Goal: Task Accomplishment & Management: Manage account settings

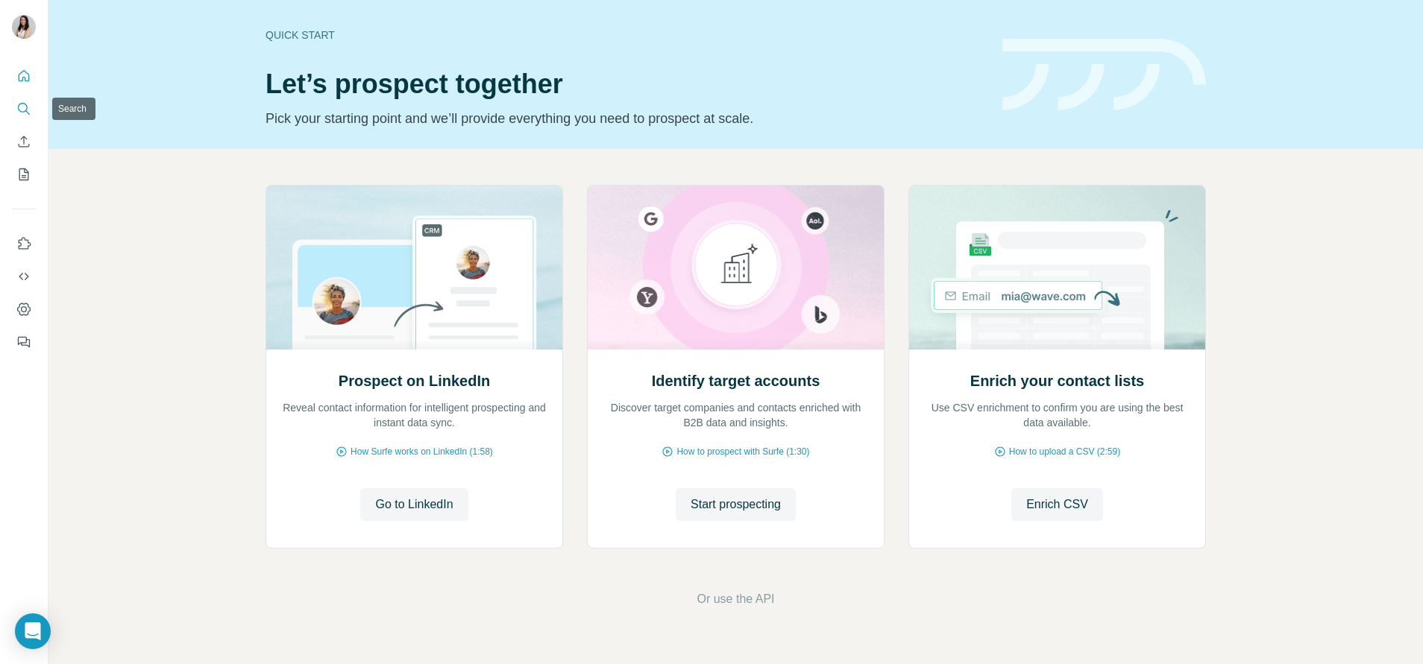
click at [26, 107] on icon "Search" at bounding box center [23, 108] width 15 height 15
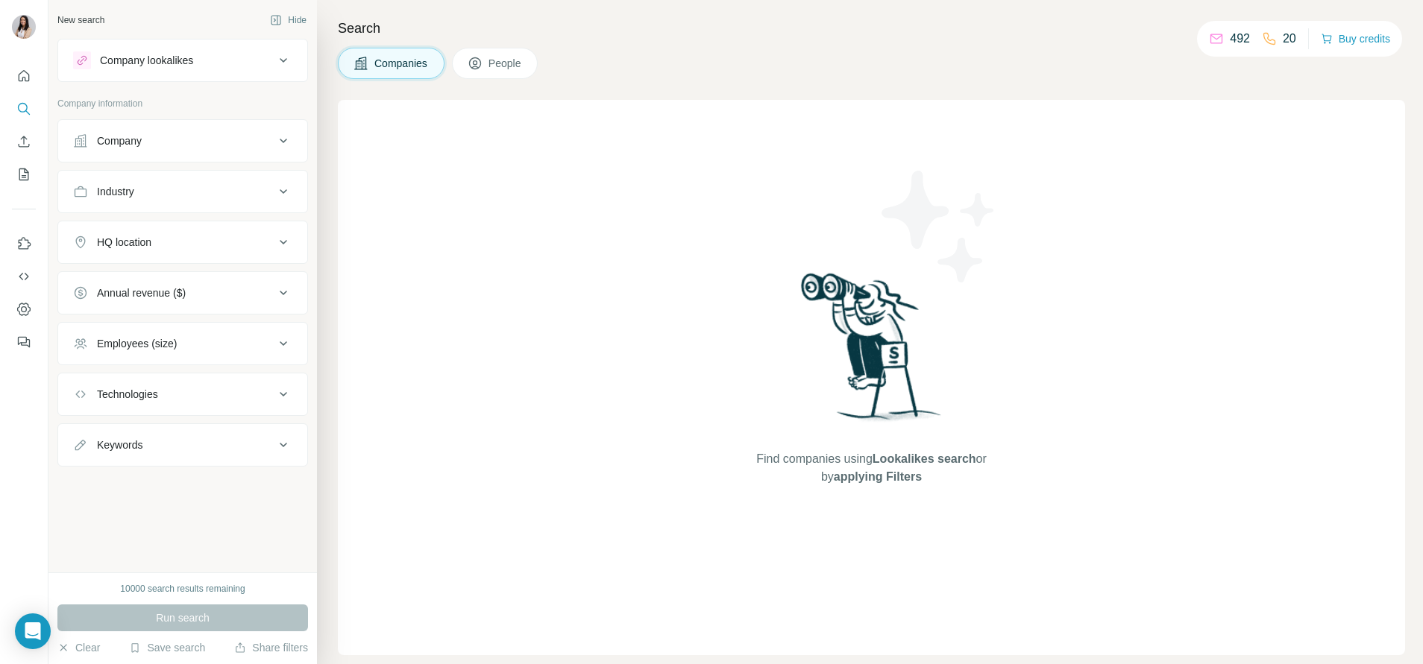
click at [493, 44] on div "Search Companies People Find companies using Lookalikes search or by applying F…" at bounding box center [870, 332] width 1106 height 664
click at [490, 53] on button "People" at bounding box center [495, 63] width 86 height 31
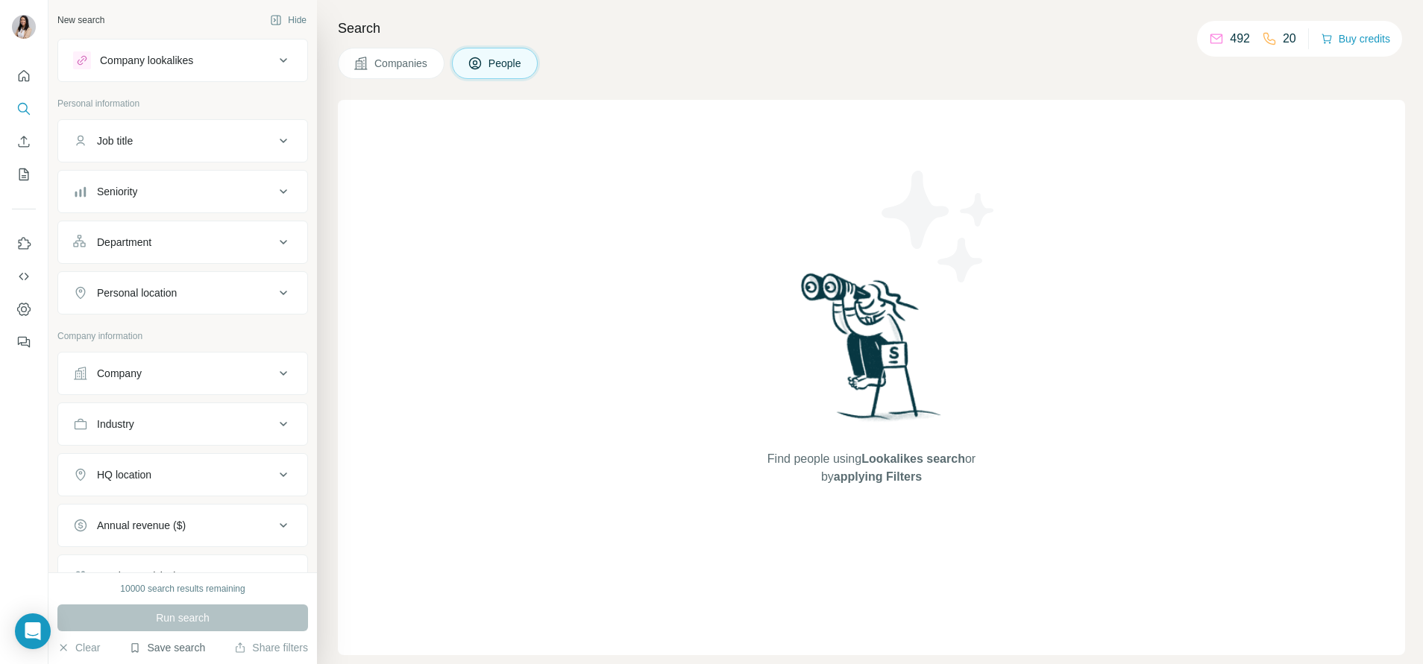
click at [185, 420] on button "Save search" at bounding box center [167, 648] width 76 height 15
click at [546, 420] on div "Find people using Lookalikes search or by applying Filters" at bounding box center [871, 377] width 1067 height 555
click at [207, 420] on div "Clear Save search Share filters" at bounding box center [182, 648] width 251 height 15
click at [201, 420] on button "Save search" at bounding box center [167, 648] width 76 height 15
click at [229, 420] on div "View my saved searches" at bounding box center [208, 622] width 157 height 30
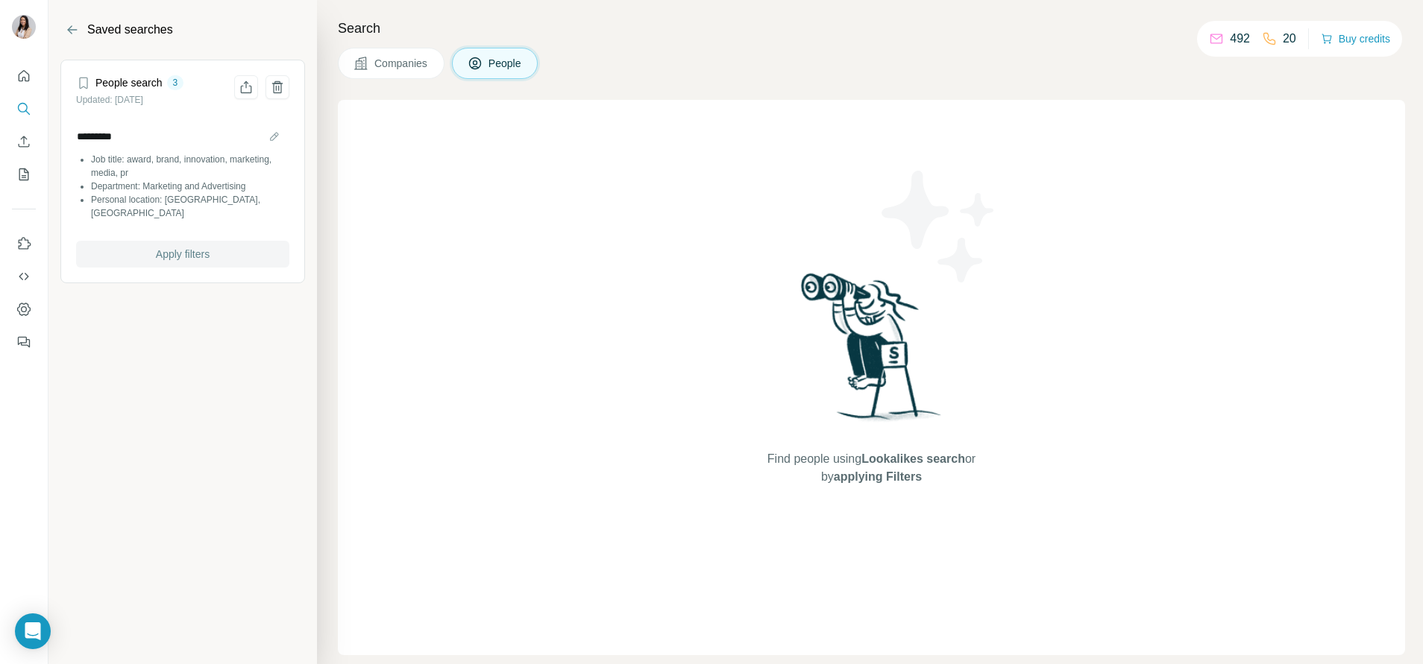
click at [239, 241] on button "Apply filters" at bounding box center [182, 254] width 213 height 27
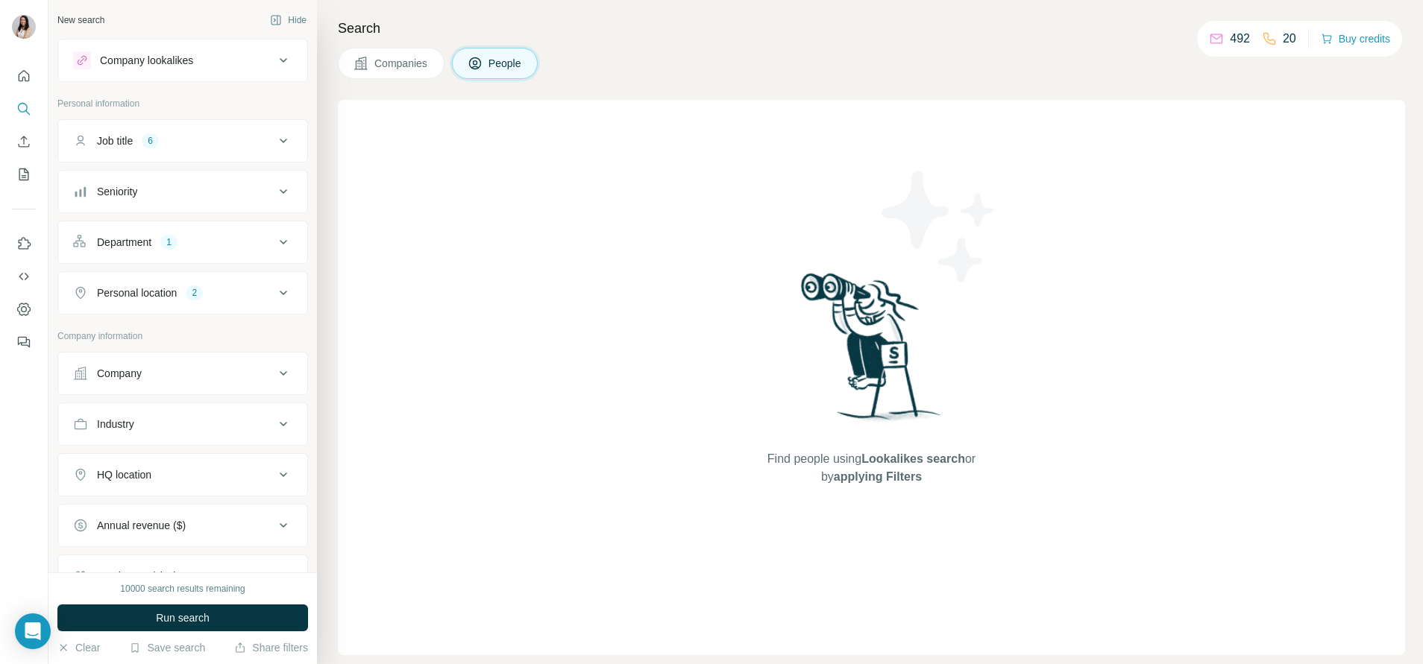
click at [158, 377] on div "Company" at bounding box center [173, 373] width 201 height 15
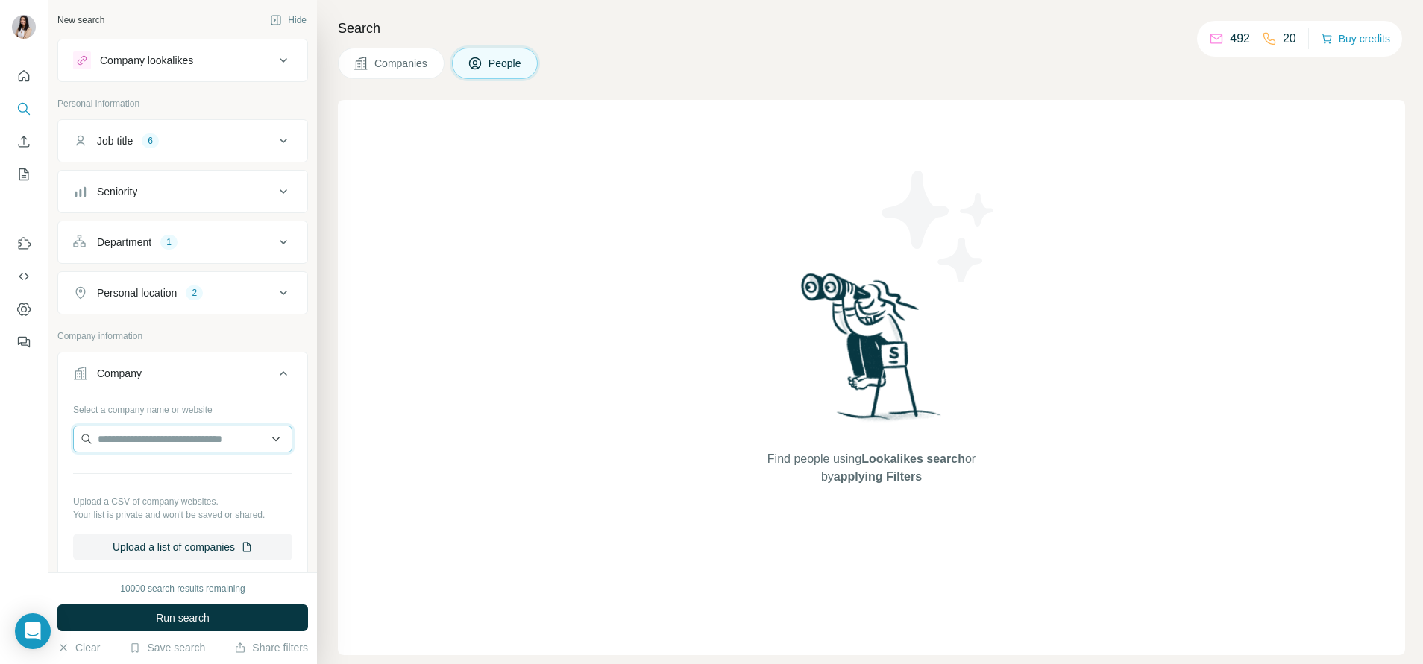
click at [149, 420] on input "text" at bounding box center [182, 439] width 219 height 27
paste input "**********"
drag, startPoint x: 191, startPoint y: 444, endPoint x: 344, endPoint y: 459, distance: 154.3
click at [344, 420] on div "**********" at bounding box center [735, 332] width 1374 height 664
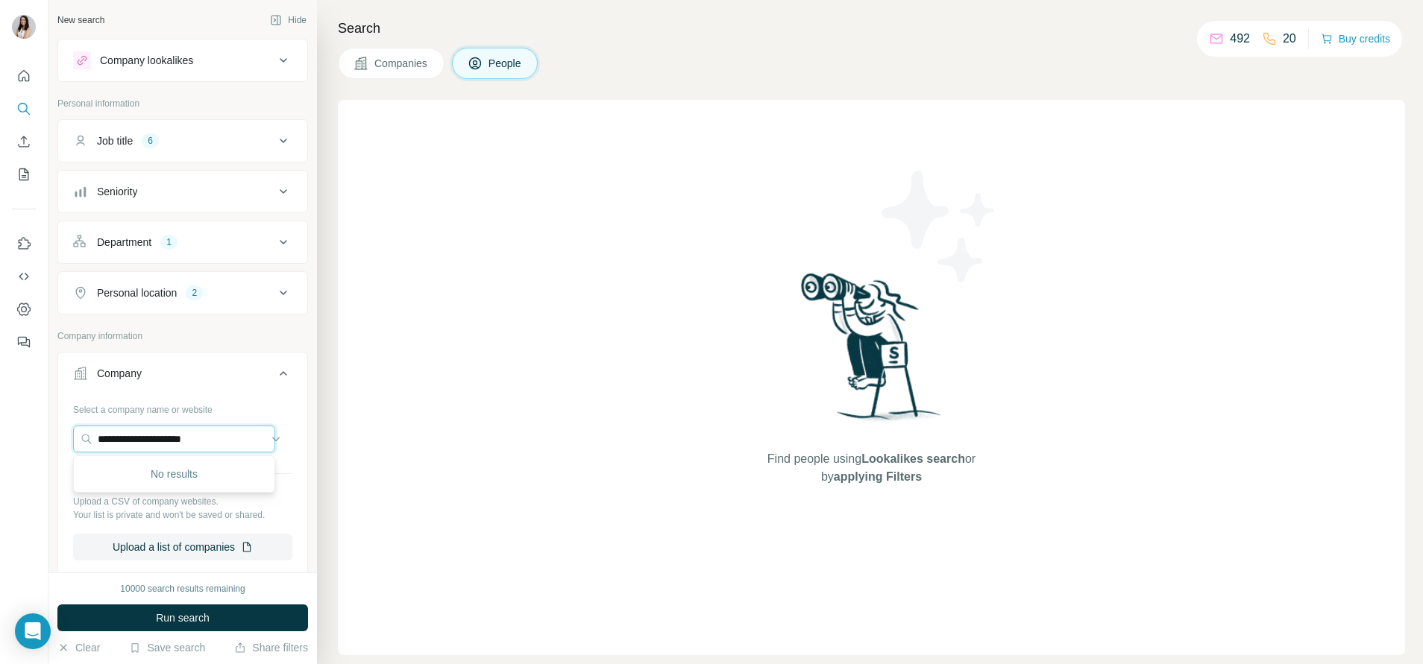
scroll to position [0, 0]
click at [169, 420] on input "**********" at bounding box center [174, 439] width 202 height 27
click at [173, 420] on input "**********" at bounding box center [174, 439] width 202 height 27
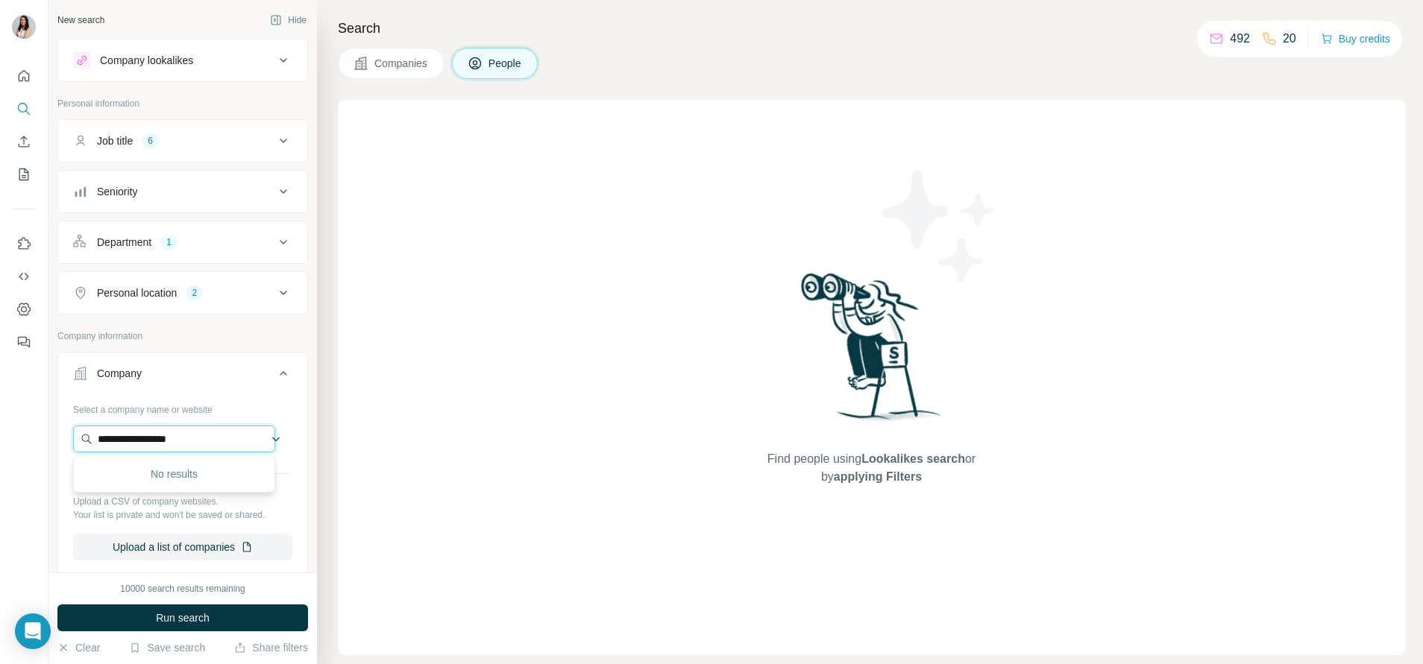
paste input "*********"
type input "**********"
click at [216, 420] on div "Ecolite Biotech [DOMAIN_NAME]" at bounding box center [174, 479] width 195 height 40
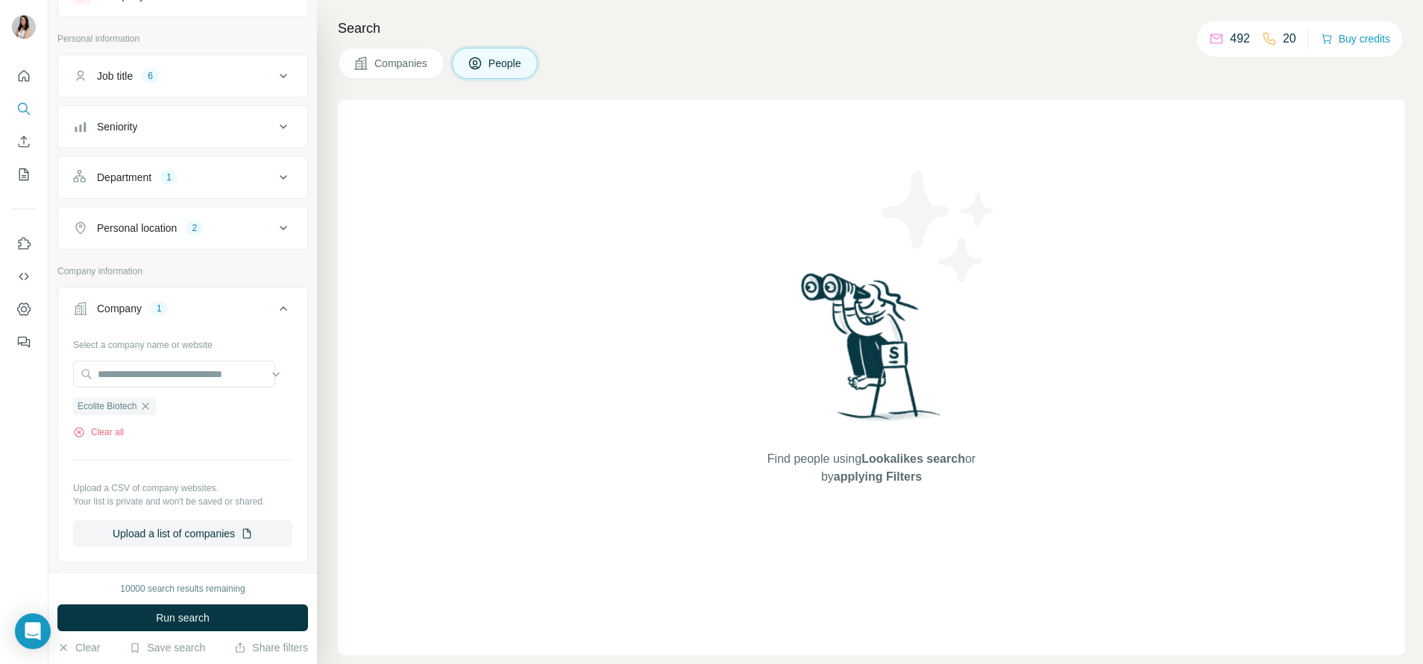
scroll to position [112, 0]
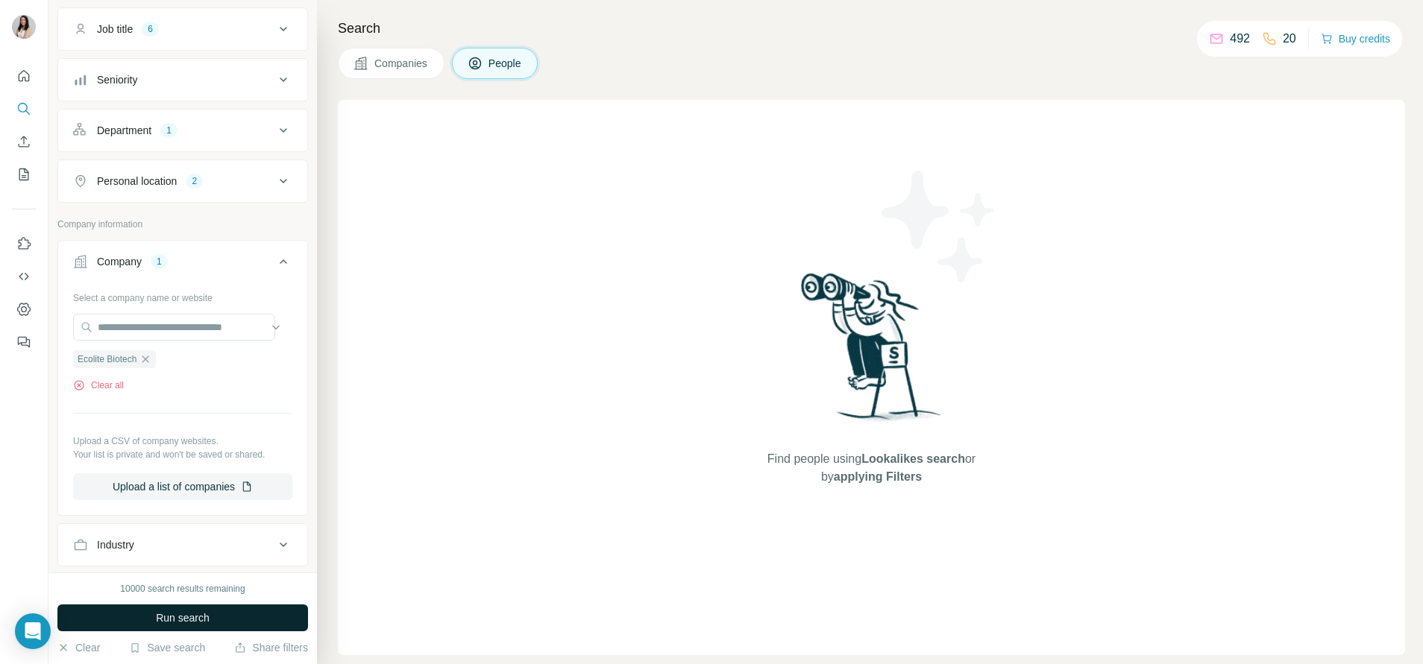
click at [254, 420] on button "Run search" at bounding box center [182, 618] width 251 height 27
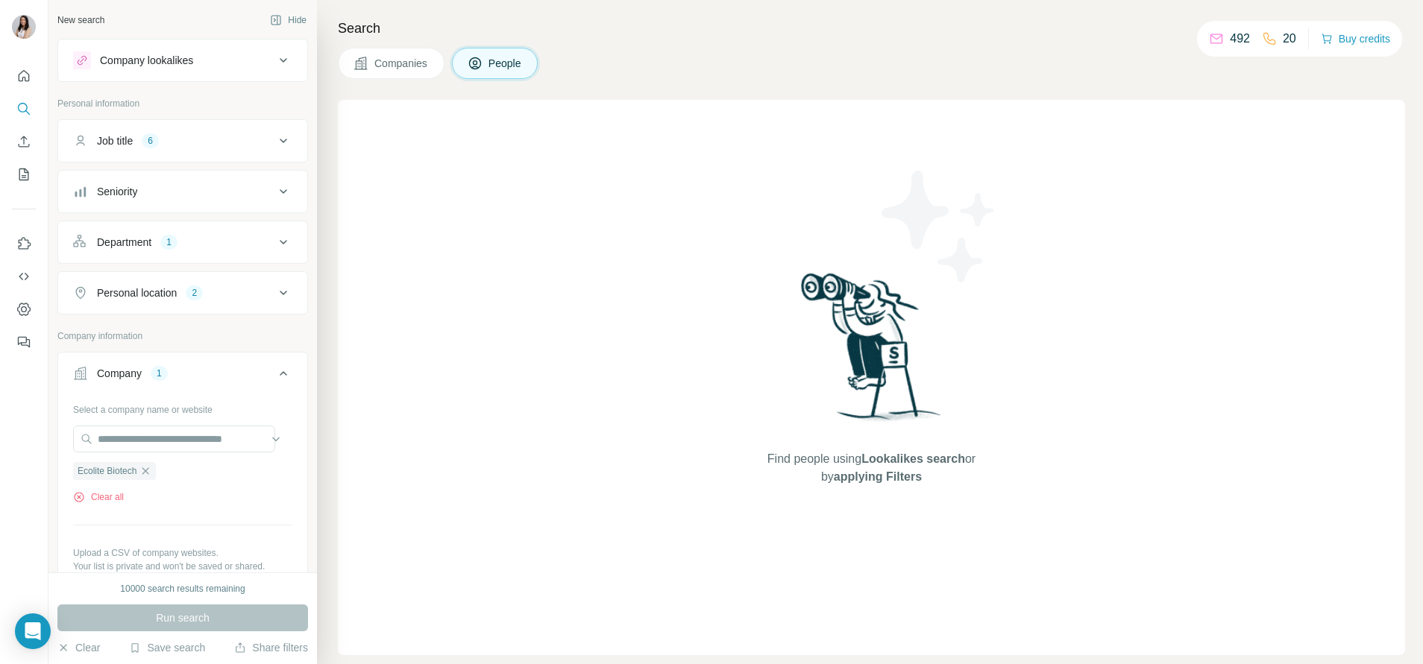
click at [246, 231] on button "Department 1" at bounding box center [182, 242] width 249 height 36
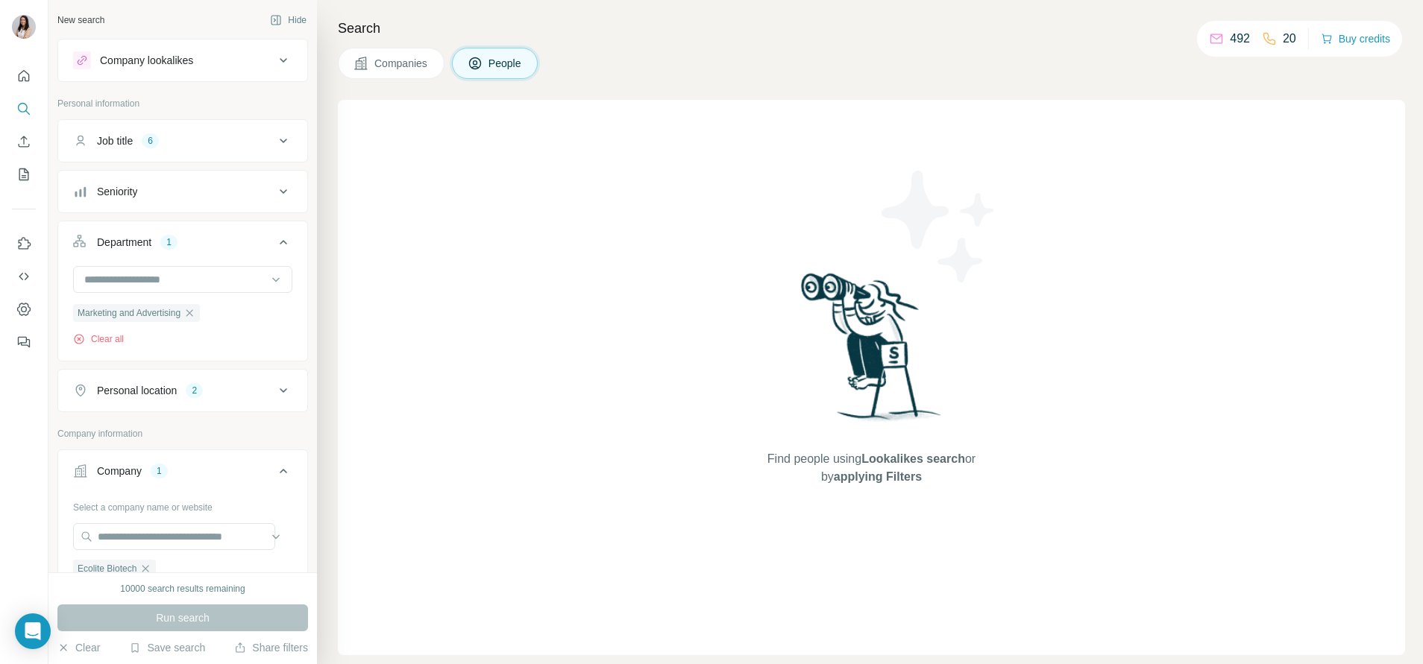
click at [225, 138] on div "Job title 6" at bounding box center [173, 140] width 201 height 15
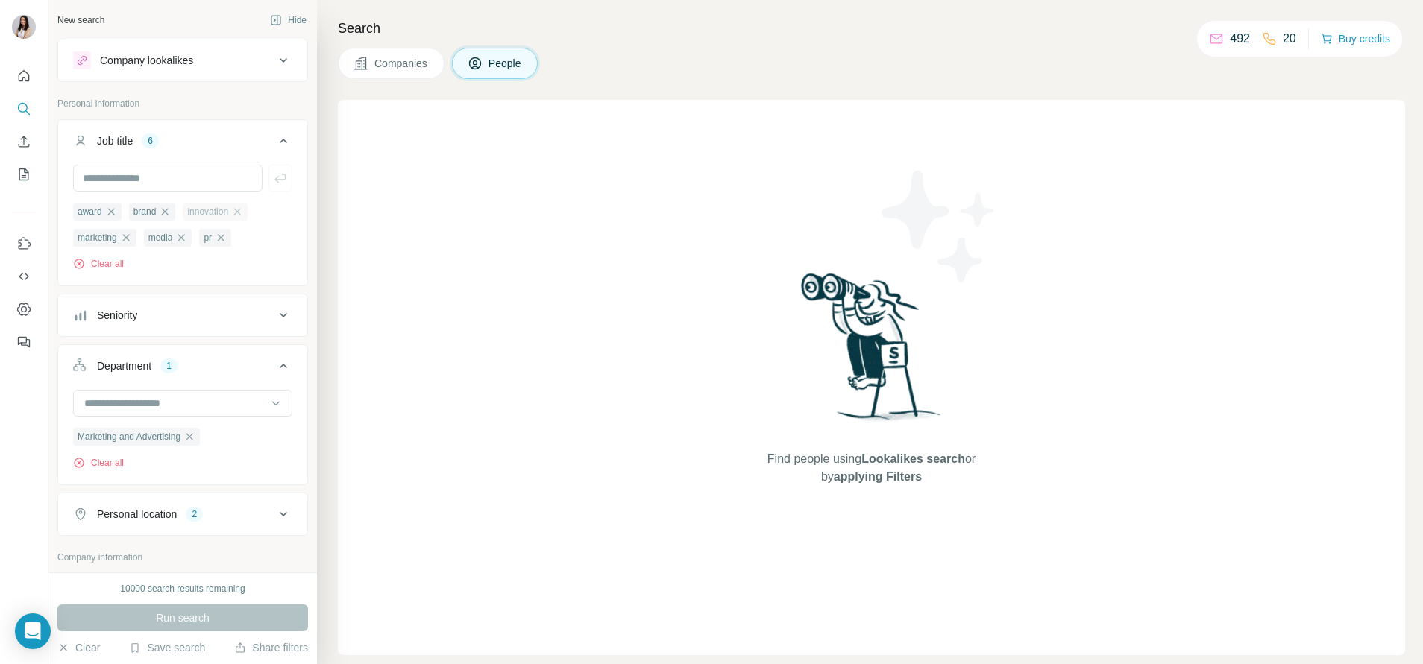
click at [248, 210] on div "innovation" at bounding box center [215, 212] width 65 height 18
click at [176, 212] on div "brand" at bounding box center [152, 212] width 47 height 18
click at [117, 212] on icon "button" at bounding box center [111, 212] width 12 height 12
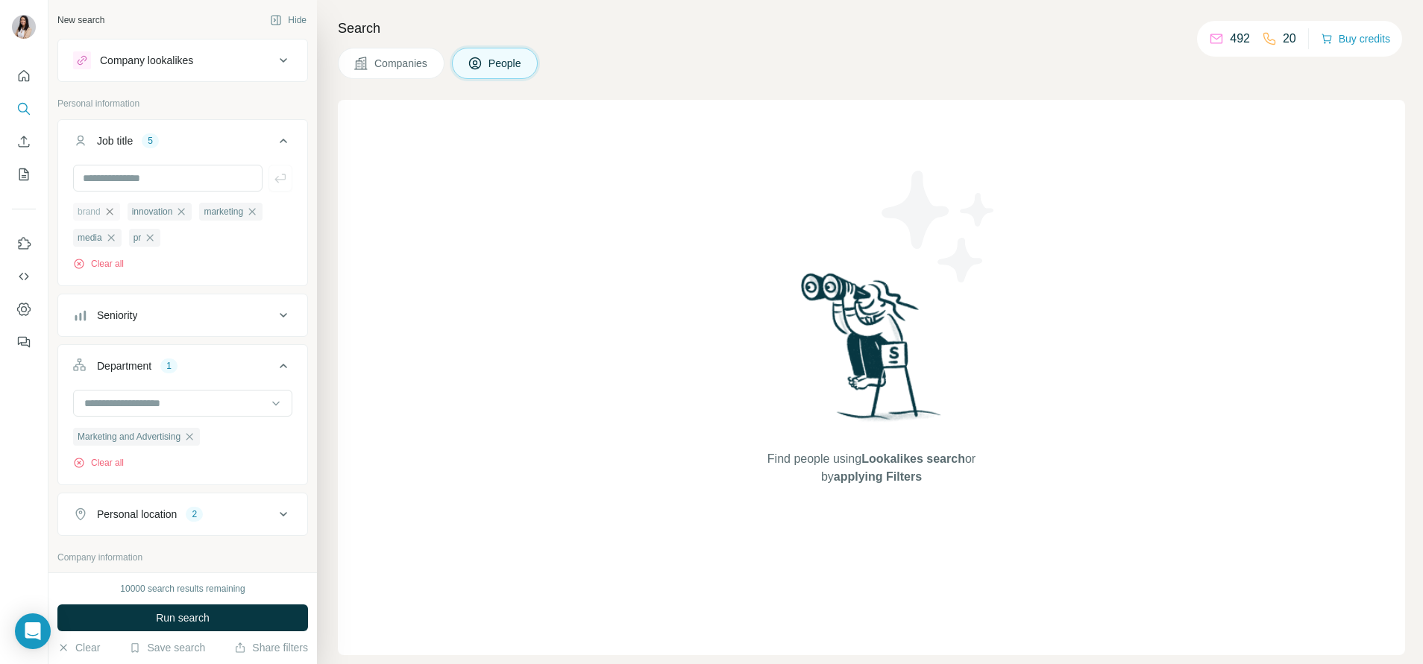
click at [116, 209] on icon "button" at bounding box center [110, 212] width 12 height 12
click at [124, 212] on icon "button" at bounding box center [128, 212] width 12 height 12
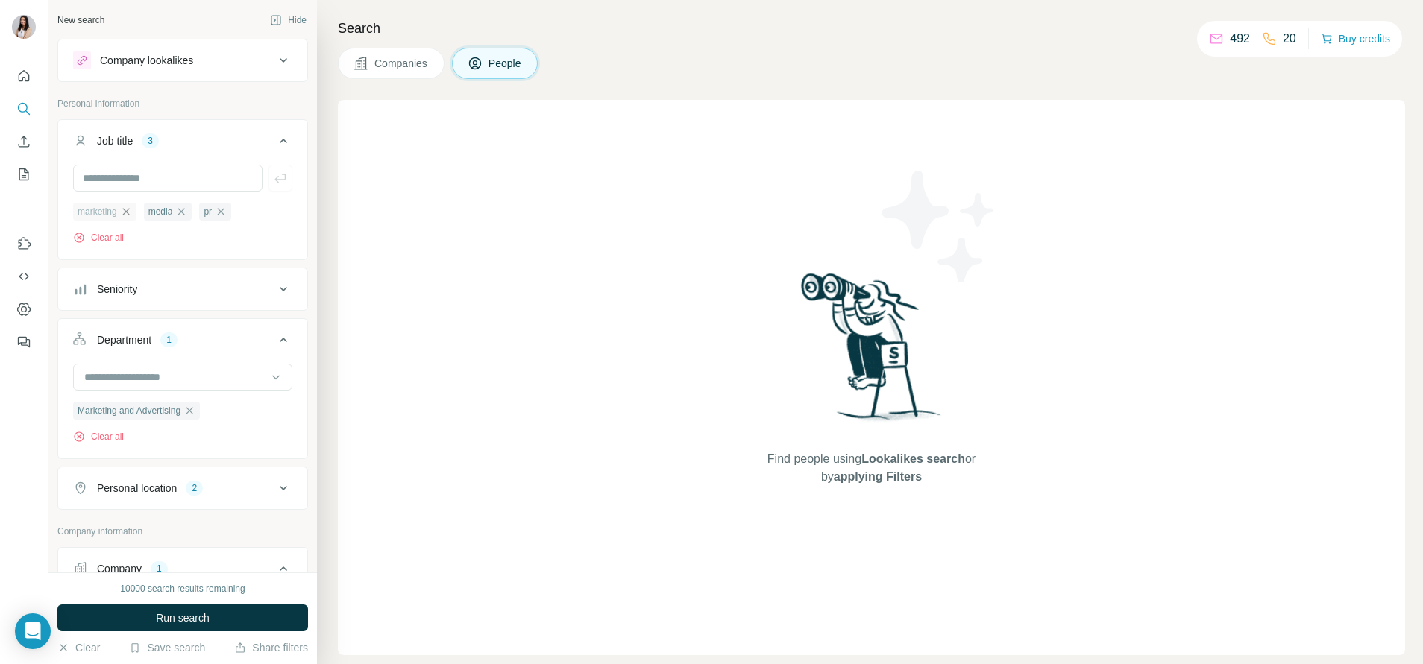
click at [129, 214] on icon "button" at bounding box center [125, 211] width 7 height 7
click at [109, 213] on icon "button" at bounding box center [111, 212] width 12 height 12
click at [100, 209] on icon "button" at bounding box center [95, 212] width 12 height 12
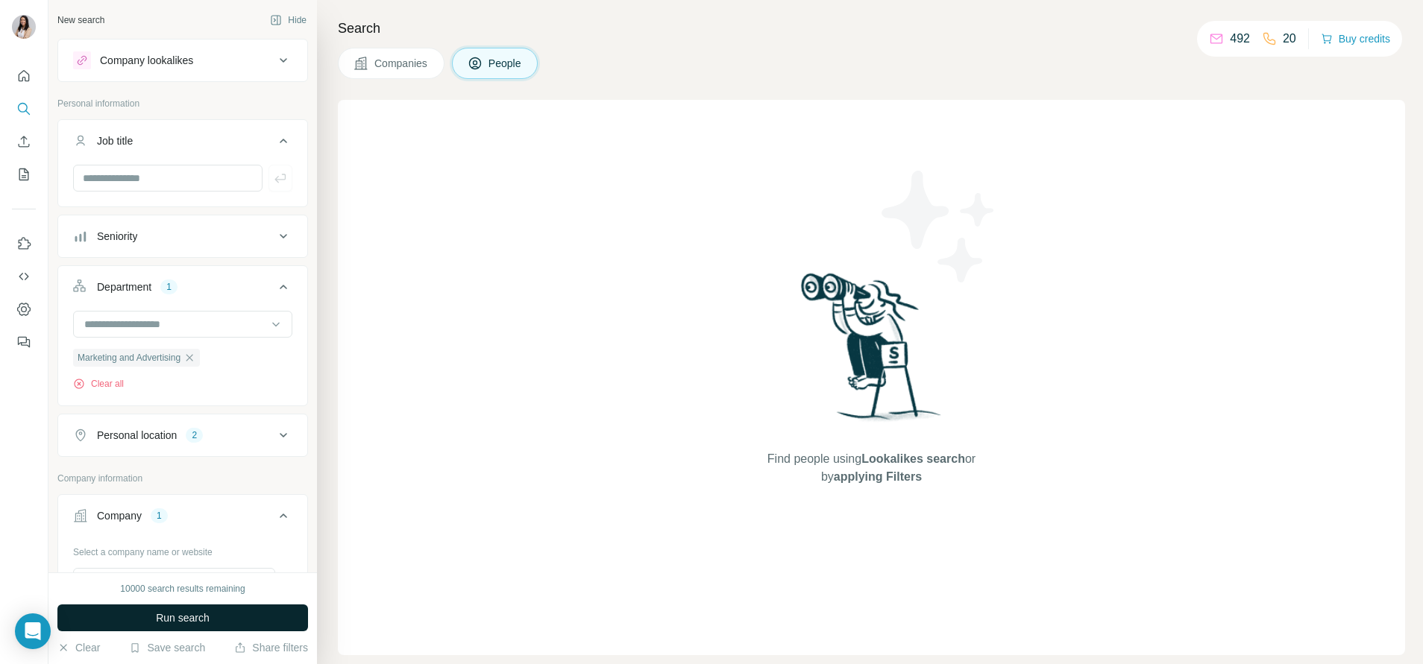
click at [164, 420] on span "Run search" at bounding box center [183, 618] width 54 height 15
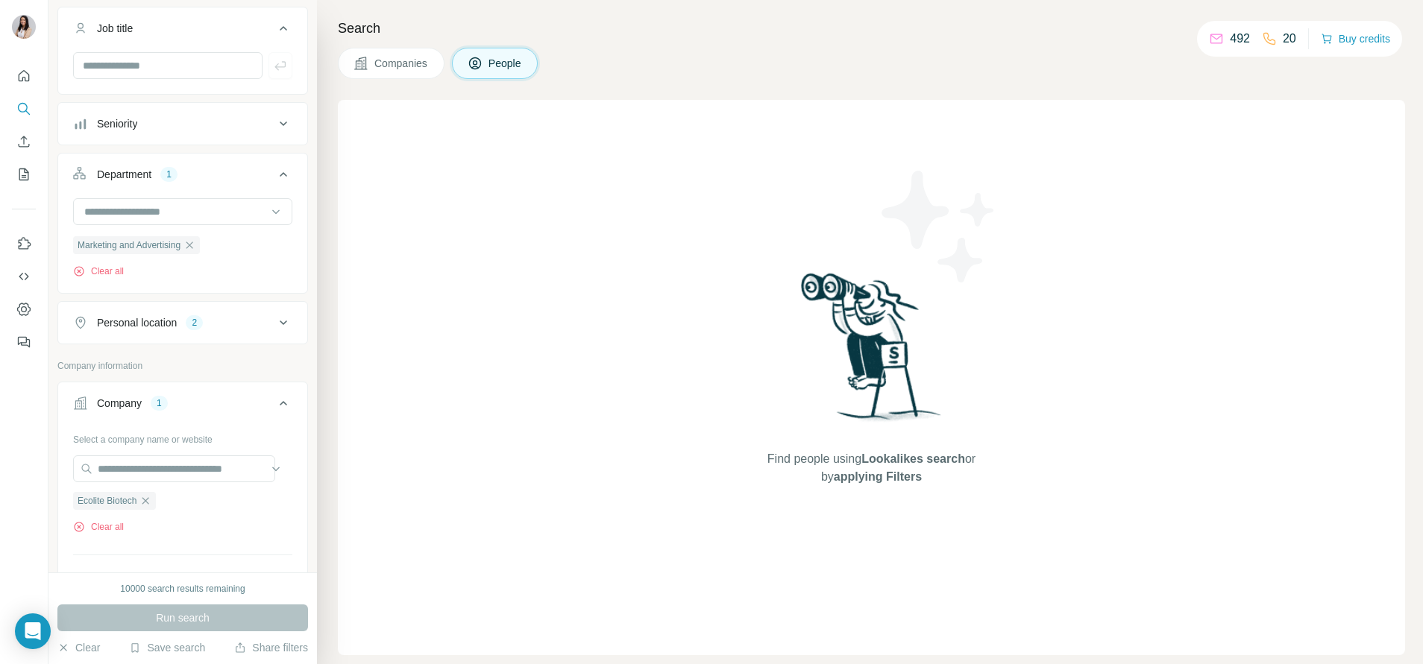
scroll to position [336, 0]
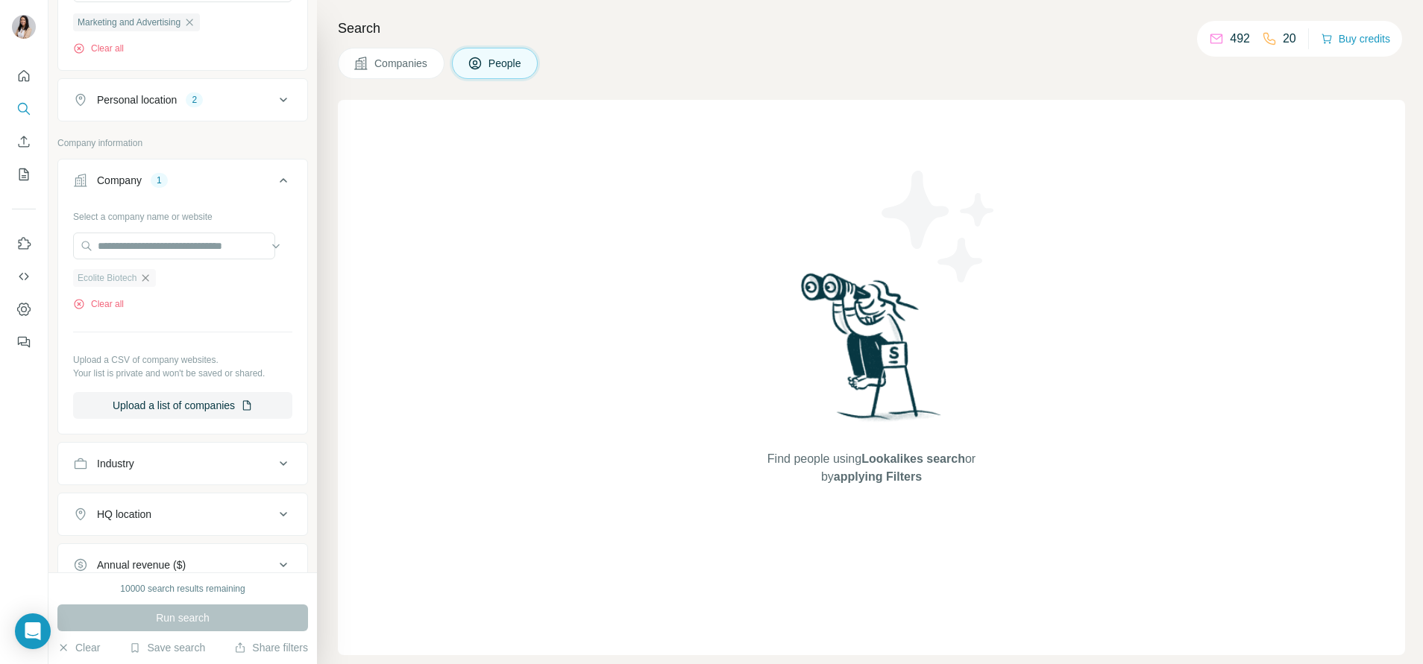
click at [151, 280] on icon "button" at bounding box center [145, 278] width 12 height 12
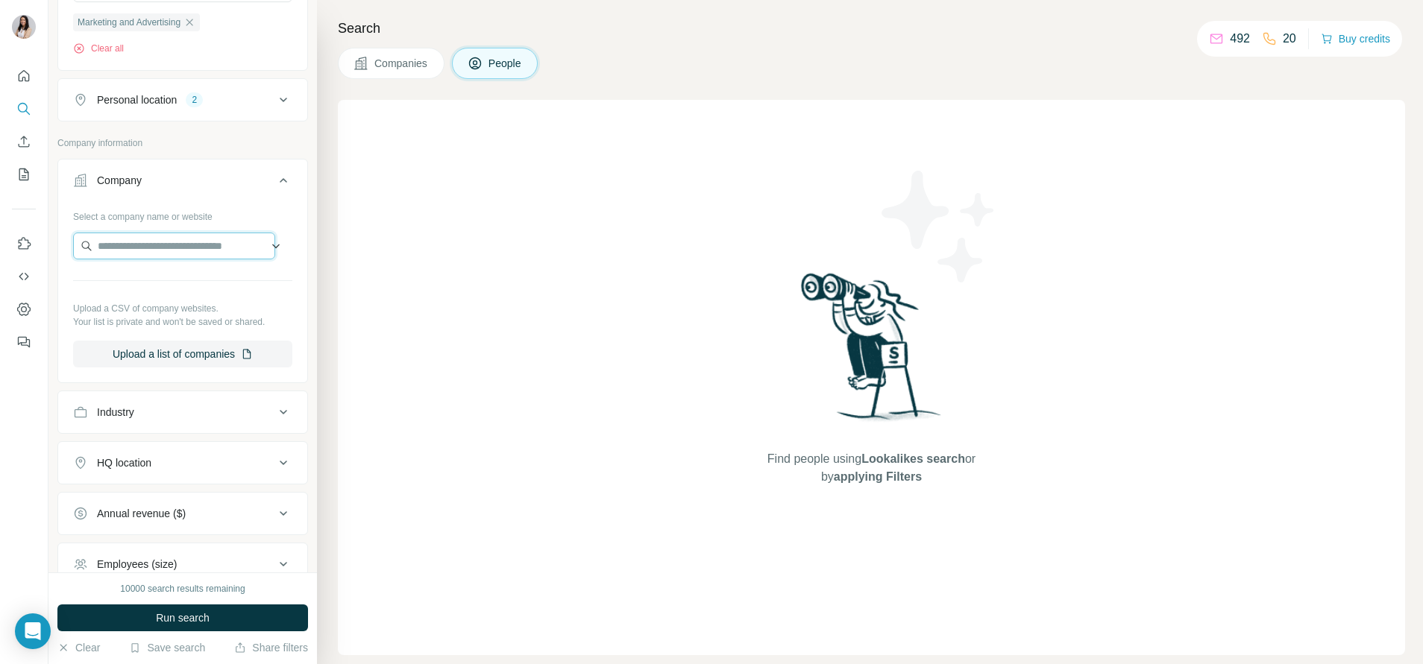
click at [163, 242] on input "text" at bounding box center [174, 246] width 202 height 27
paste input "**********"
type input "**********"
click at [148, 293] on p "[DOMAIN_NAME]" at bounding box center [152, 294] width 72 height 13
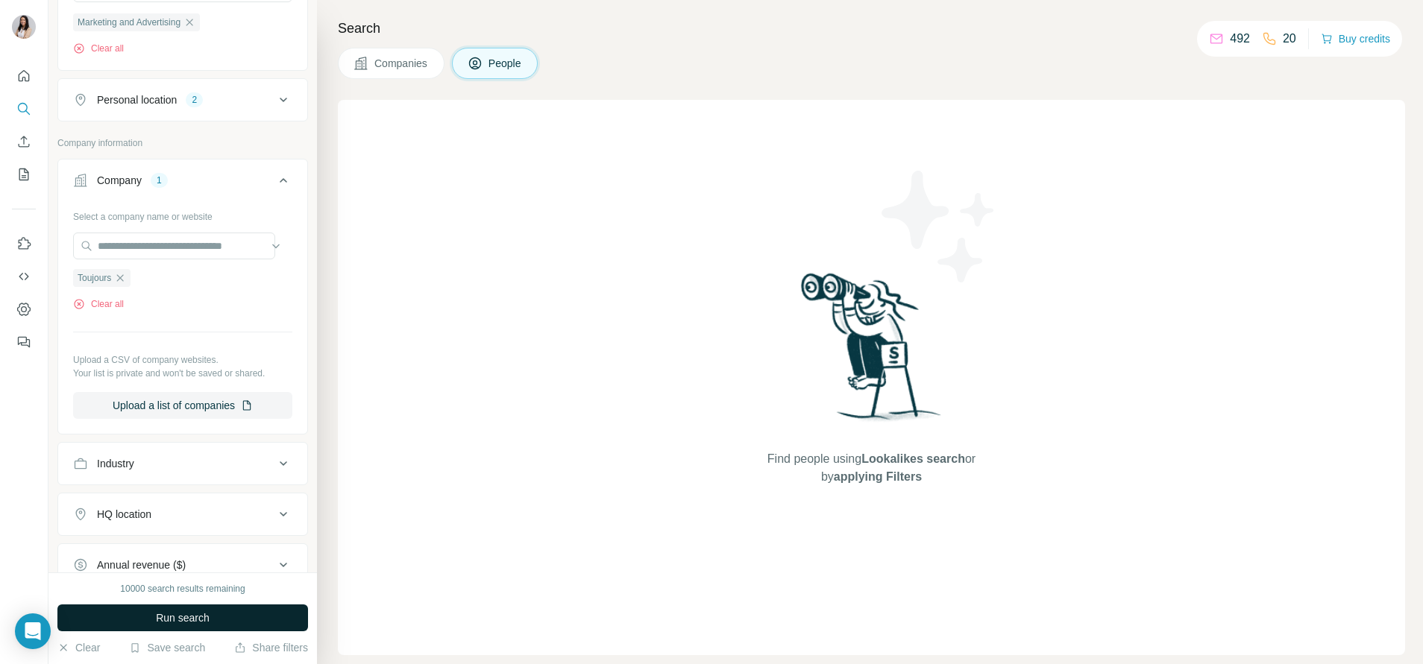
click at [222, 420] on button "Run search" at bounding box center [182, 618] width 251 height 27
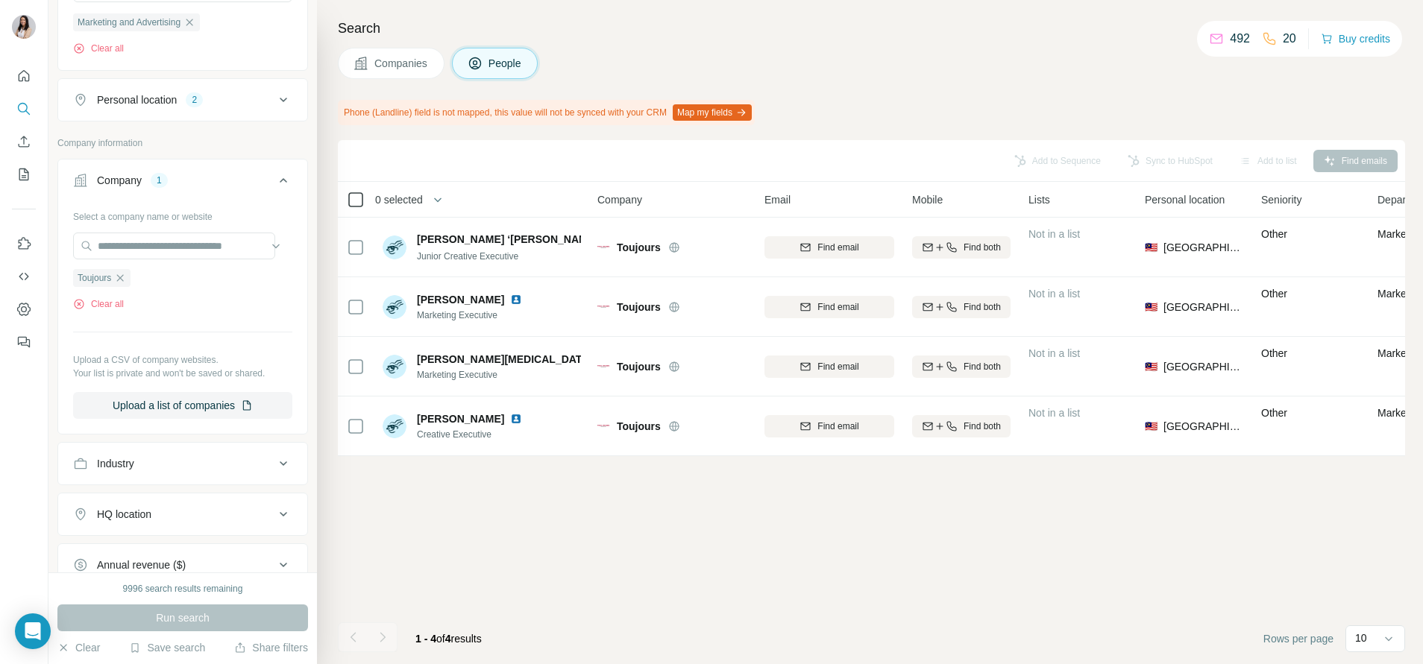
click at [347, 198] on icon at bounding box center [356, 200] width 18 height 18
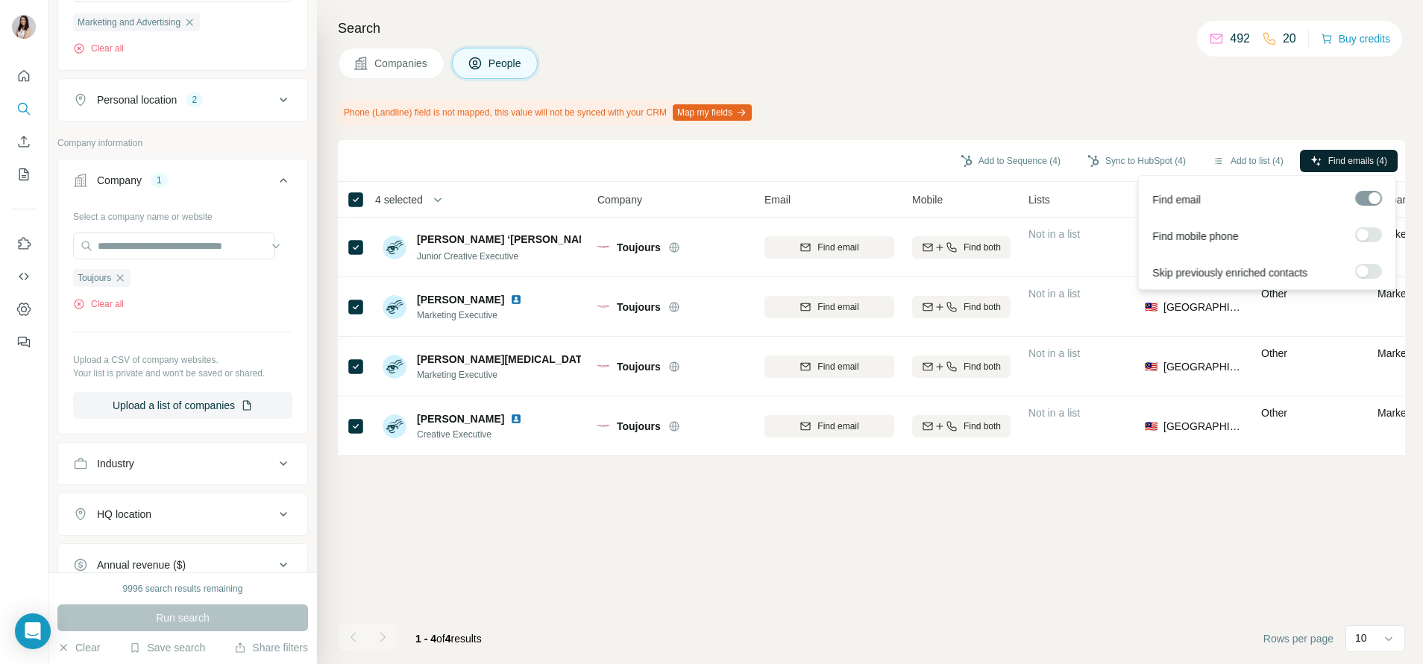
click at [948, 164] on span "Find emails (4)" at bounding box center [1357, 160] width 59 height 13
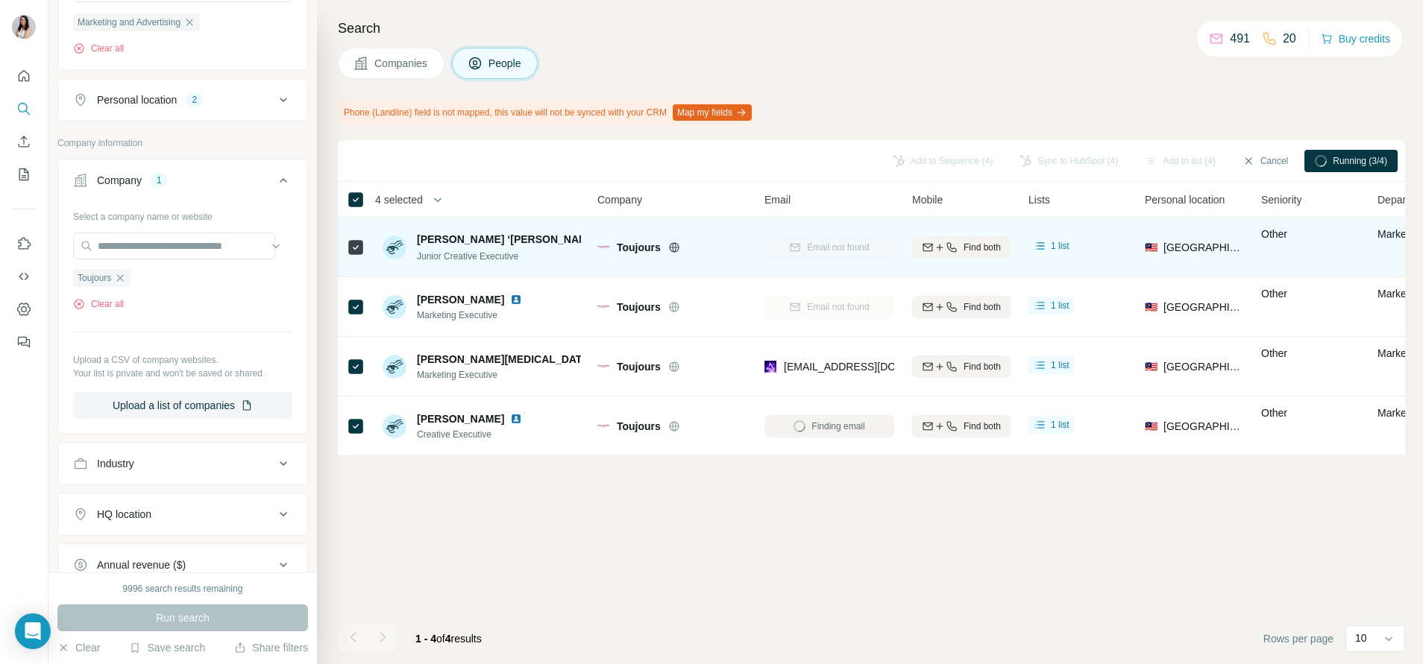
click at [604, 236] on img at bounding box center [607, 239] width 6 height 12
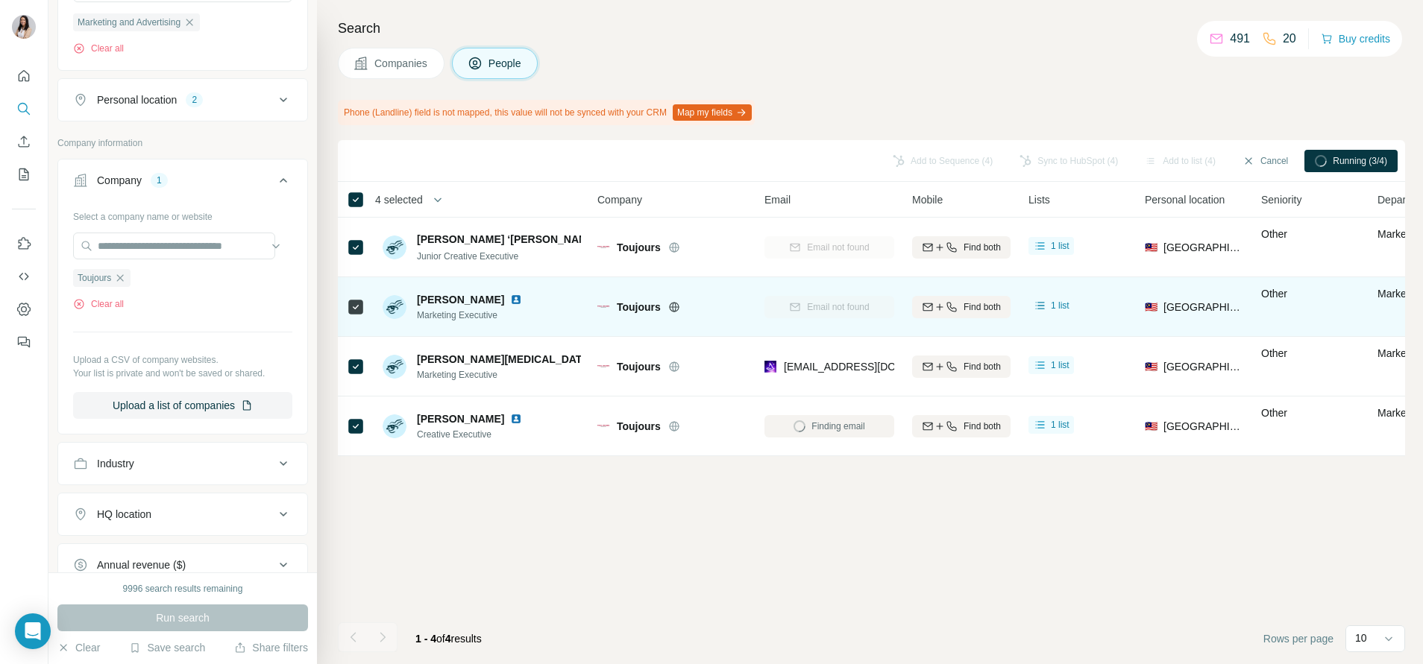
click at [522, 298] on img at bounding box center [516, 300] width 12 height 12
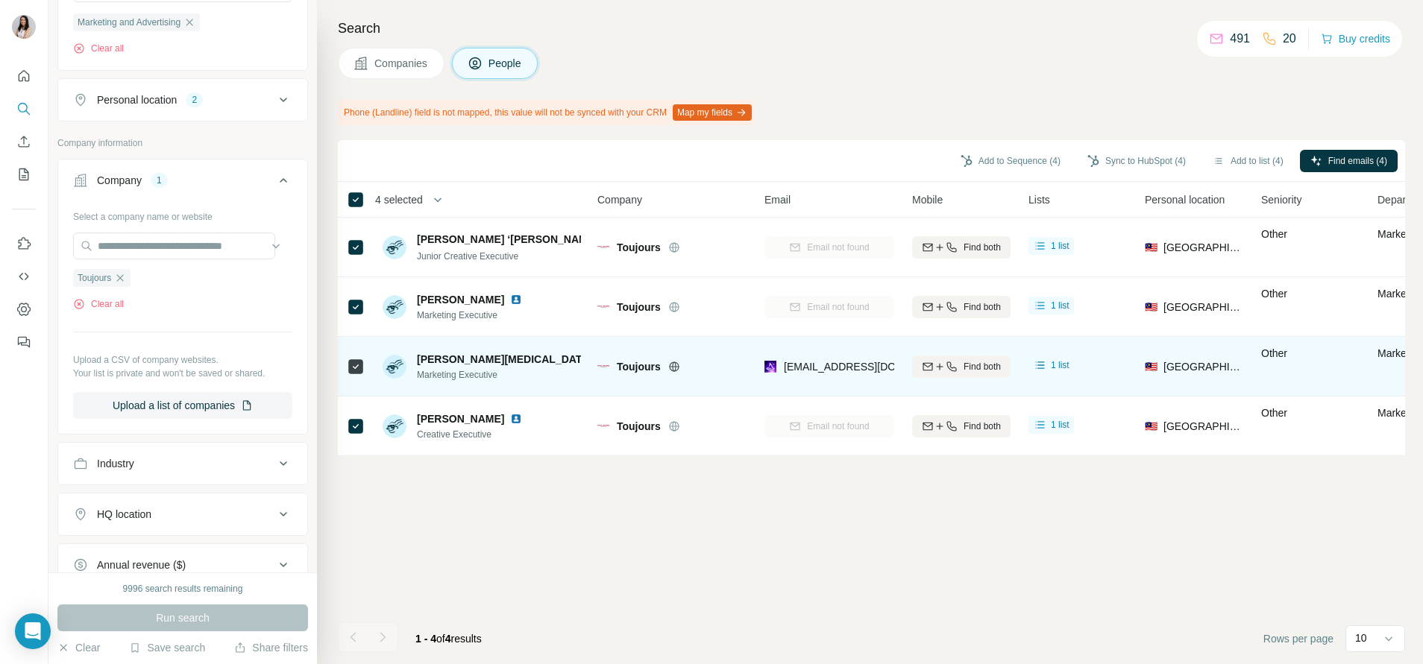
click at [598, 360] on img at bounding box center [601, 359] width 6 height 12
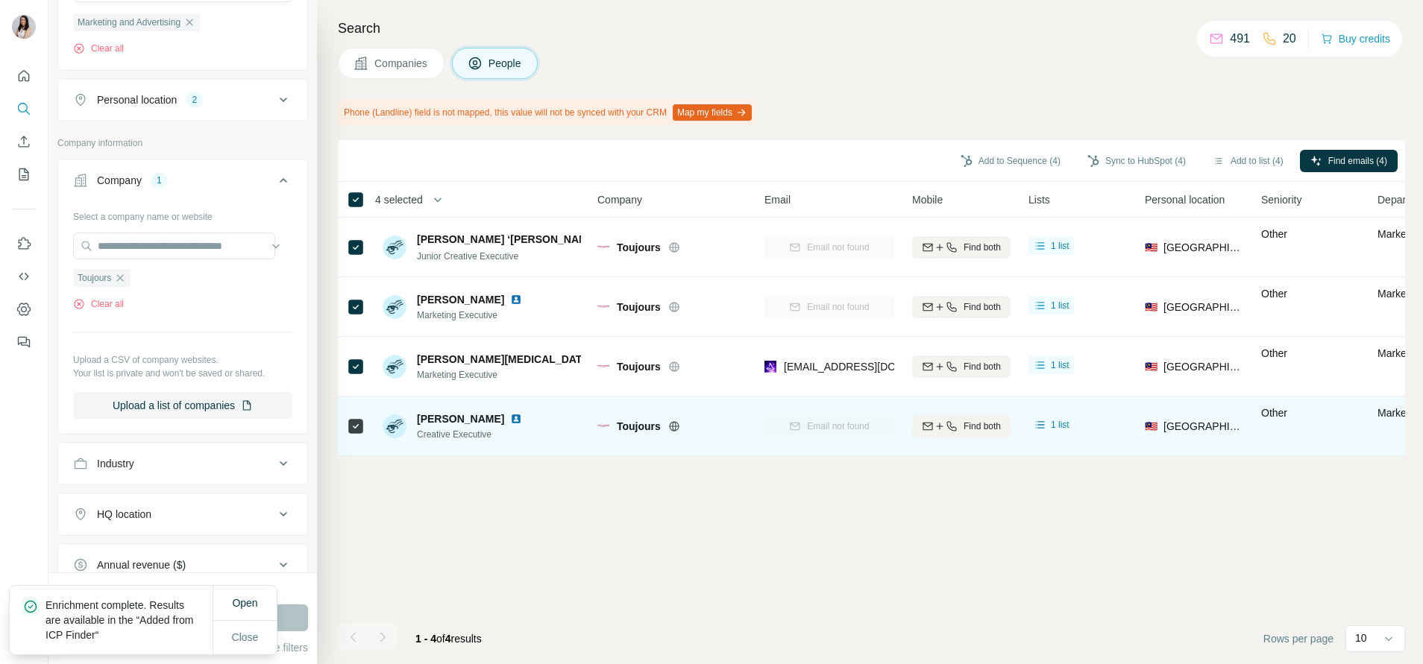
click at [510, 419] on img at bounding box center [516, 419] width 12 height 12
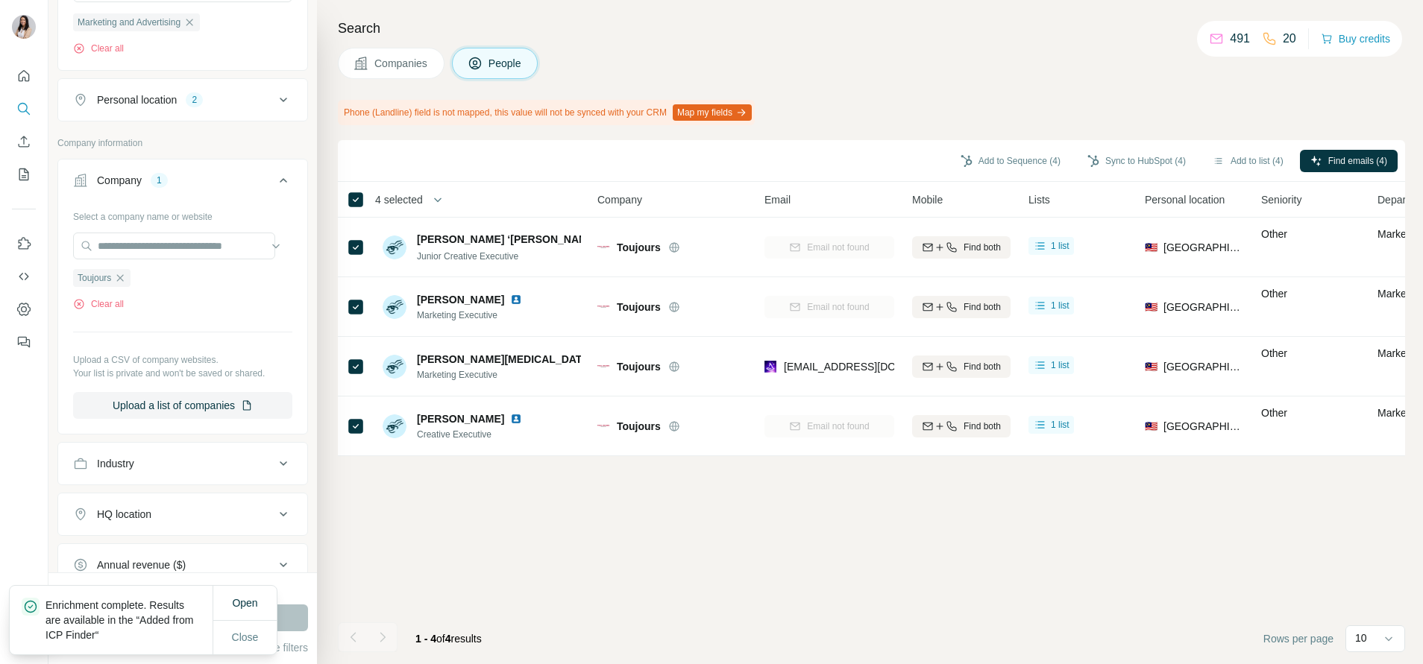
click at [734, 420] on div "Add to Sequence (4) Sync to HubSpot (4) Add to list (4) Find emails (4) 4 selec…" at bounding box center [871, 402] width 1067 height 524
click at [828, 420] on div "Add to Sequence (4) Sync to HubSpot (4) Add to list (4) Find emails (4) 4 selec…" at bounding box center [871, 402] width 1067 height 524
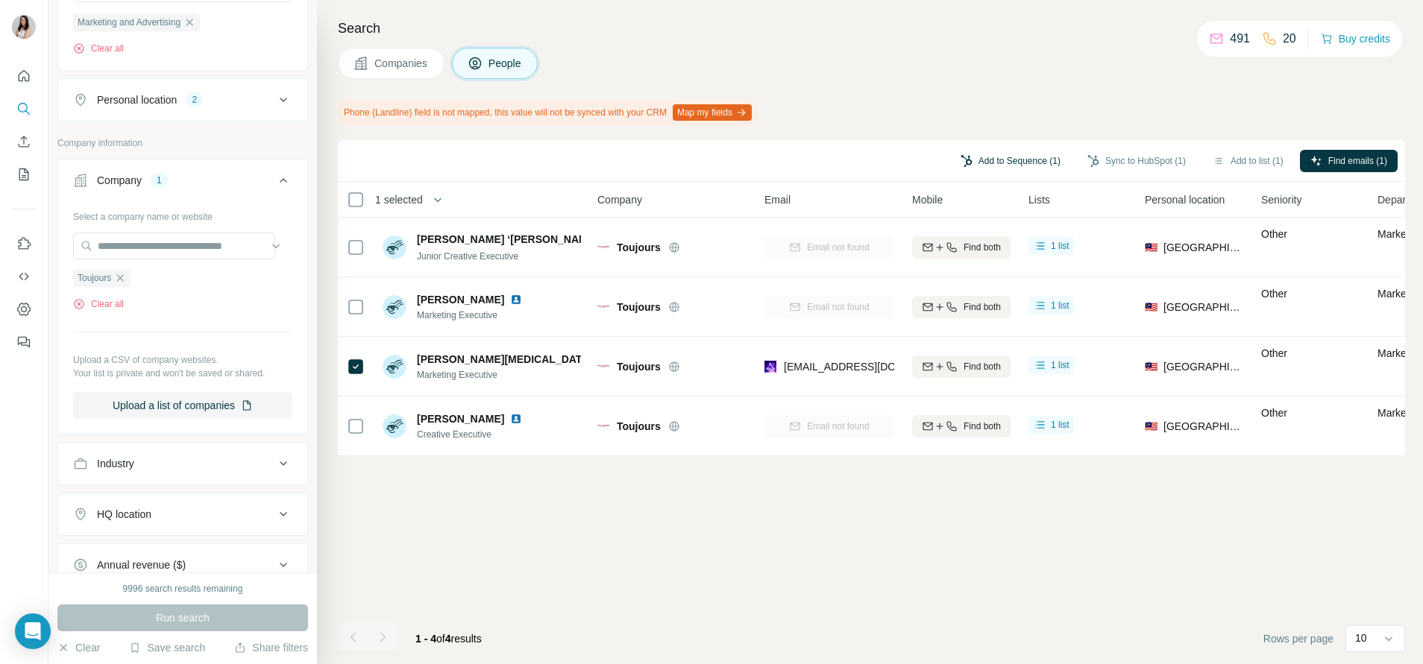
click at [948, 164] on button "Add to Sequence (1)" at bounding box center [1010, 161] width 121 height 22
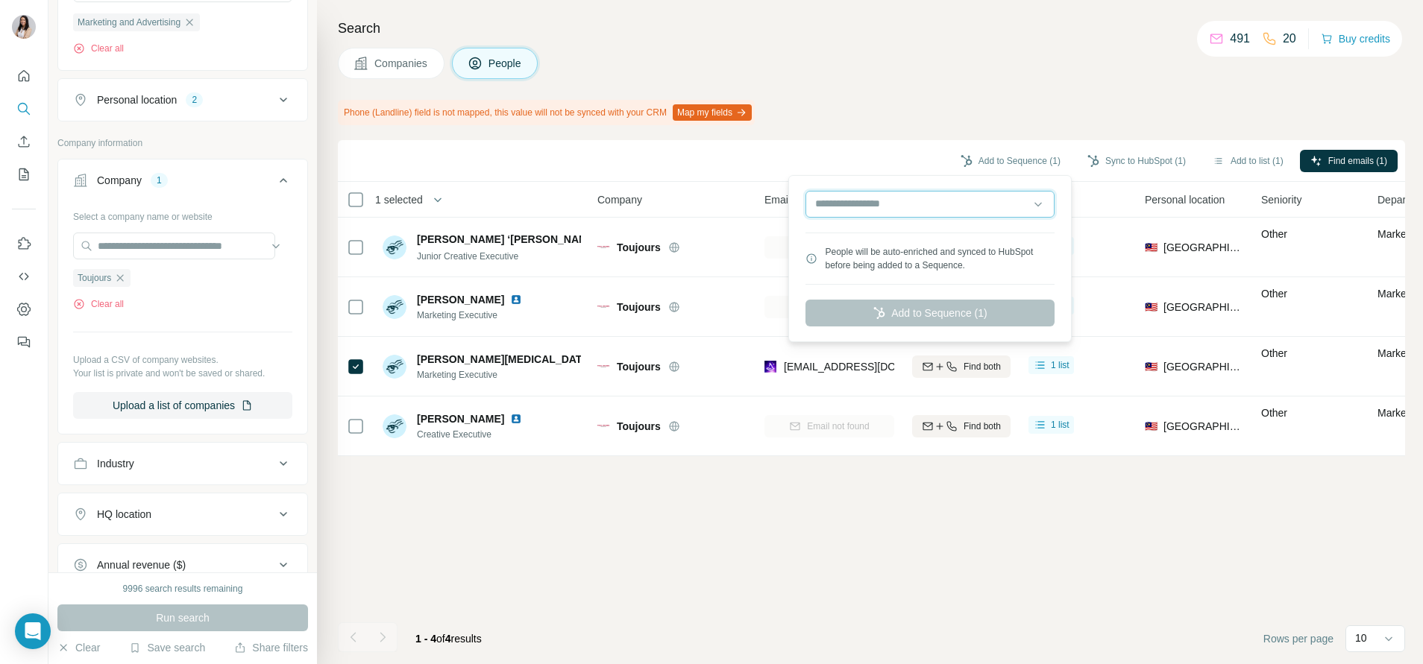
click at [948, 207] on input "text" at bounding box center [929, 204] width 249 height 27
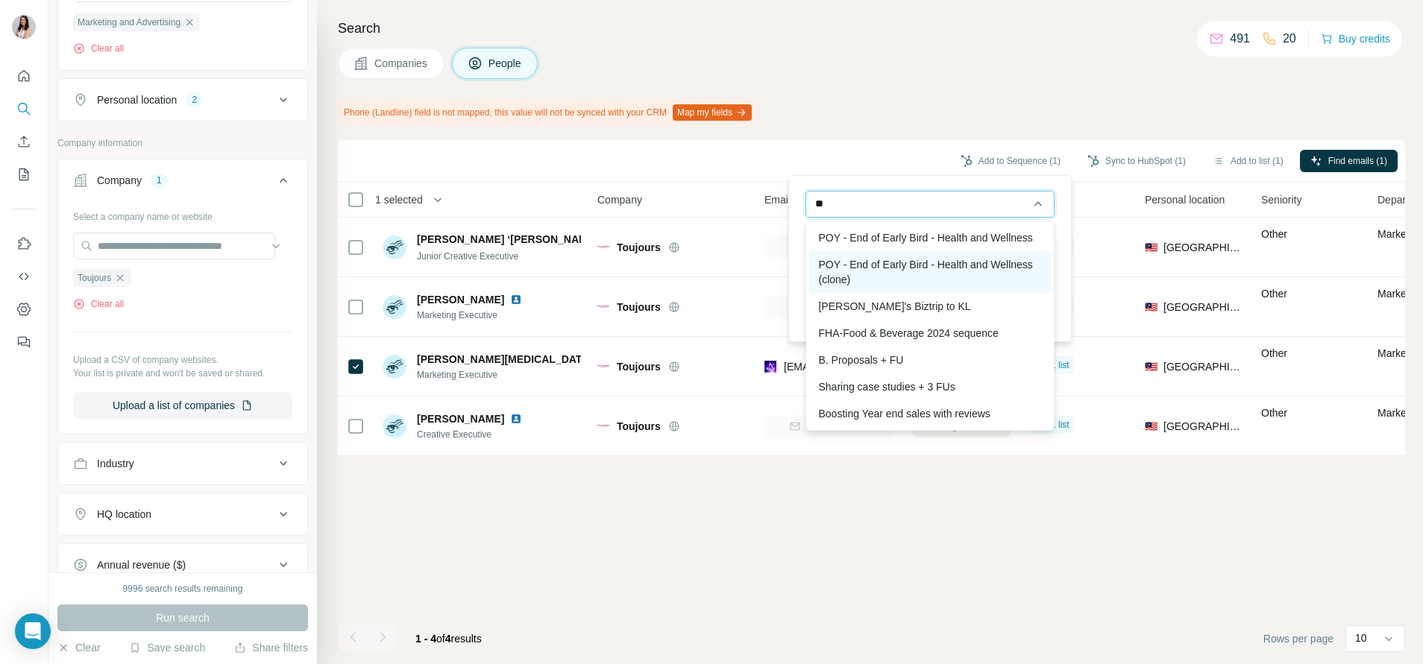
type input "*"
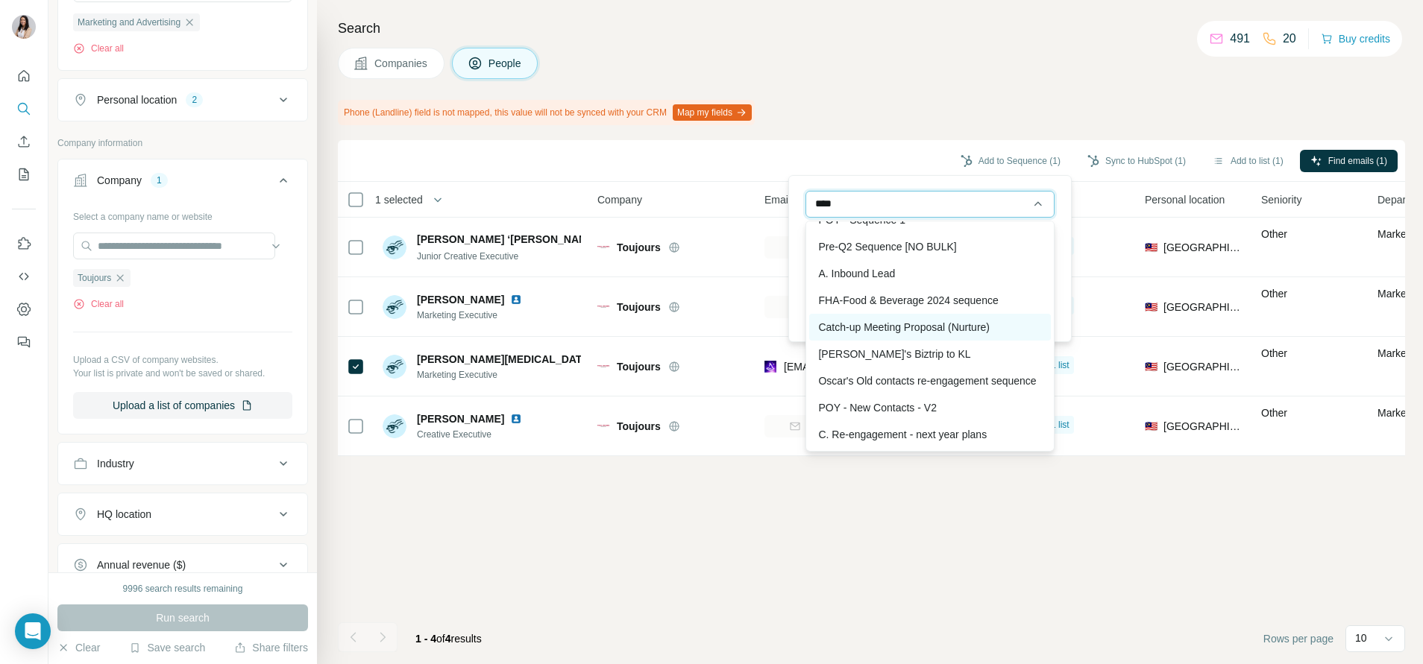
scroll to position [86, 0]
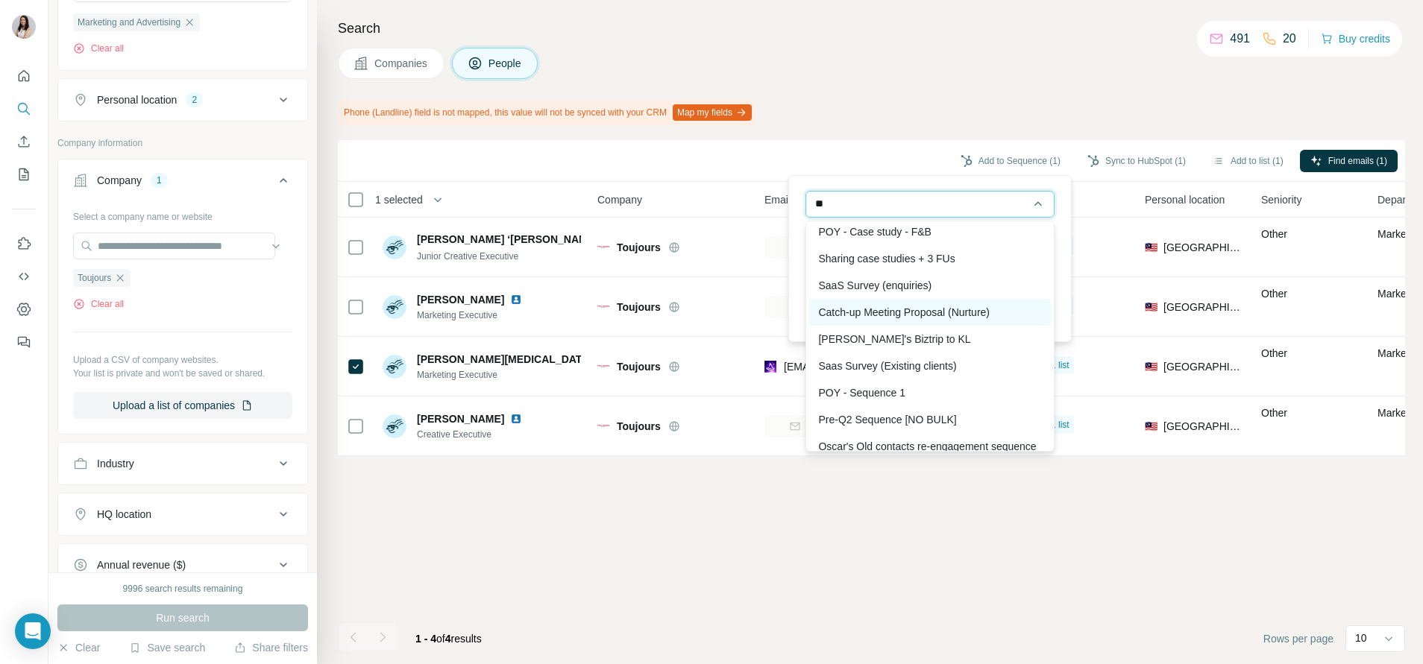
type input "*"
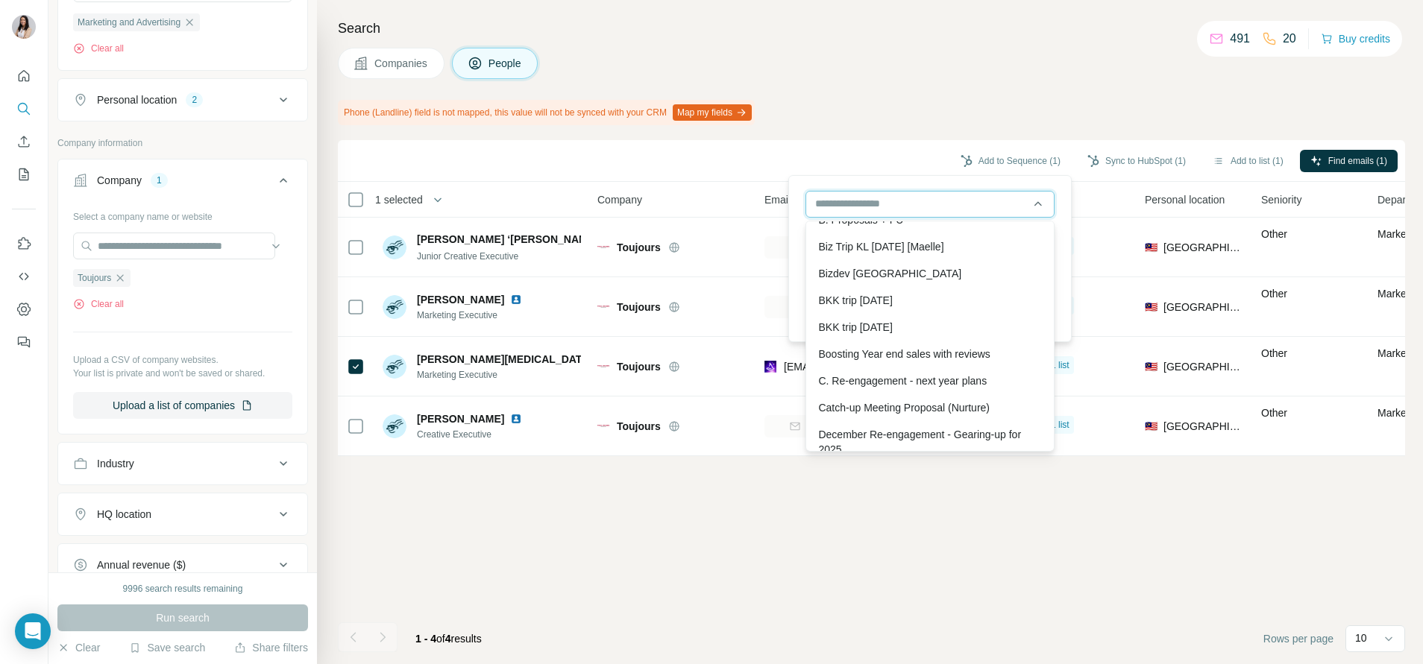
scroll to position [0, 0]
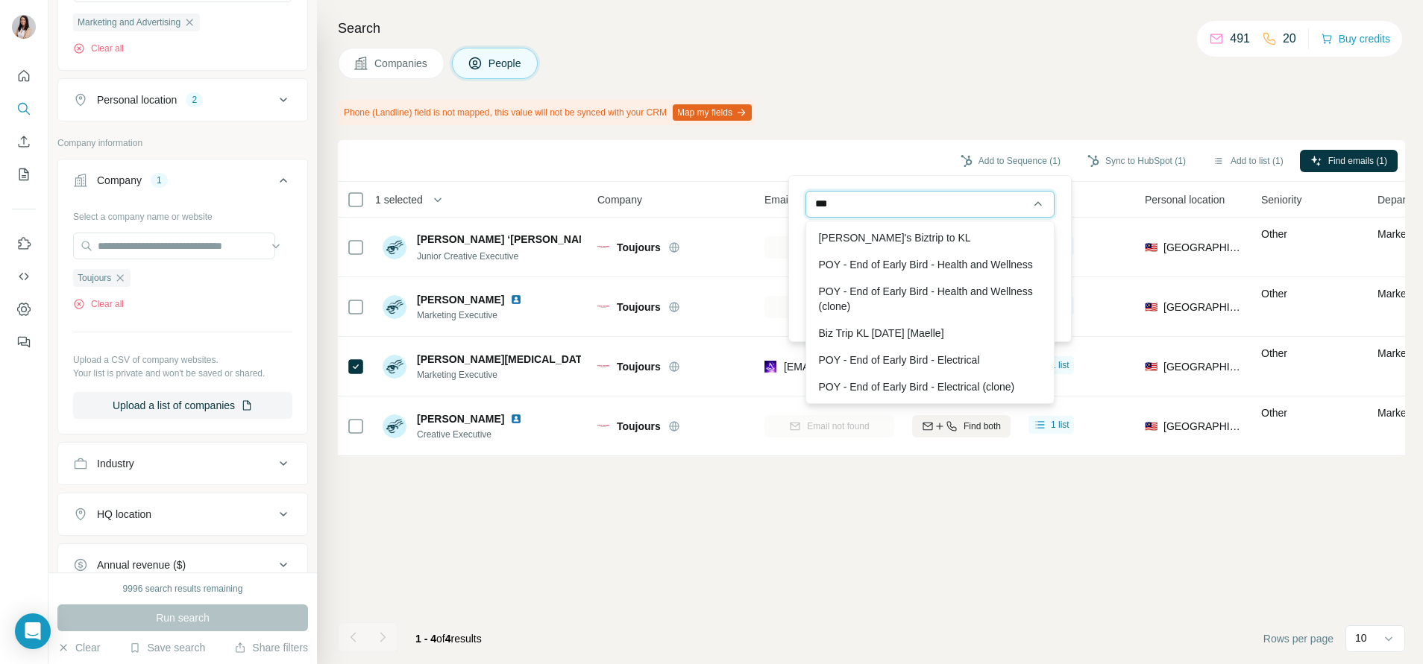
type input "****"
drag, startPoint x: 990, startPoint y: 211, endPoint x: 761, endPoint y: 159, distance: 234.8
click at [761, 159] on body "New search Hide Company lookalikes Personal information Job title Seniority Dep…" at bounding box center [711, 332] width 1423 height 664
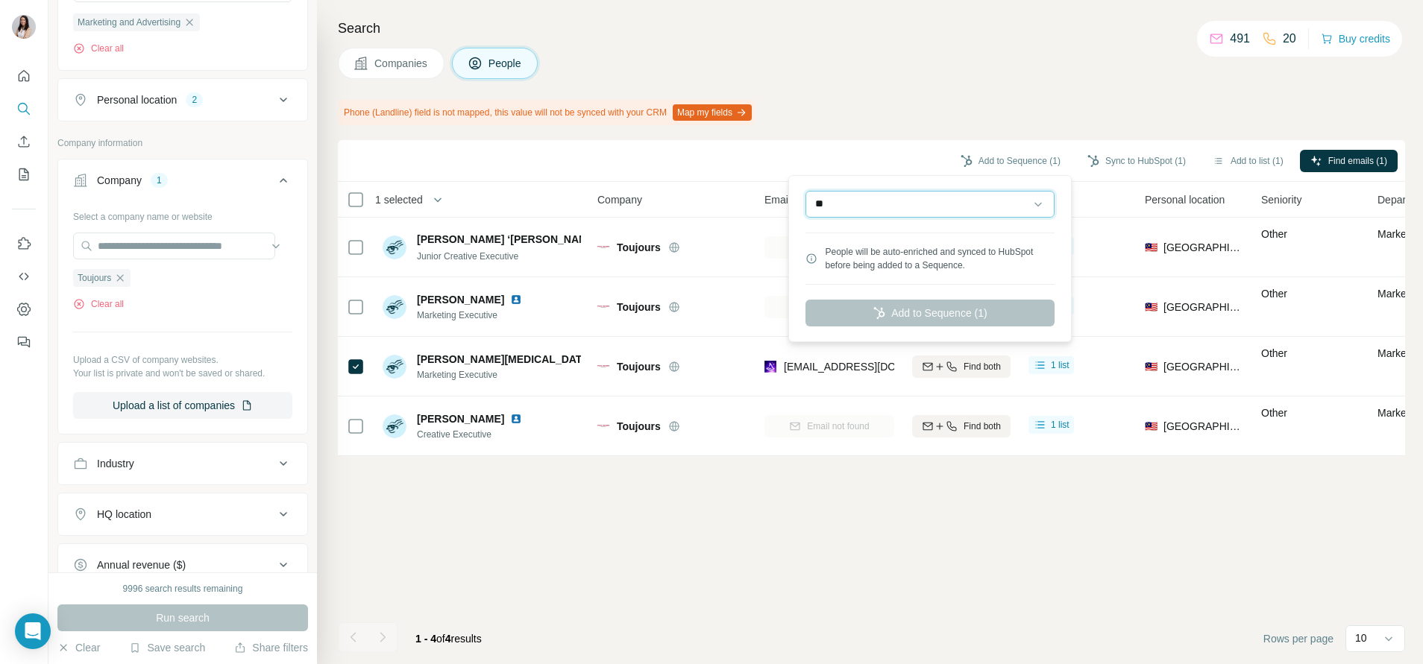
click at [948, 211] on input "**" at bounding box center [929, 204] width 249 height 27
click at [846, 203] on input "**********" at bounding box center [929, 204] width 249 height 27
click at [948, 210] on input "**********" at bounding box center [929, 204] width 249 height 27
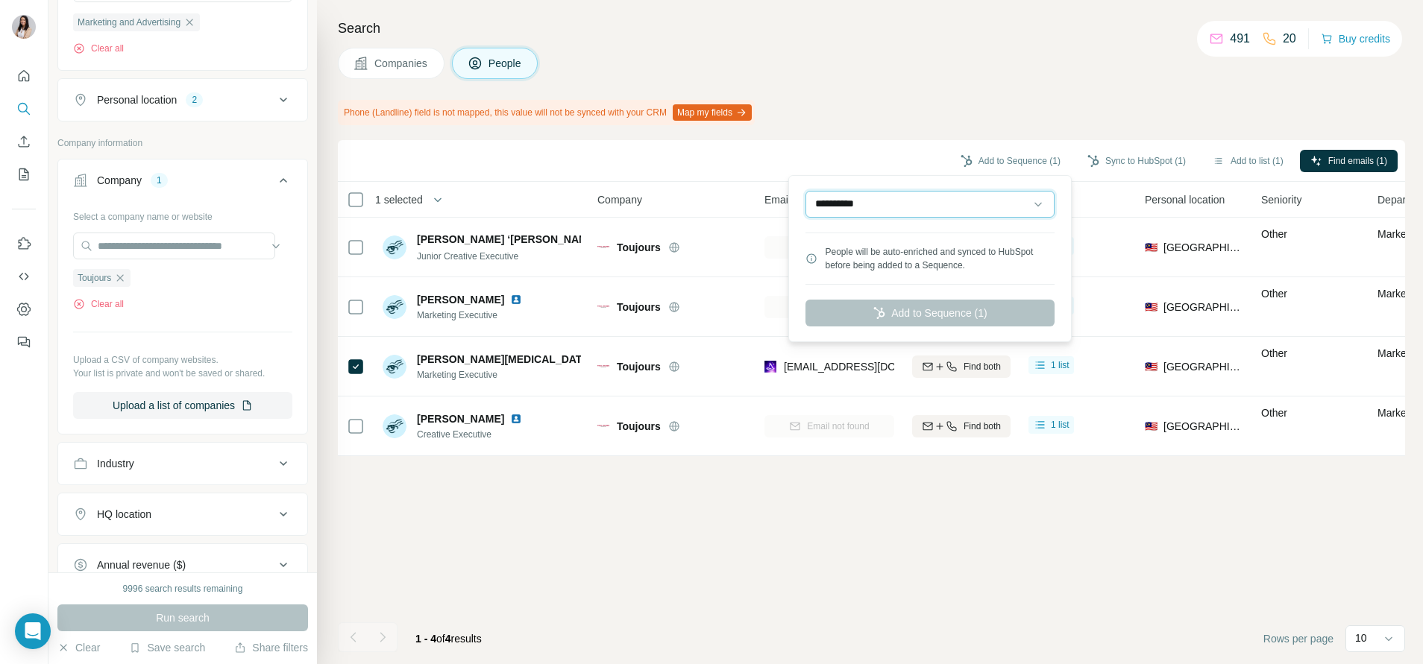
click at [948, 208] on input "**********" at bounding box center [929, 204] width 249 height 27
click at [948, 204] on input "**********" at bounding box center [929, 204] width 249 height 27
click at [948, 212] on input "**********" at bounding box center [929, 204] width 249 height 27
type input "**********"
click at [948, 152] on button "Add to Sequence (1)" at bounding box center [1010, 161] width 121 height 22
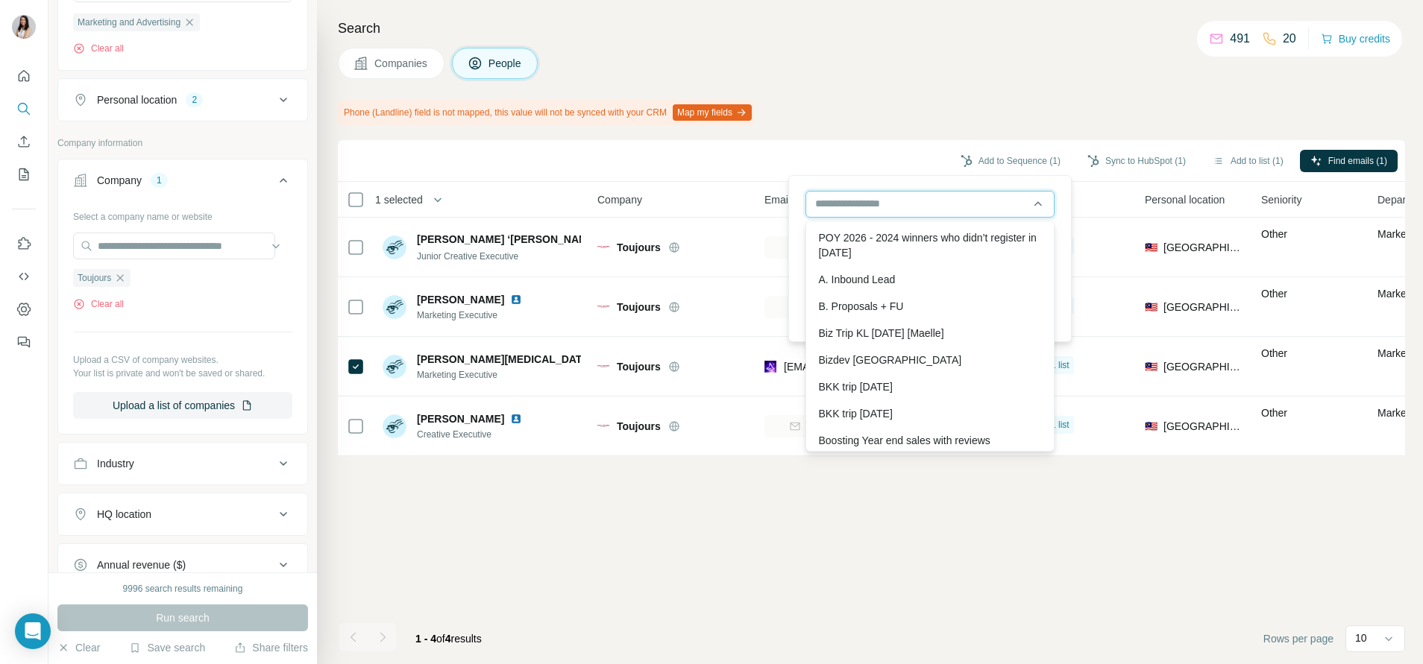
click at [948, 207] on input "text" at bounding box center [929, 204] width 249 height 27
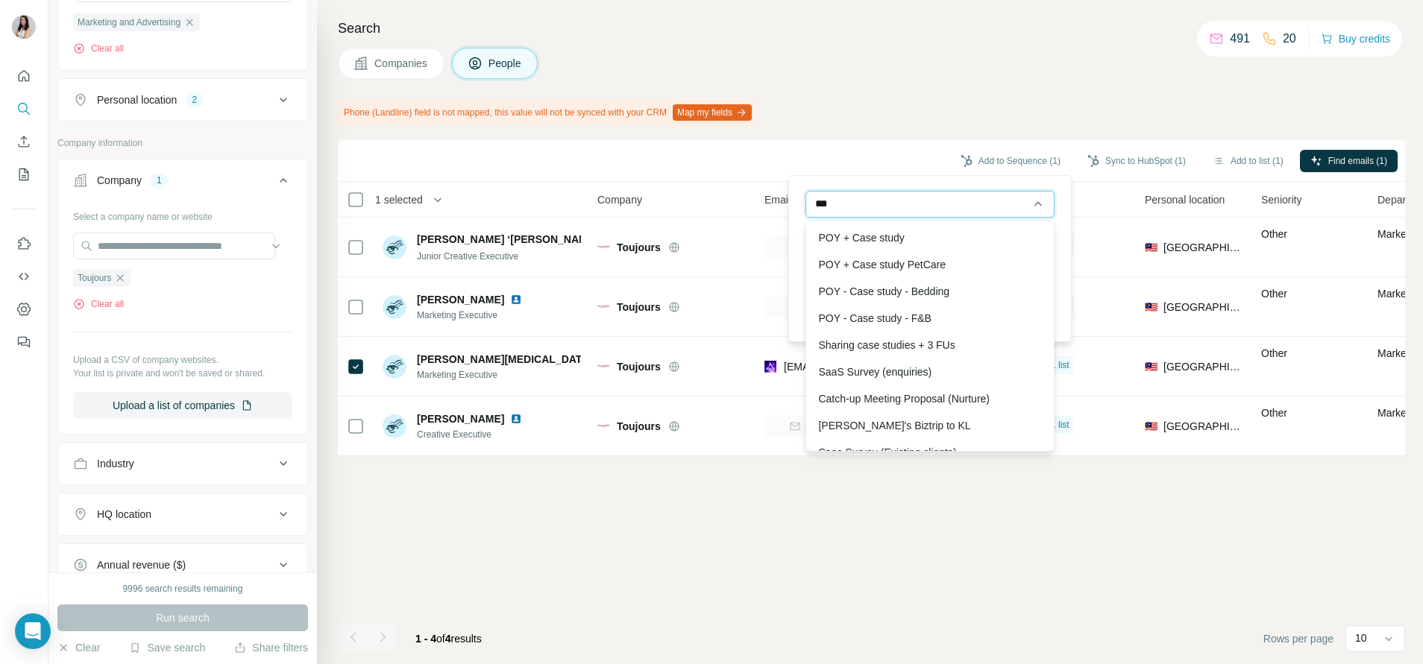
type input "****"
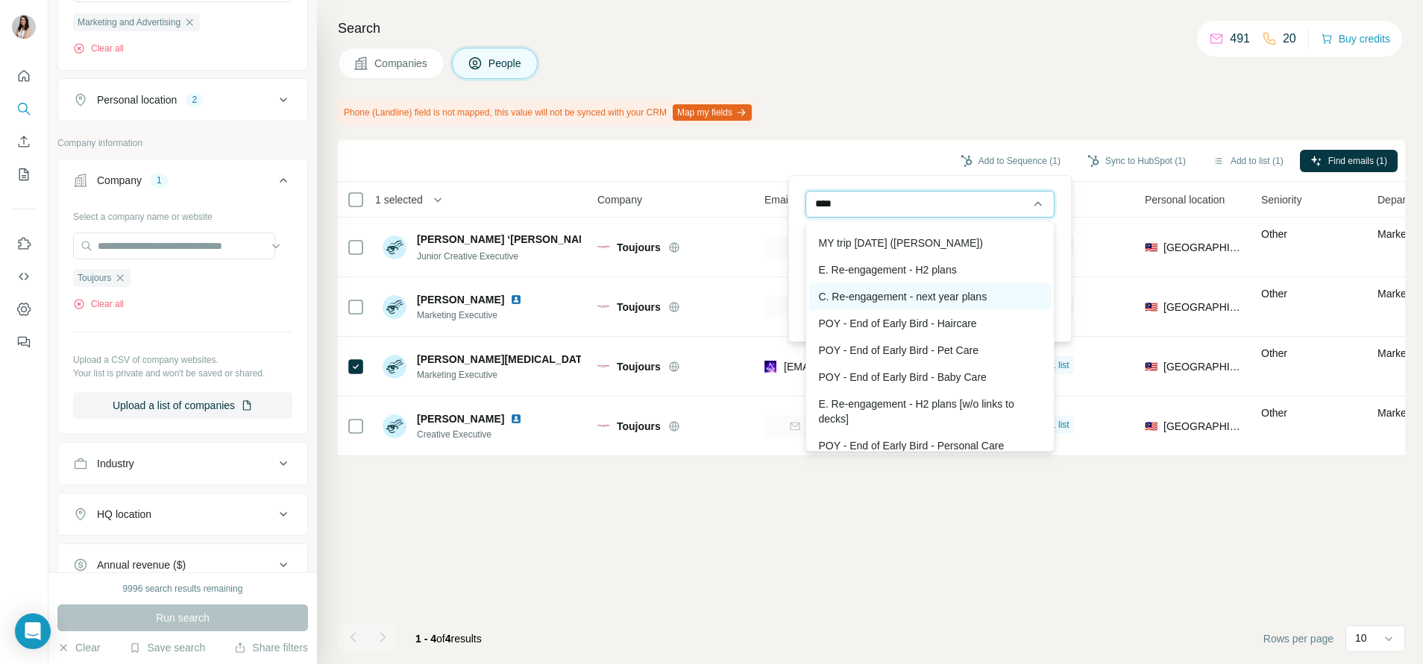
scroll to position [412, 0]
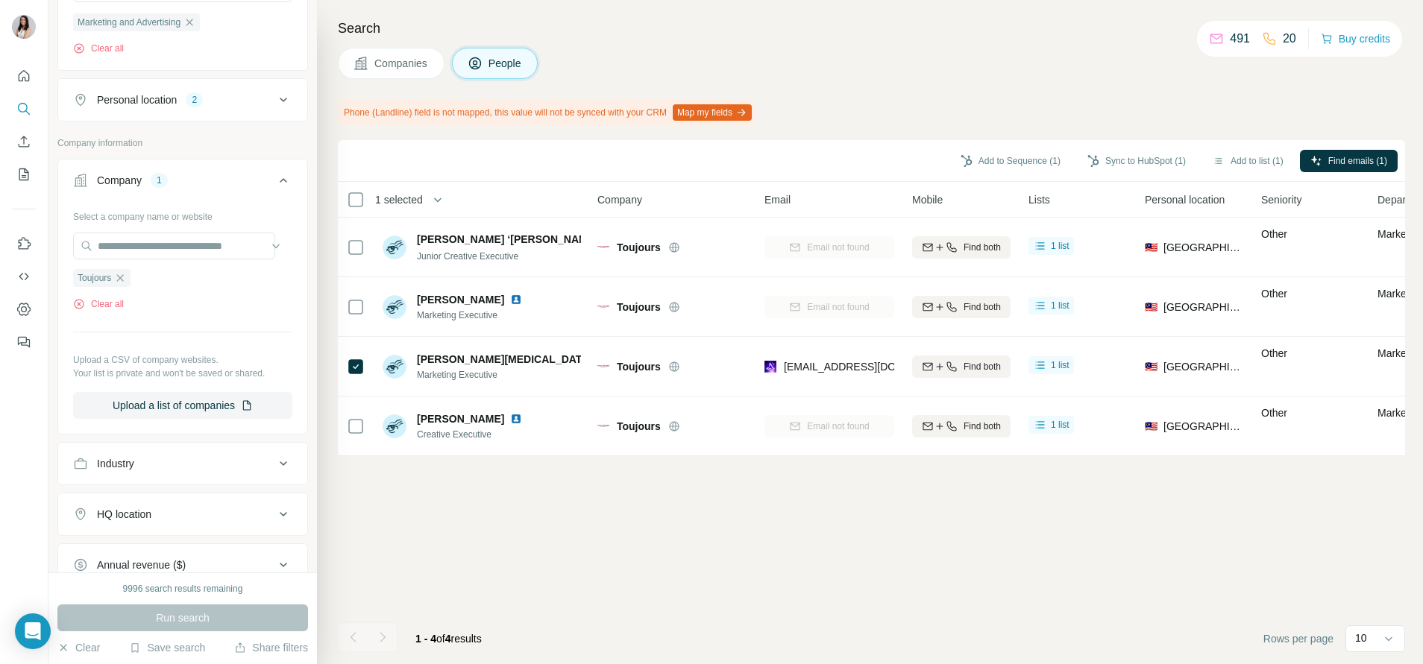
click at [948, 115] on div "Phone (Landline) field is not mapped, this value will not be synced with your C…" at bounding box center [871, 112] width 1067 height 25
click at [948, 150] on button "Sync to HubSpot (1)" at bounding box center [1136, 161] width 119 height 22
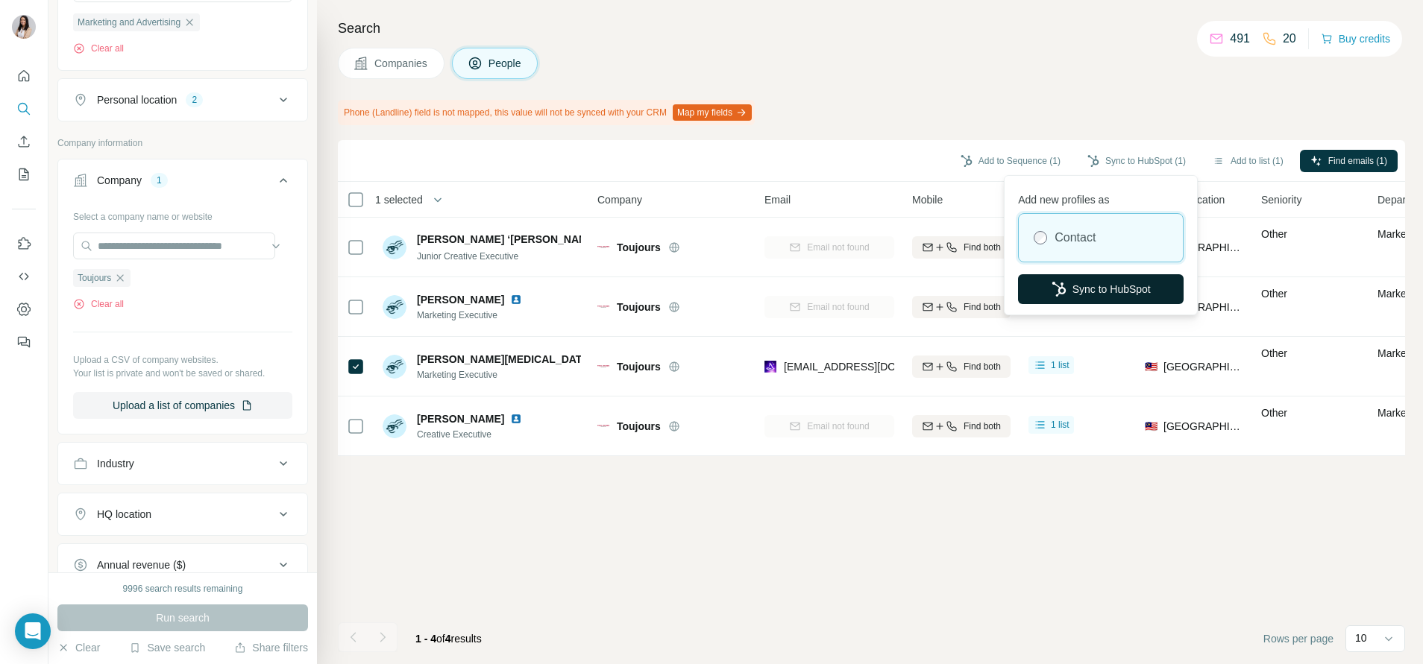
click at [948, 286] on button "Sync to HubSpot" at bounding box center [1101, 289] width 166 height 30
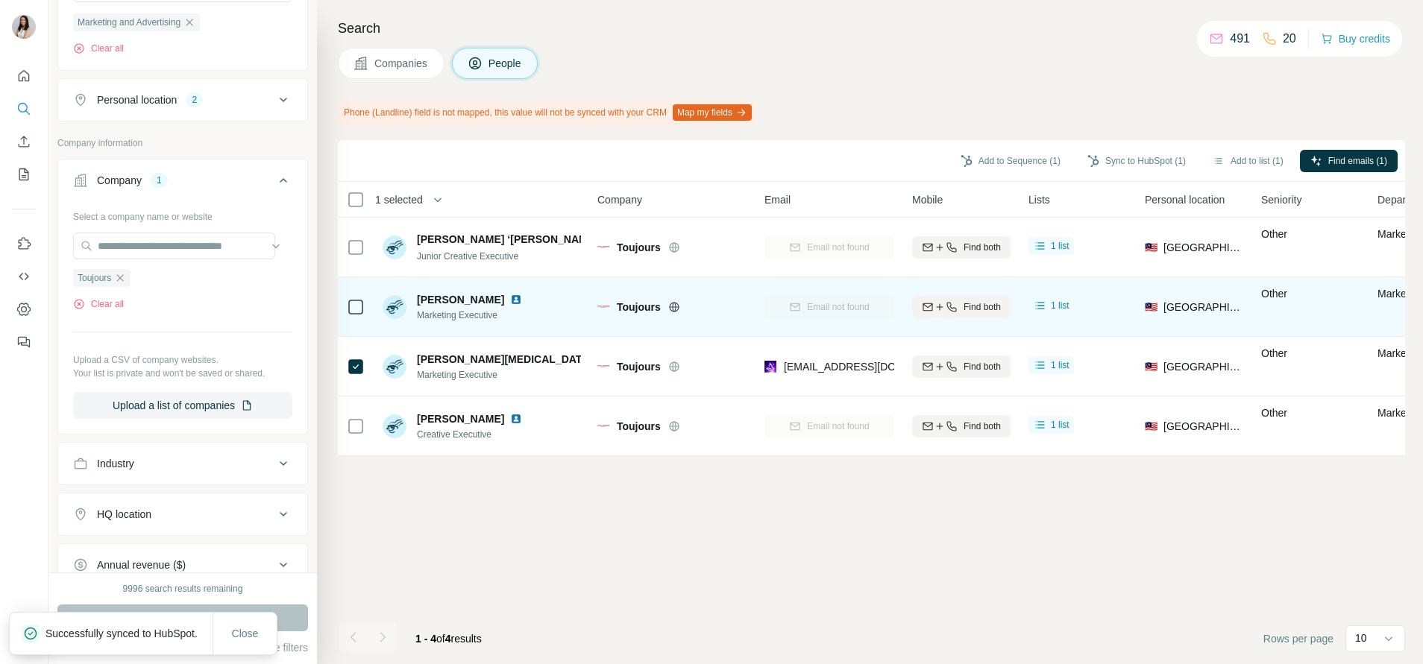
click at [522, 298] on img at bounding box center [516, 300] width 12 height 12
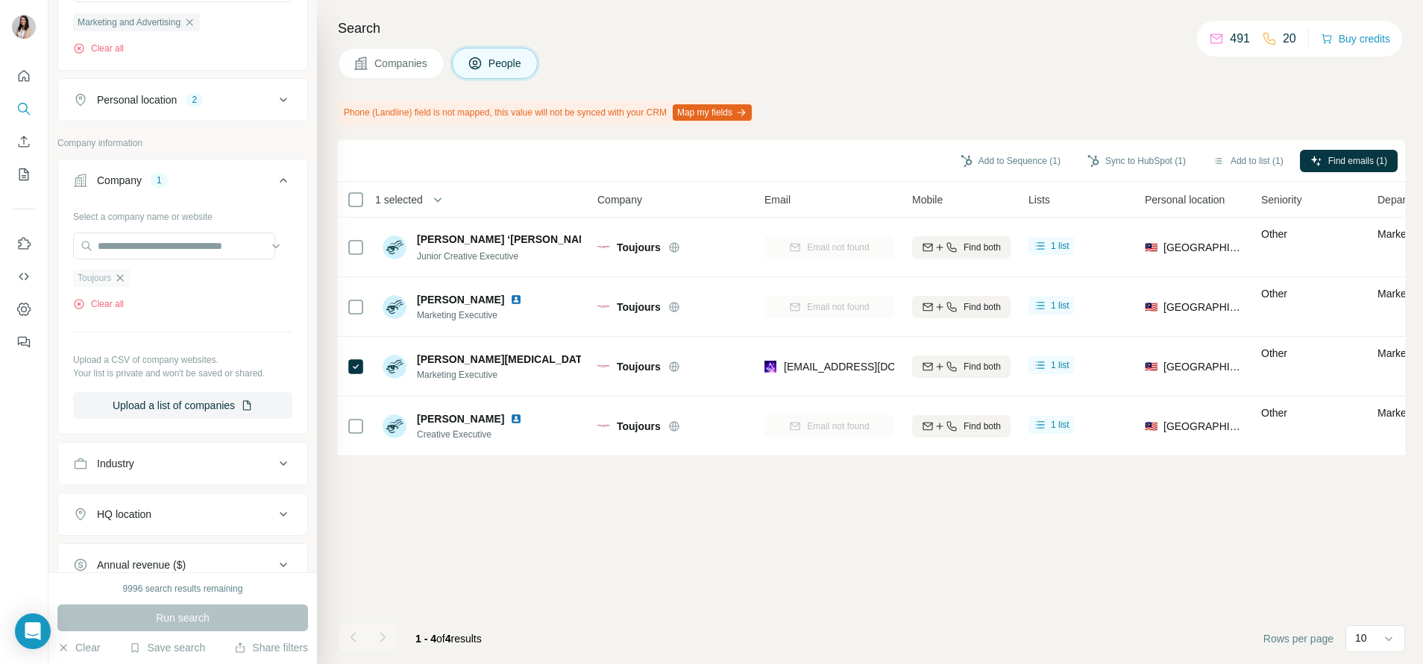
click at [124, 281] on icon "button" at bounding box center [120, 278] width 12 height 12
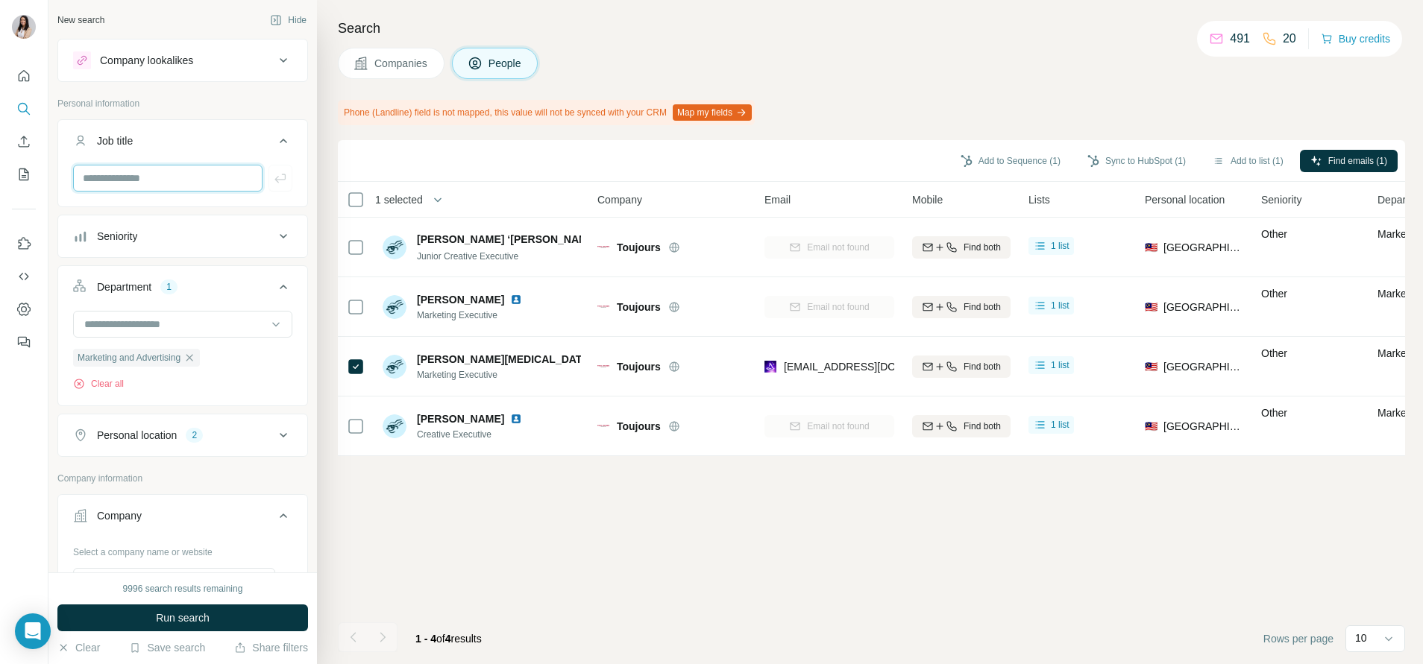
click at [179, 188] on input "text" at bounding box center [167, 178] width 189 height 27
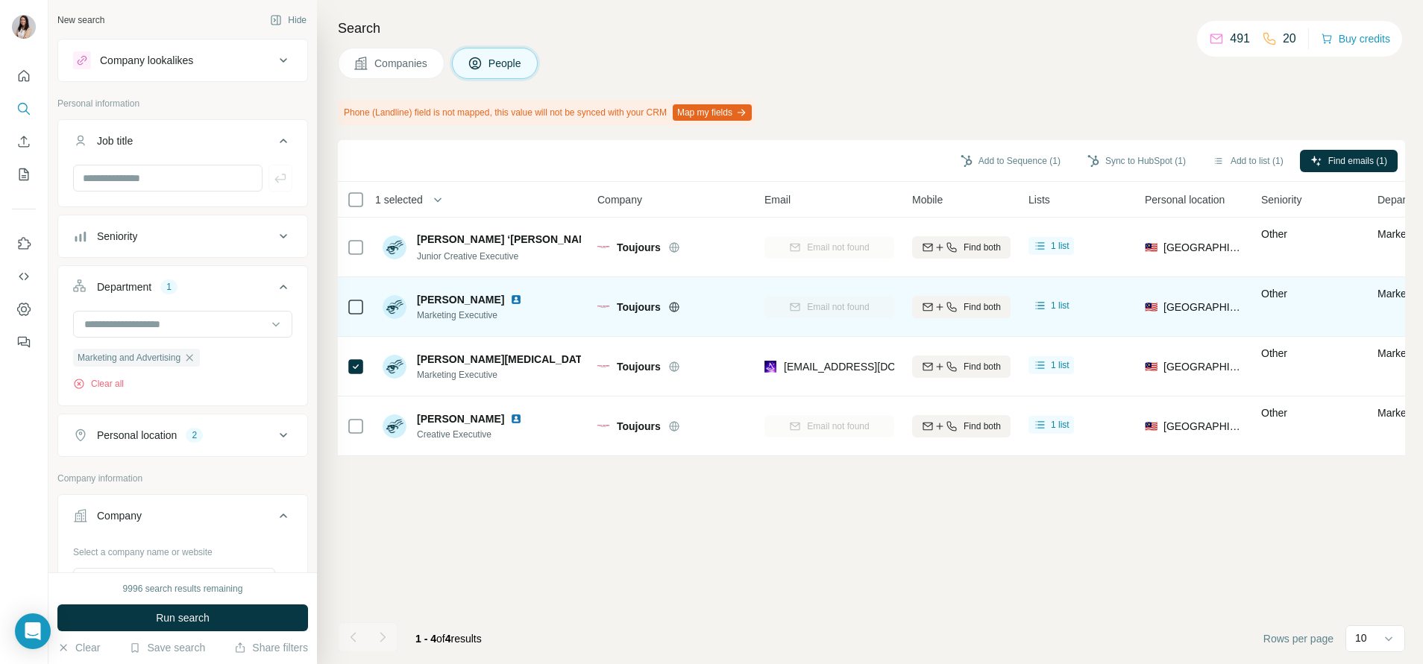
click at [671, 309] on icon at bounding box center [674, 307] width 12 height 12
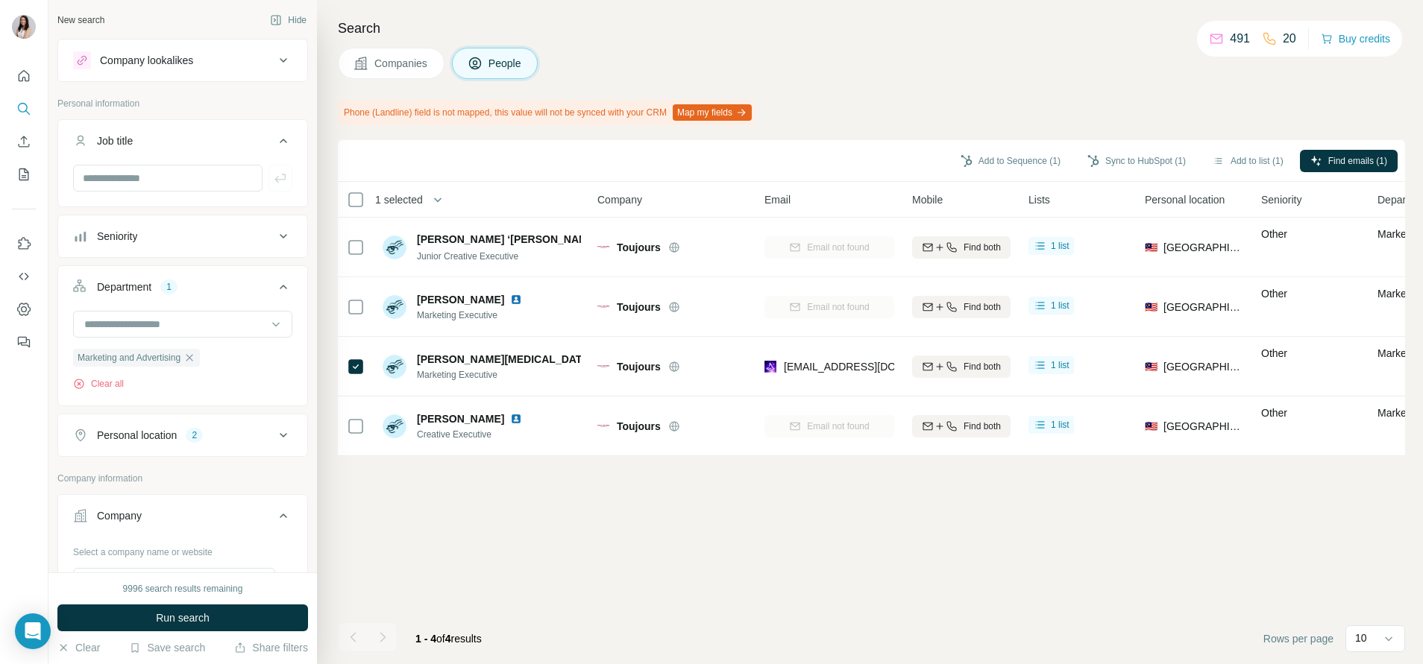
click at [125, 68] on div "Company lookalikes" at bounding box center [173, 60] width 201 height 18
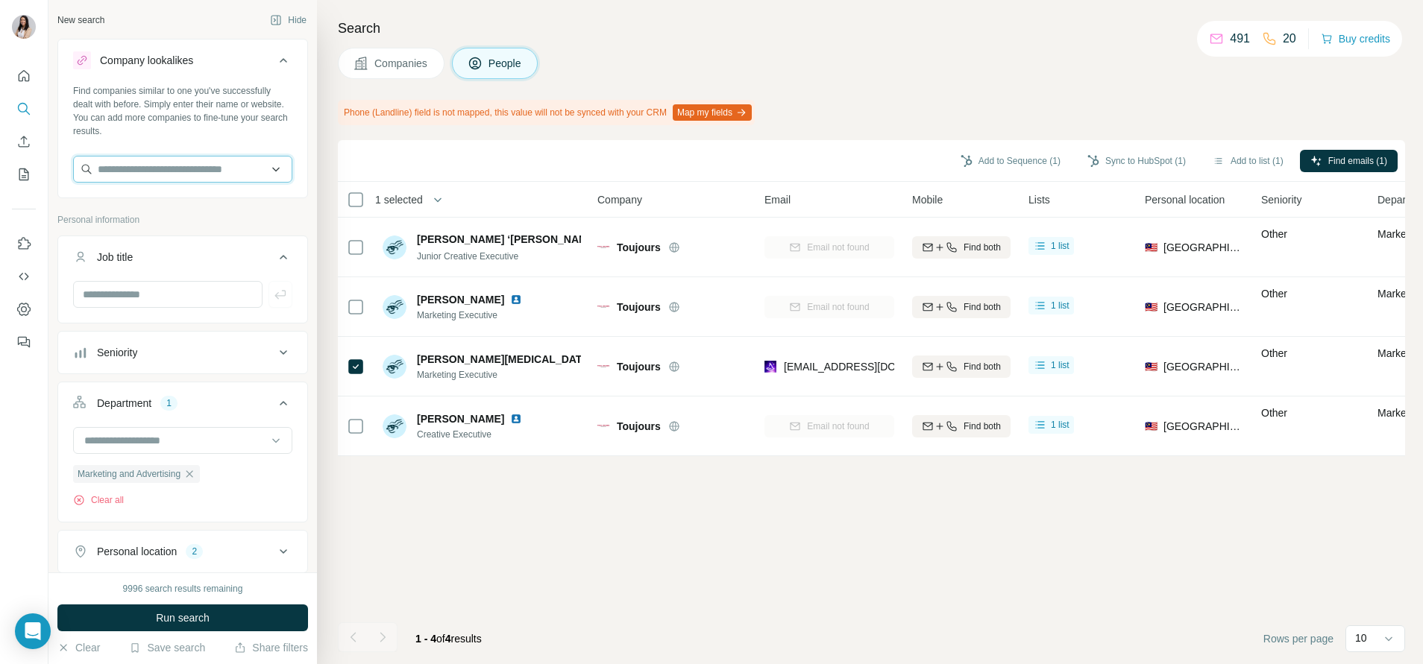
click at [146, 160] on input "text" at bounding box center [182, 169] width 219 height 27
paste input "**********"
type input "**********"
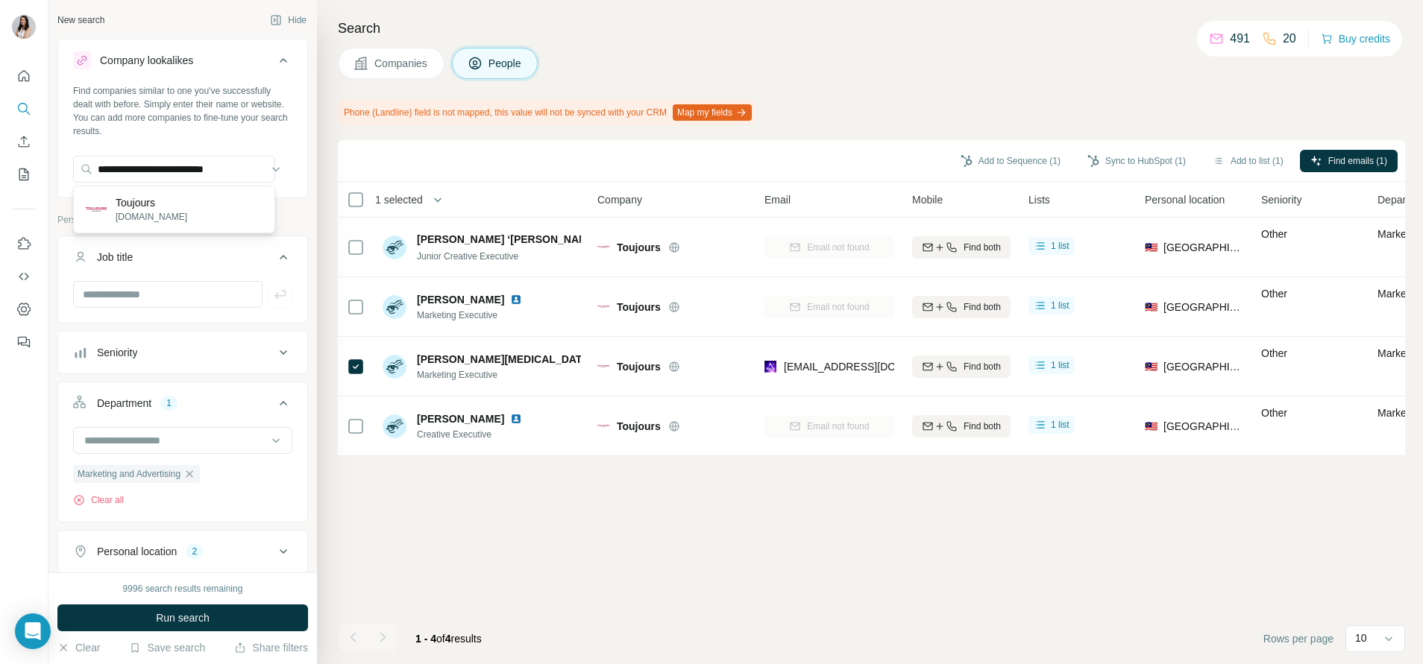
click at [204, 210] on div "Toujours [DOMAIN_NAME]" at bounding box center [174, 209] width 195 height 40
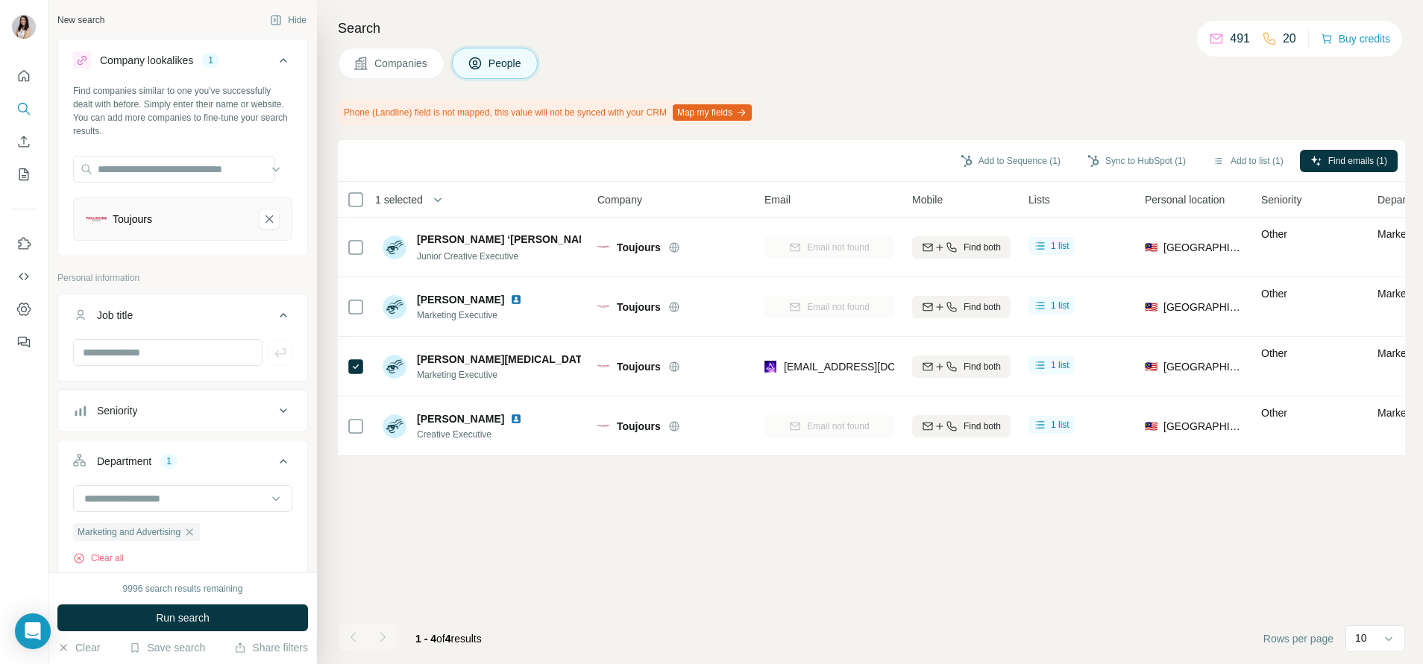
click at [249, 420] on button "Run search" at bounding box center [182, 618] width 251 height 27
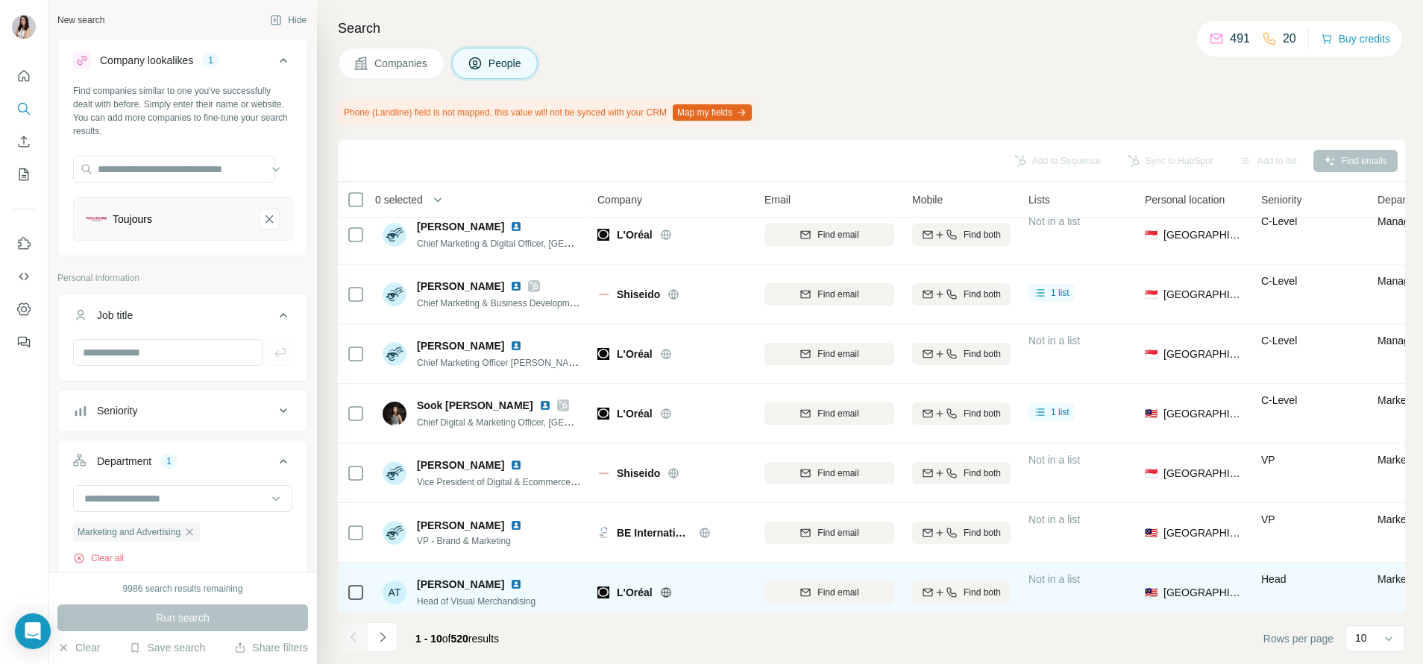
scroll to position [212, 0]
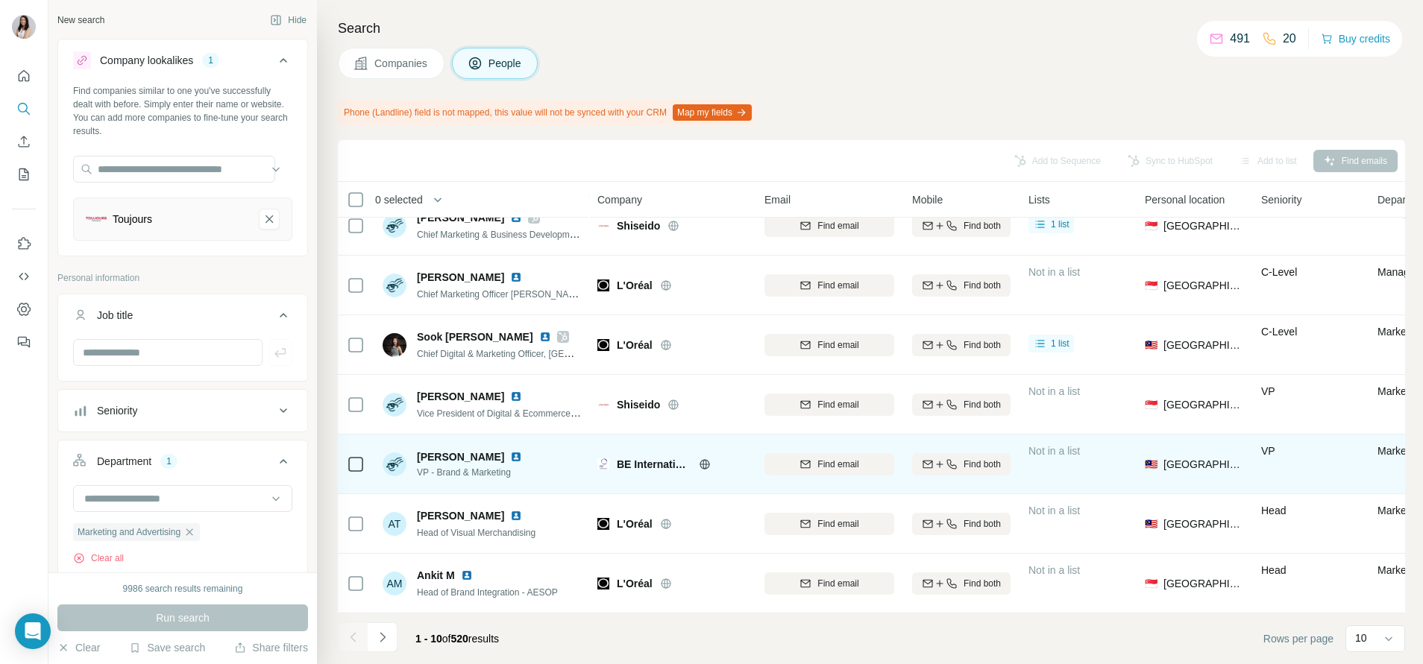
click at [705, 420] on icon at bounding box center [705, 465] width 12 height 12
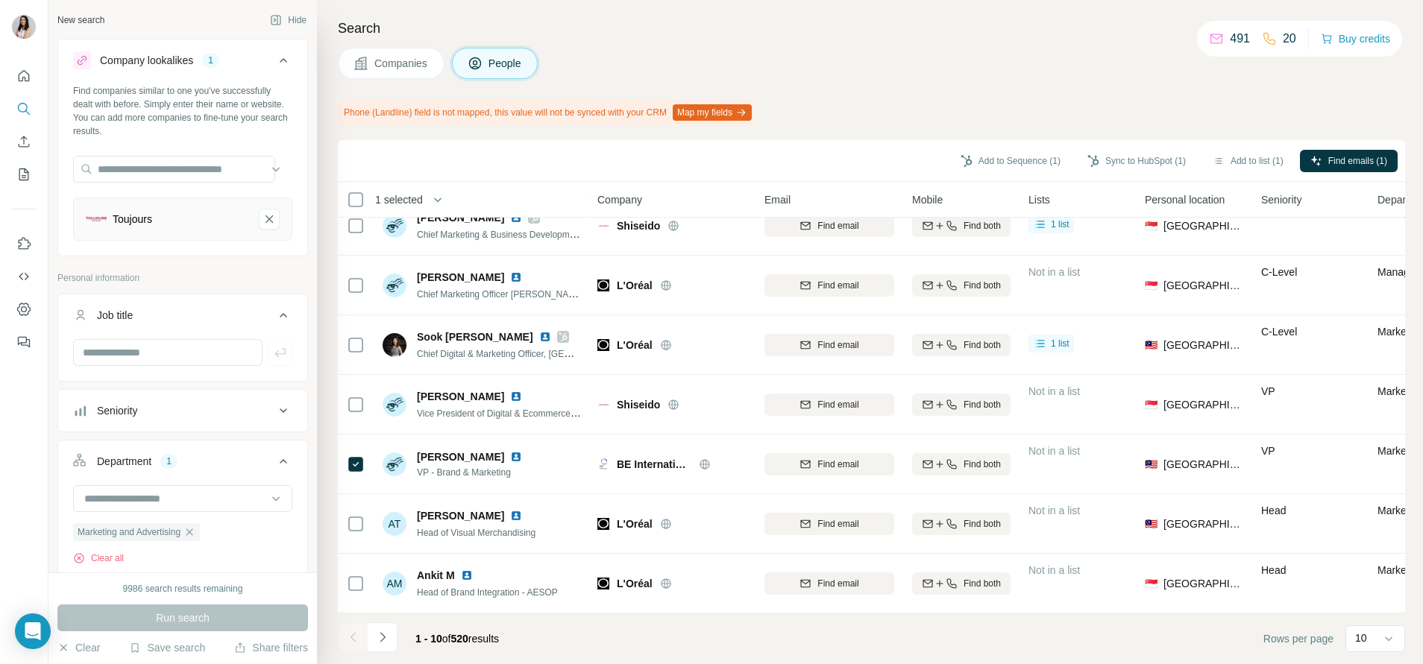
click at [383, 420] on icon "Navigate to next page" at bounding box center [382, 637] width 15 height 15
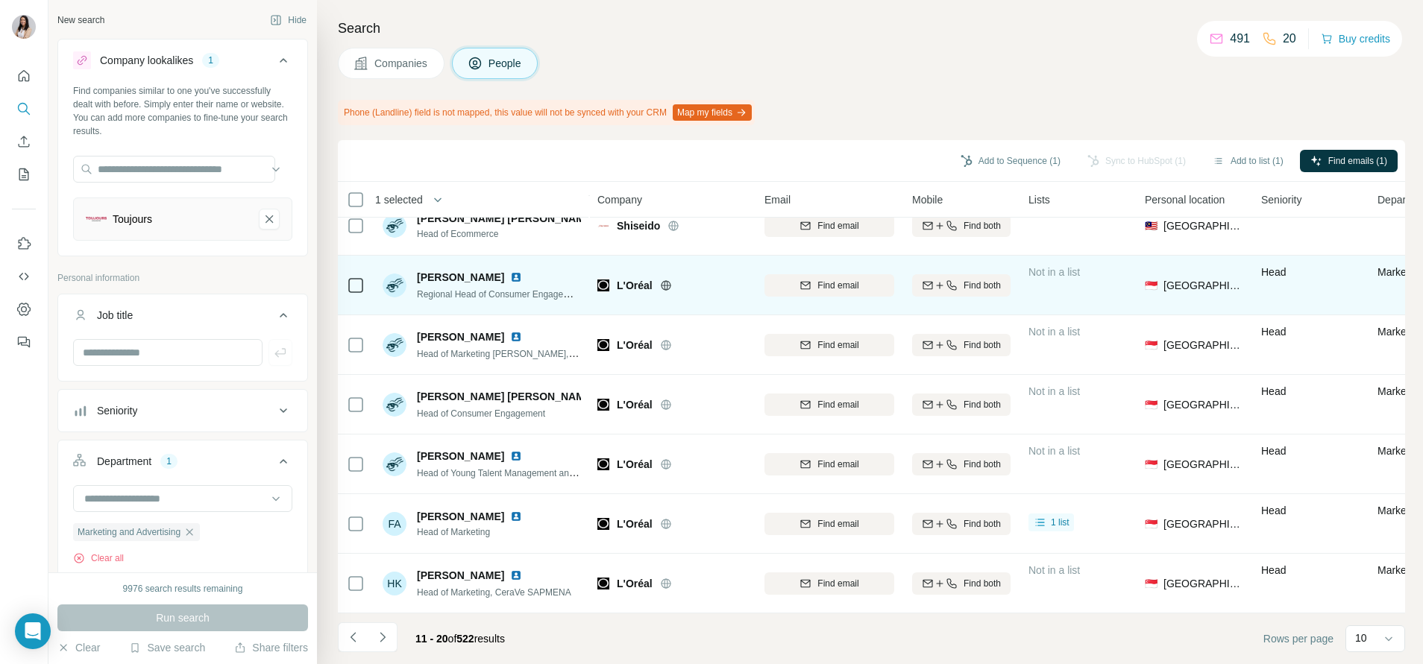
scroll to position [0, 0]
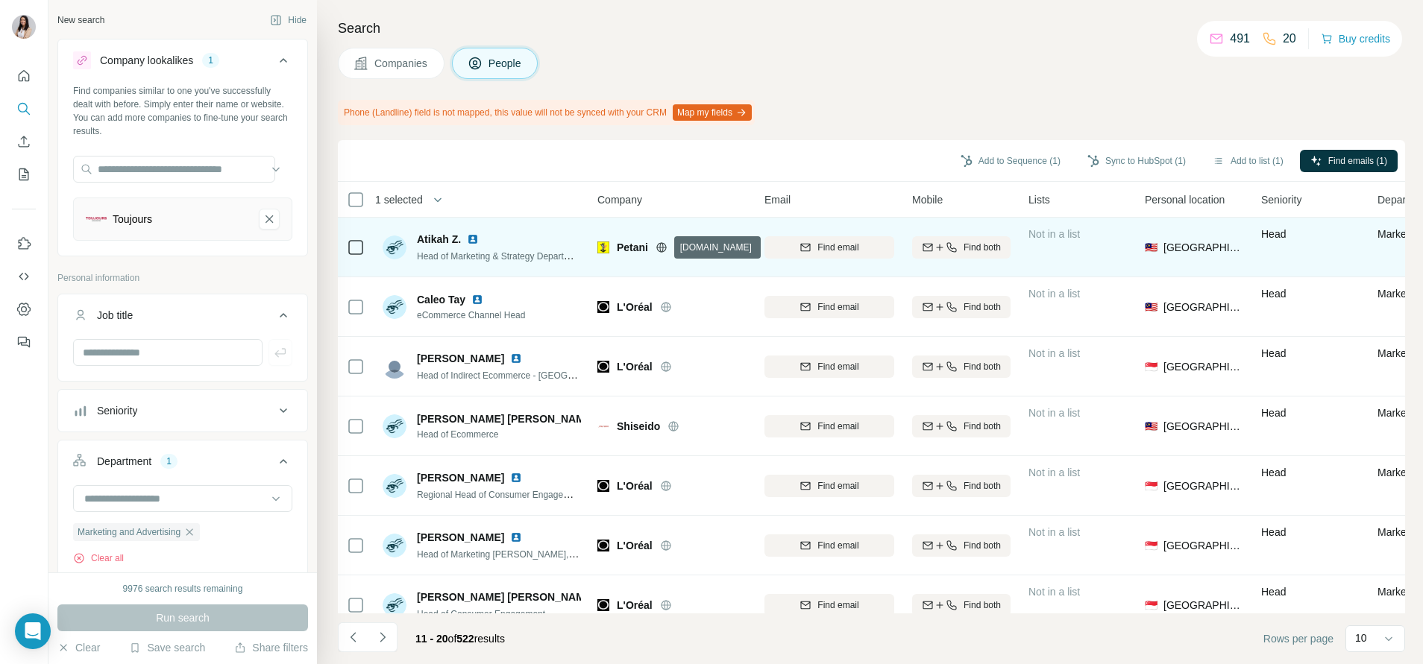
click at [658, 246] on icon at bounding box center [661, 248] width 12 height 12
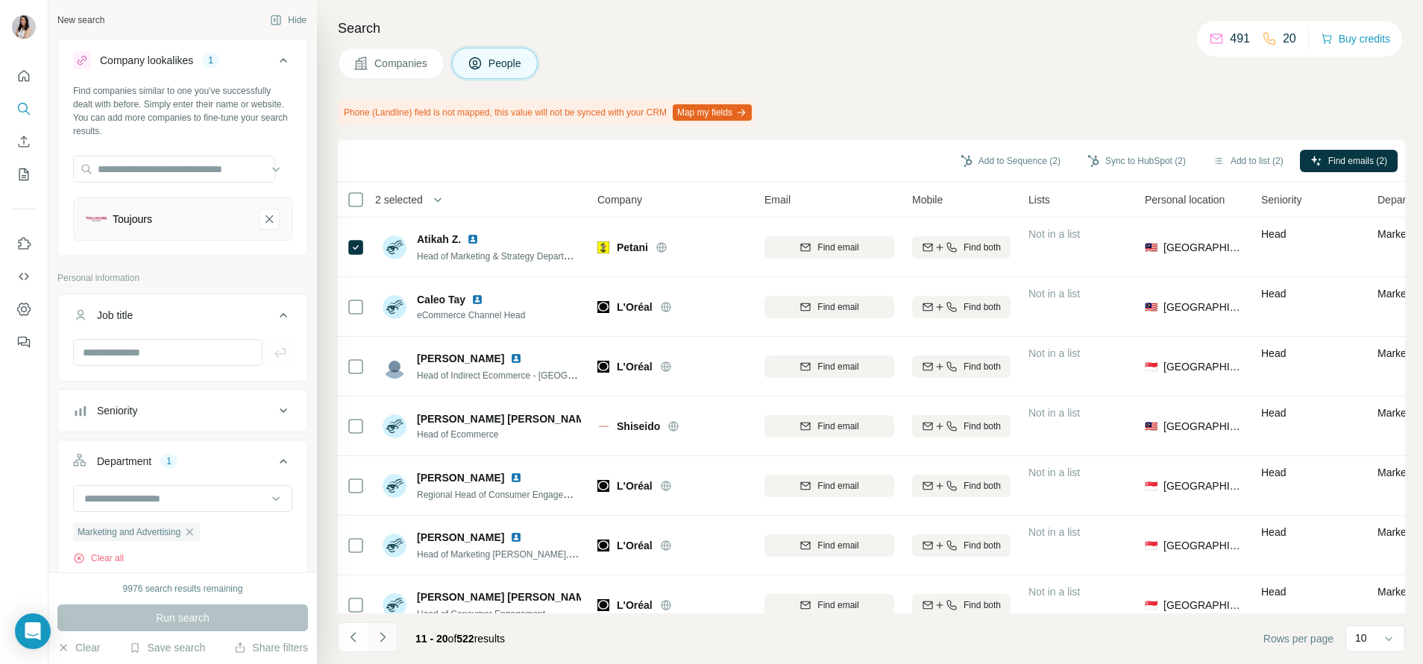
click at [382, 420] on icon "Navigate to next page" at bounding box center [382, 637] width 15 height 15
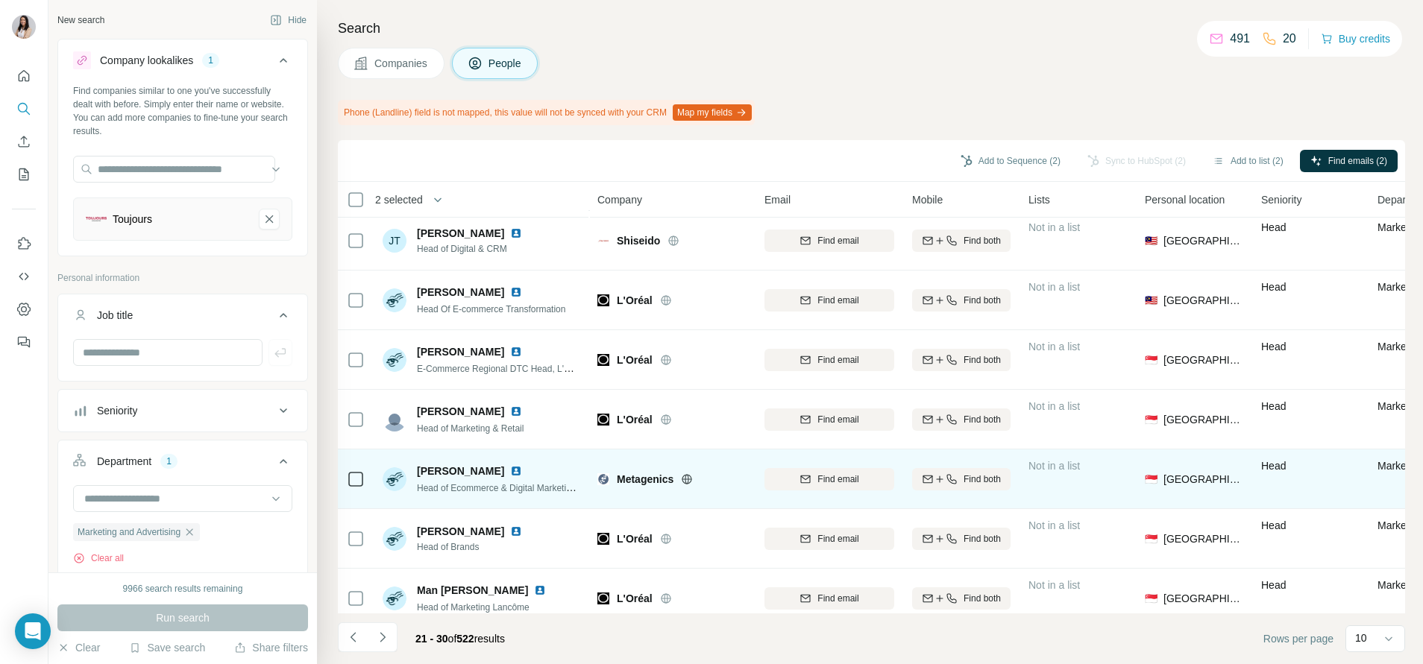
scroll to position [212, 0]
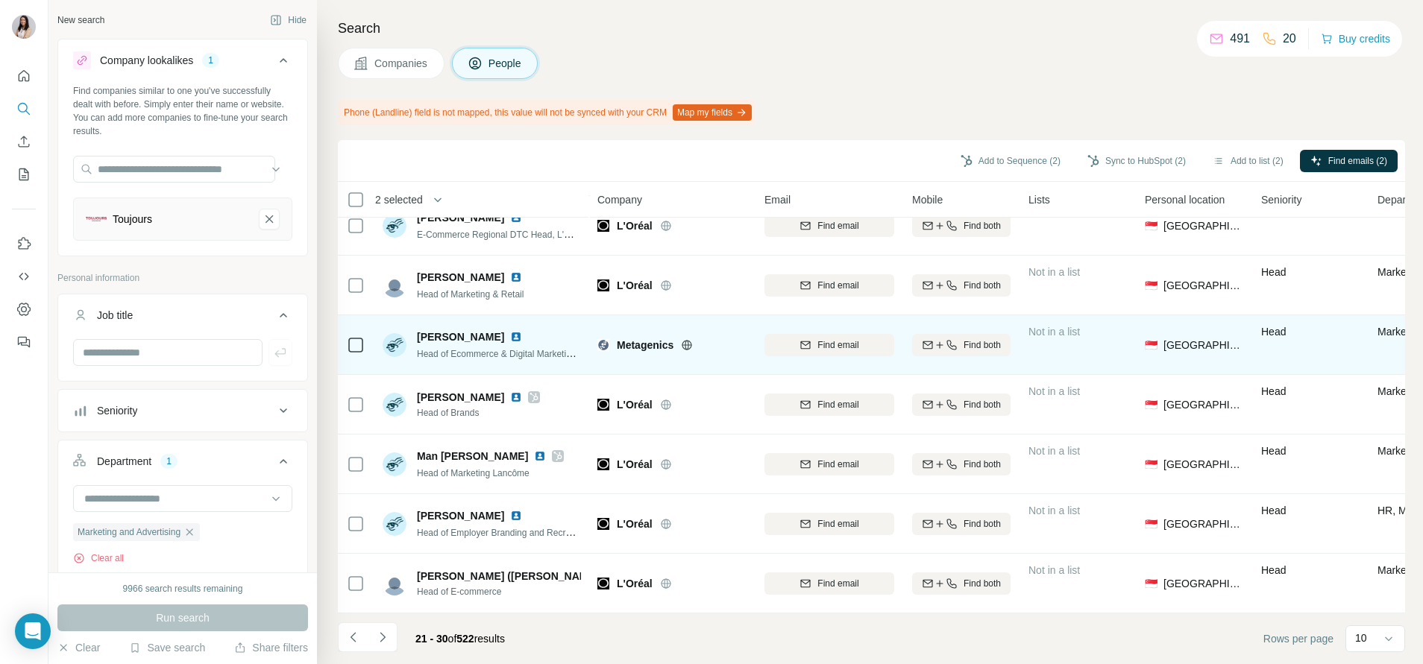
click at [689, 340] on icon at bounding box center [687, 345] width 10 height 10
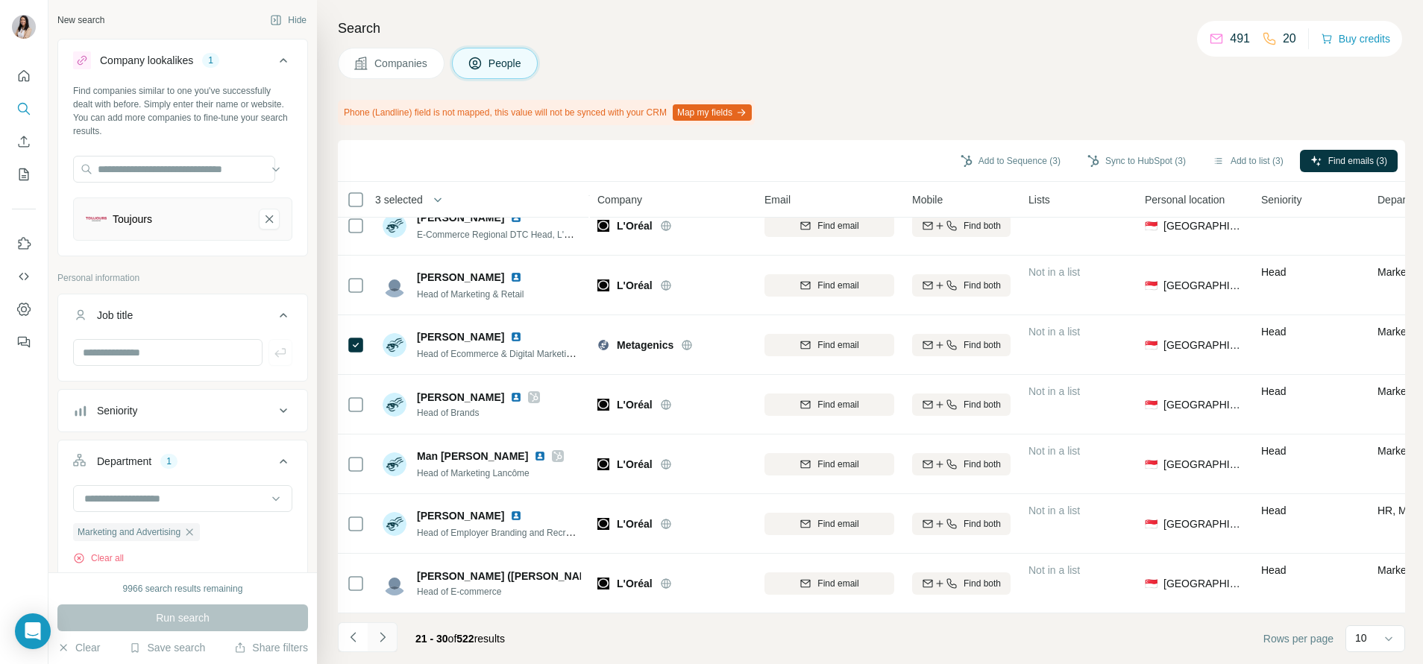
click at [391, 420] on button "Navigate to next page" at bounding box center [383, 638] width 30 height 30
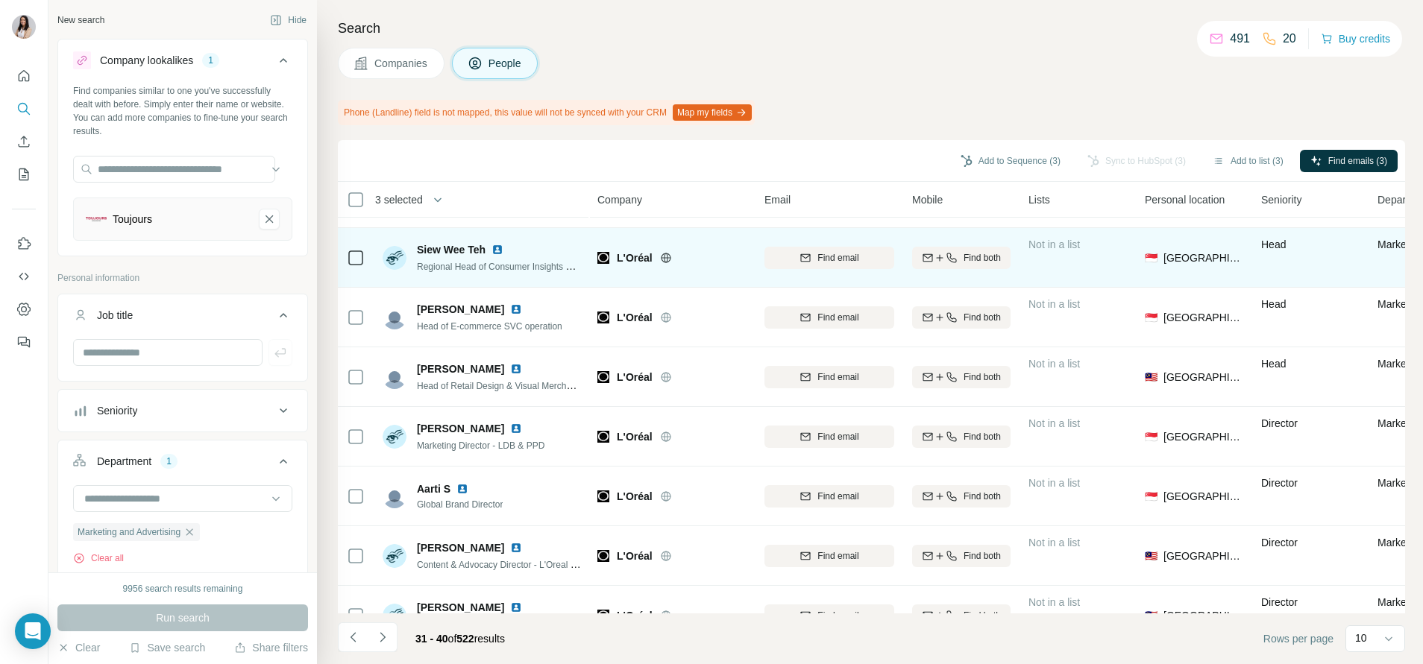
scroll to position [0, 0]
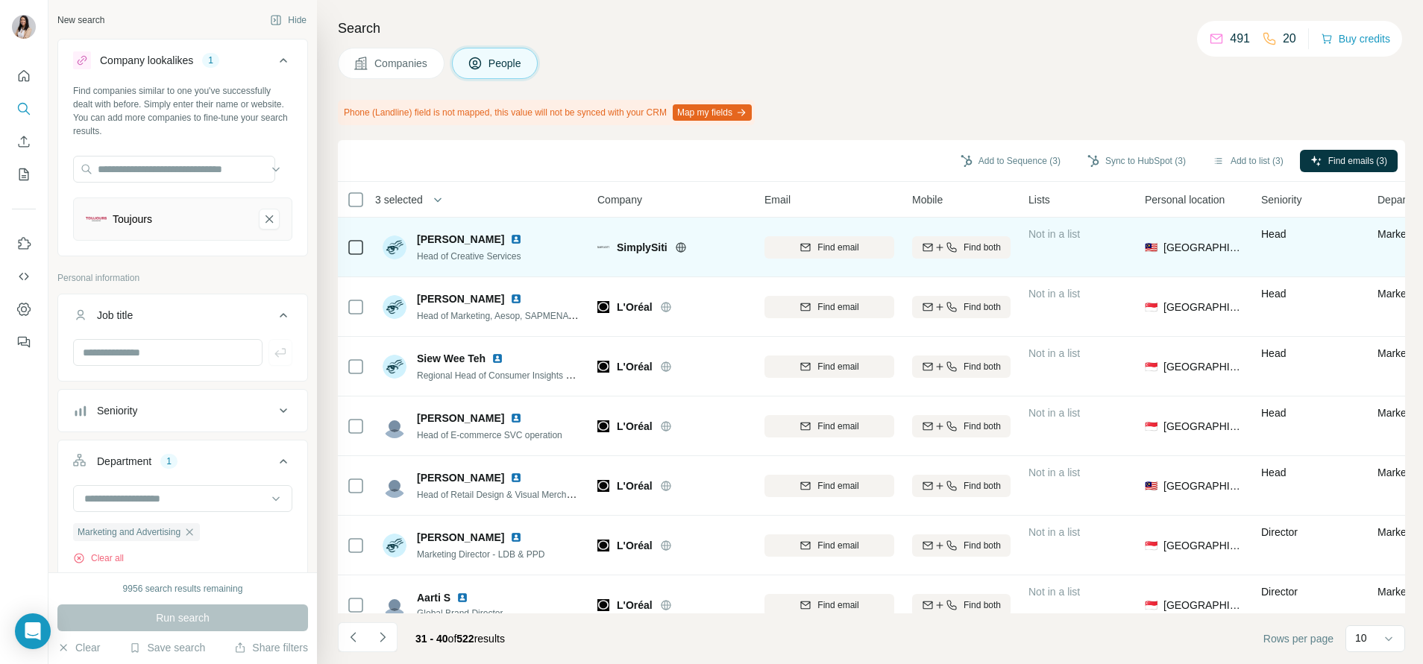
click at [679, 245] on icon at bounding box center [681, 247] width 4 height 10
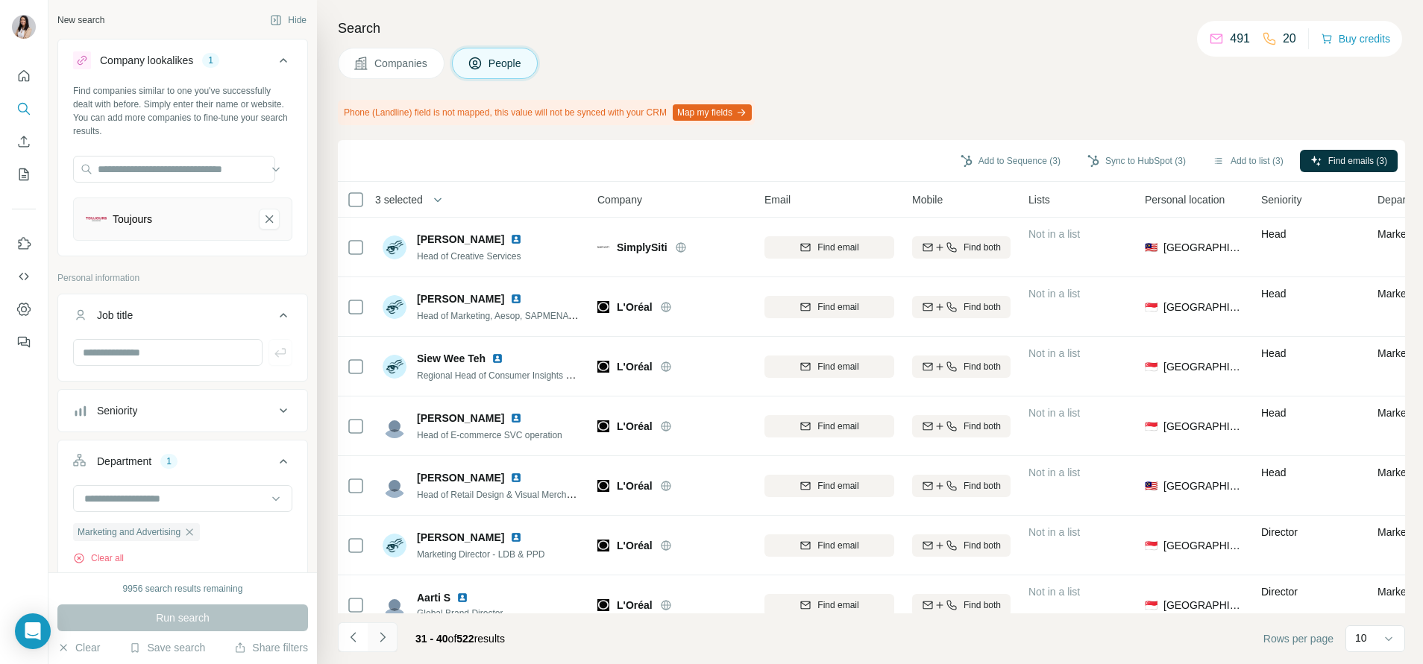
click at [383, 420] on icon "Navigate to next page" at bounding box center [382, 637] width 5 height 10
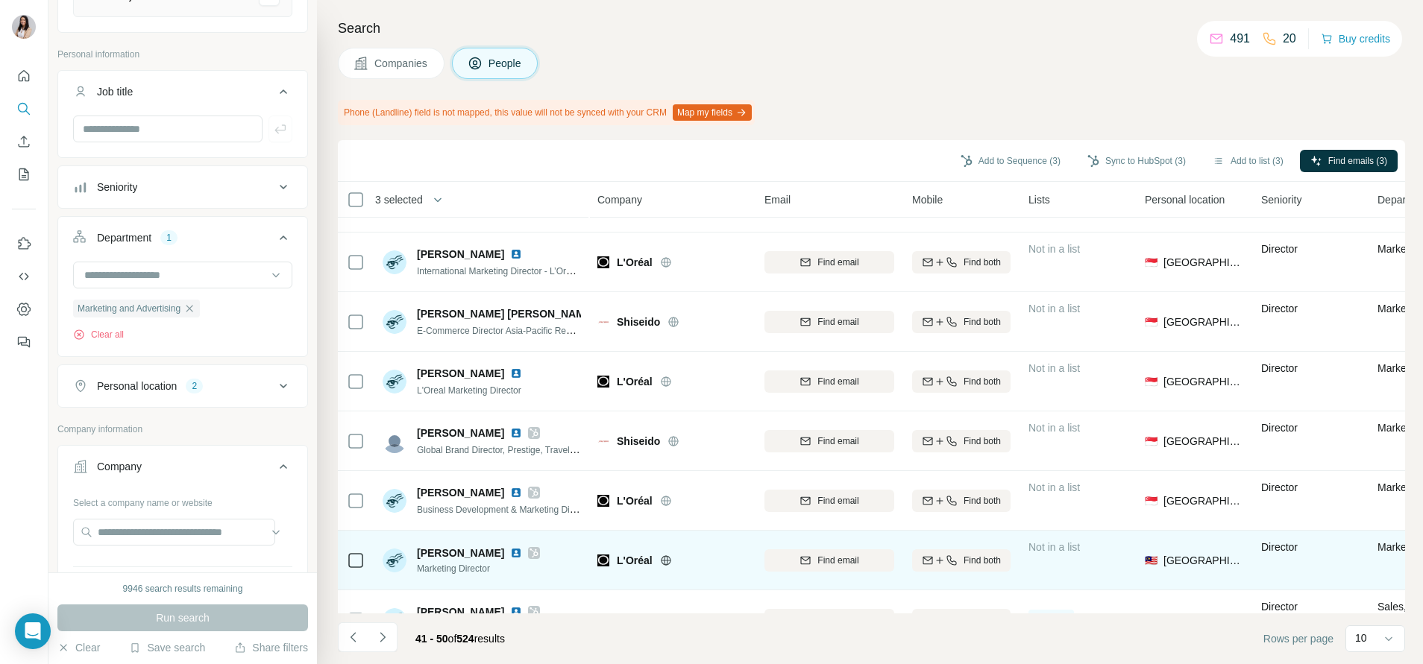
scroll to position [212, 0]
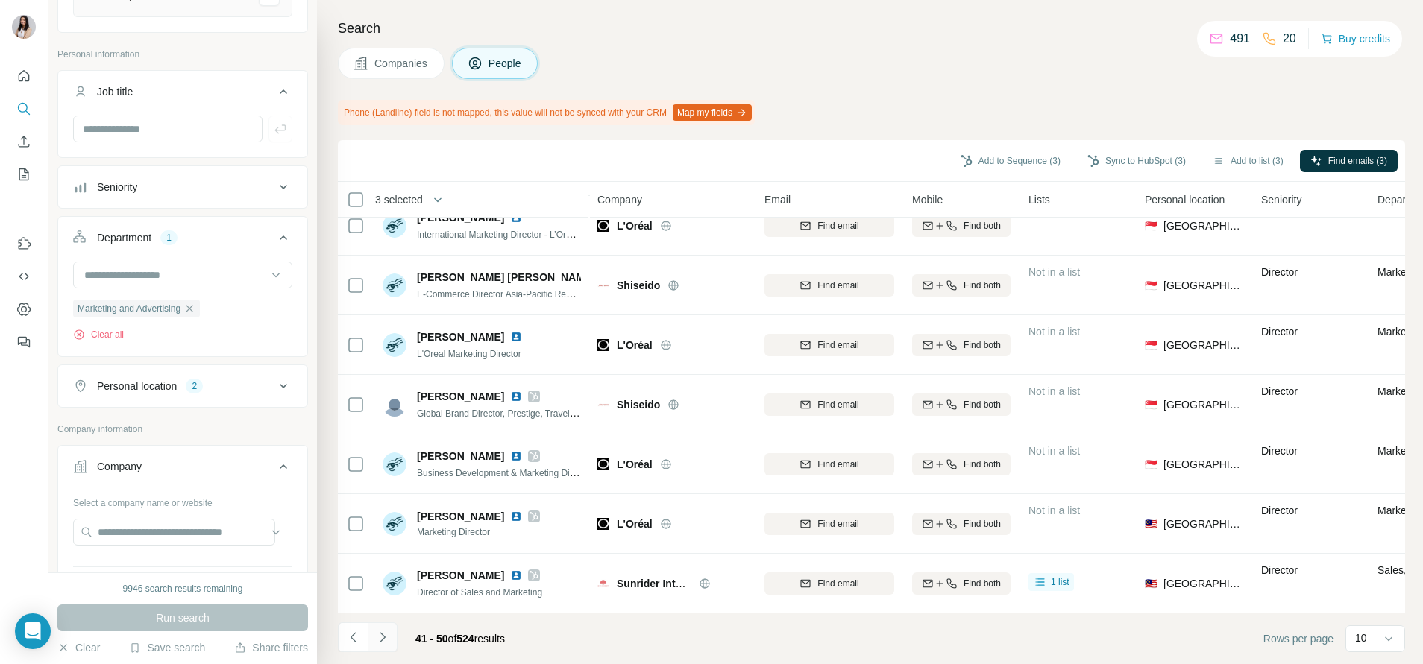
click at [385, 420] on icon "Navigate to next page" at bounding box center [382, 637] width 15 height 15
click at [379, 420] on icon "Navigate to next page" at bounding box center [382, 637] width 15 height 15
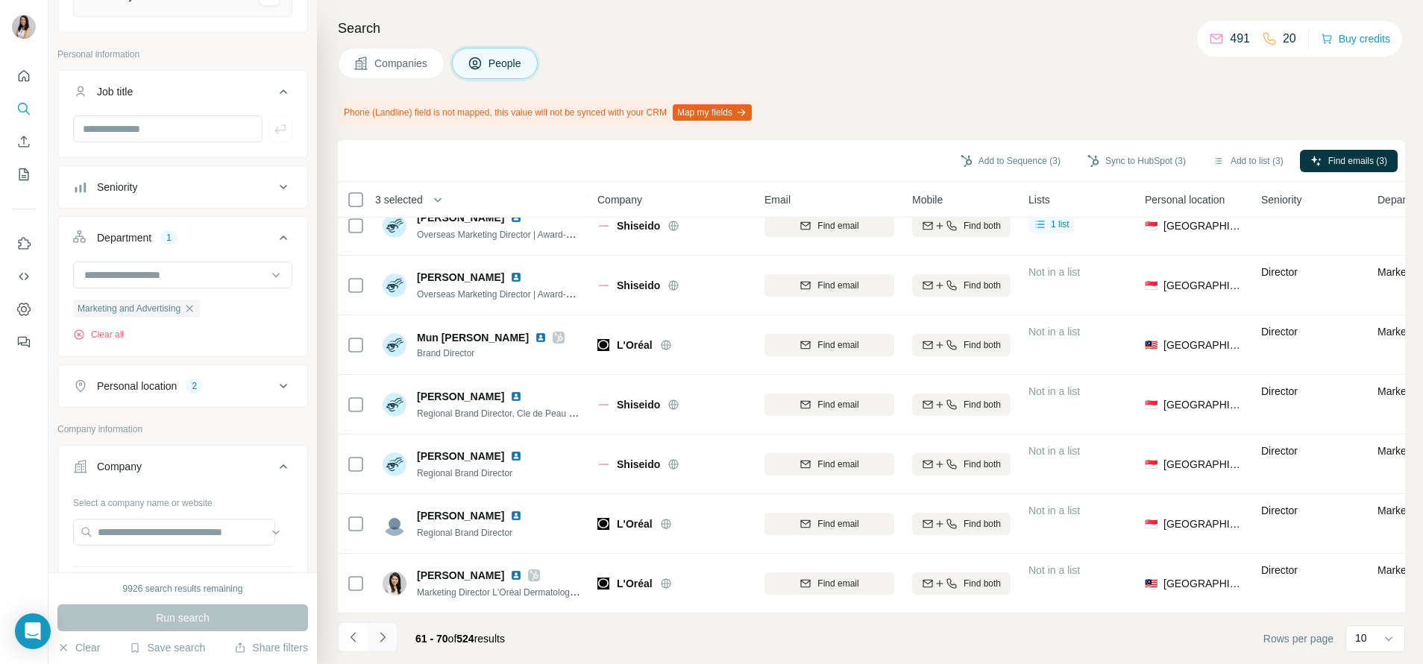
click at [385, 420] on button "Navigate to next page" at bounding box center [383, 638] width 30 height 30
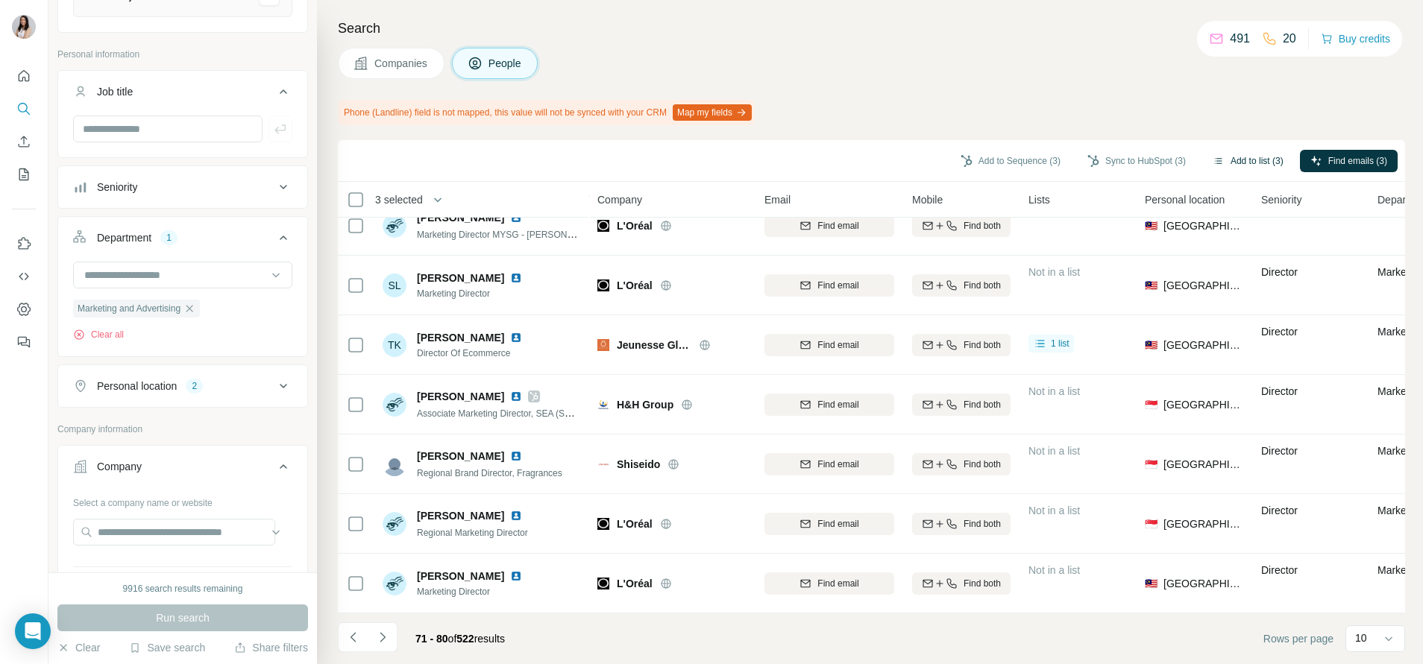
click at [948, 164] on button "Add to list (3)" at bounding box center [1248, 161] width 92 height 22
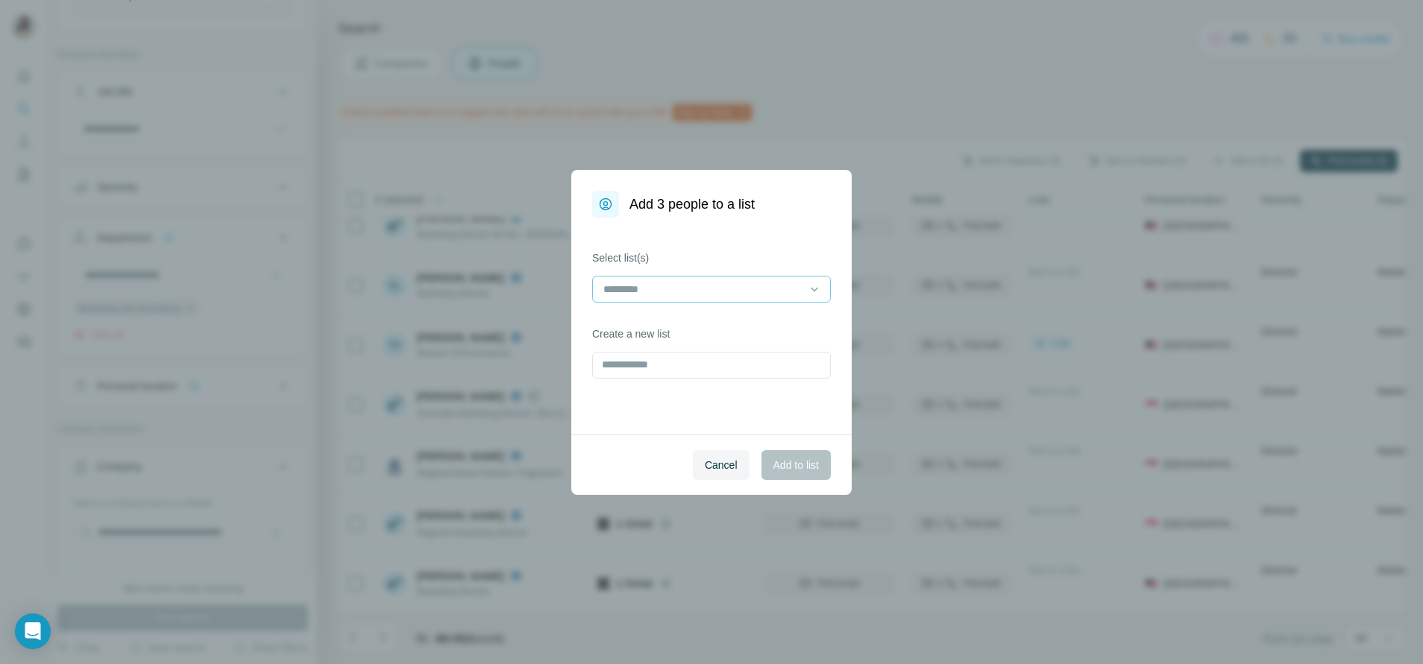
click at [739, 293] on input at bounding box center [702, 289] width 201 height 16
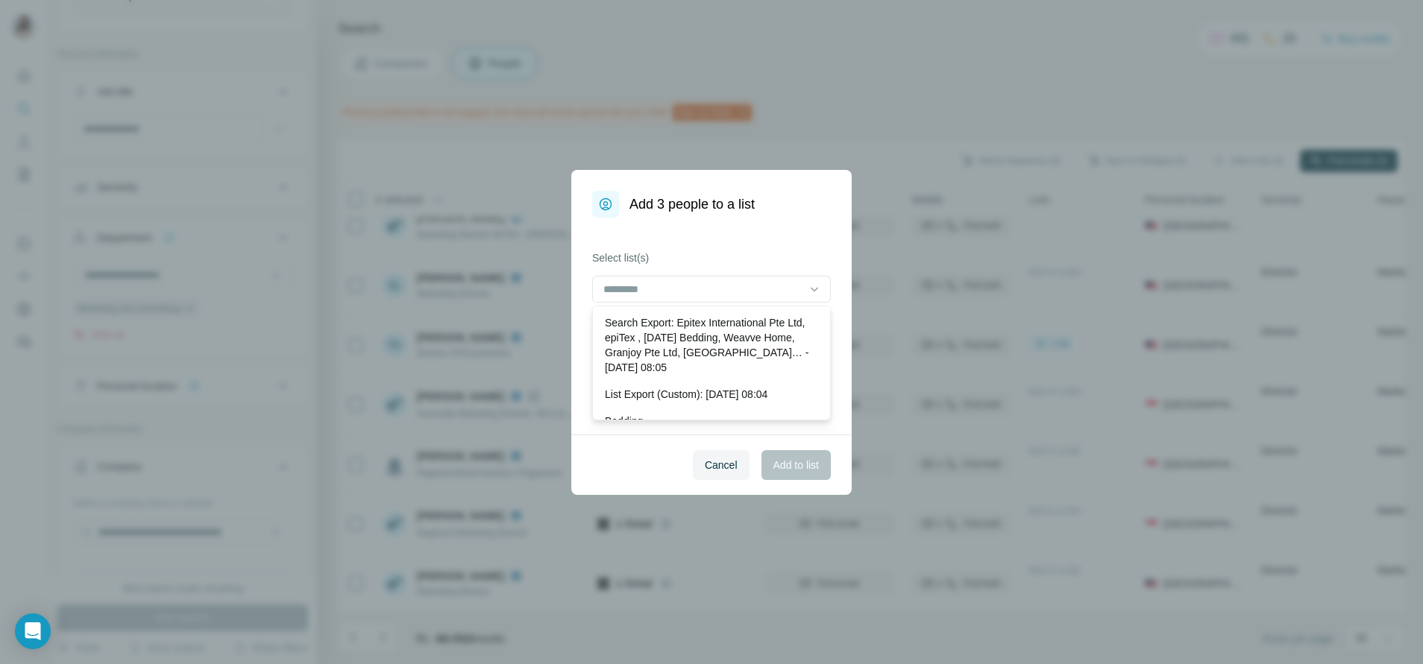
click at [743, 261] on label "Select list(s)" at bounding box center [711, 258] width 239 height 15
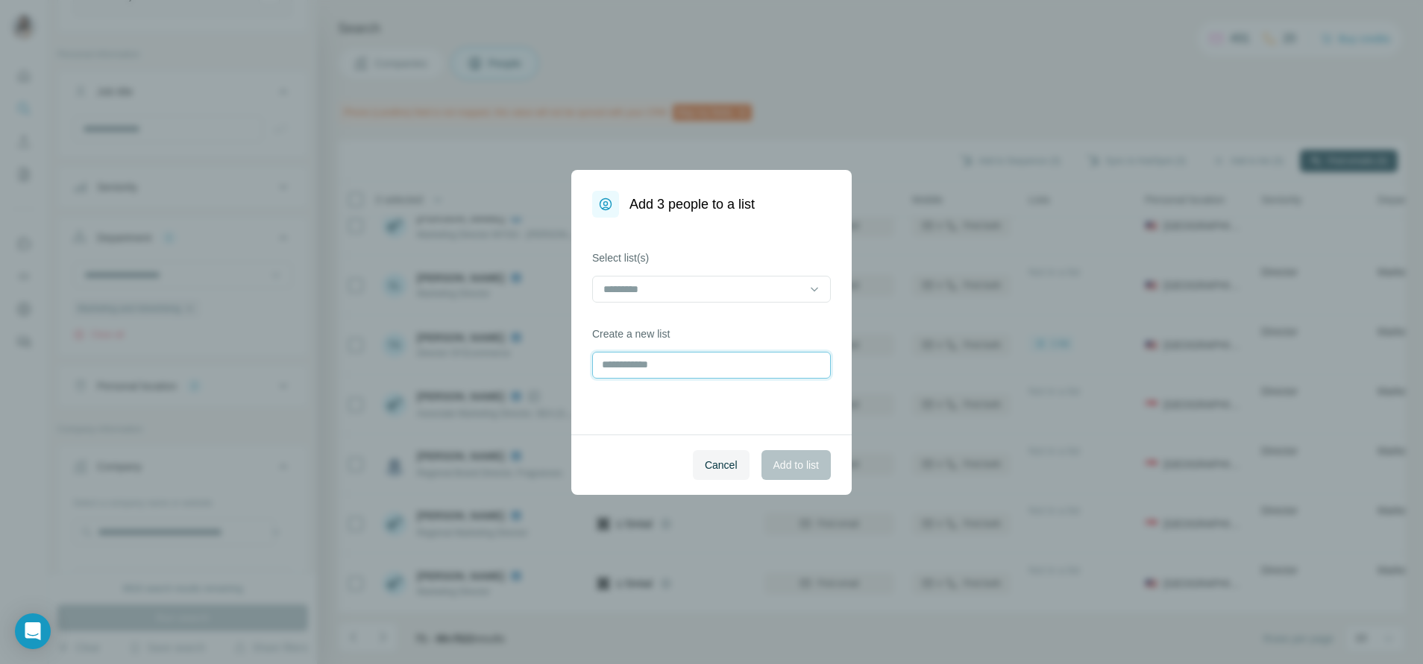
click at [695, 371] on input "text" at bounding box center [711, 365] width 239 height 27
type input "******"
click at [765, 420] on button "Add to list" at bounding box center [795, 465] width 69 height 30
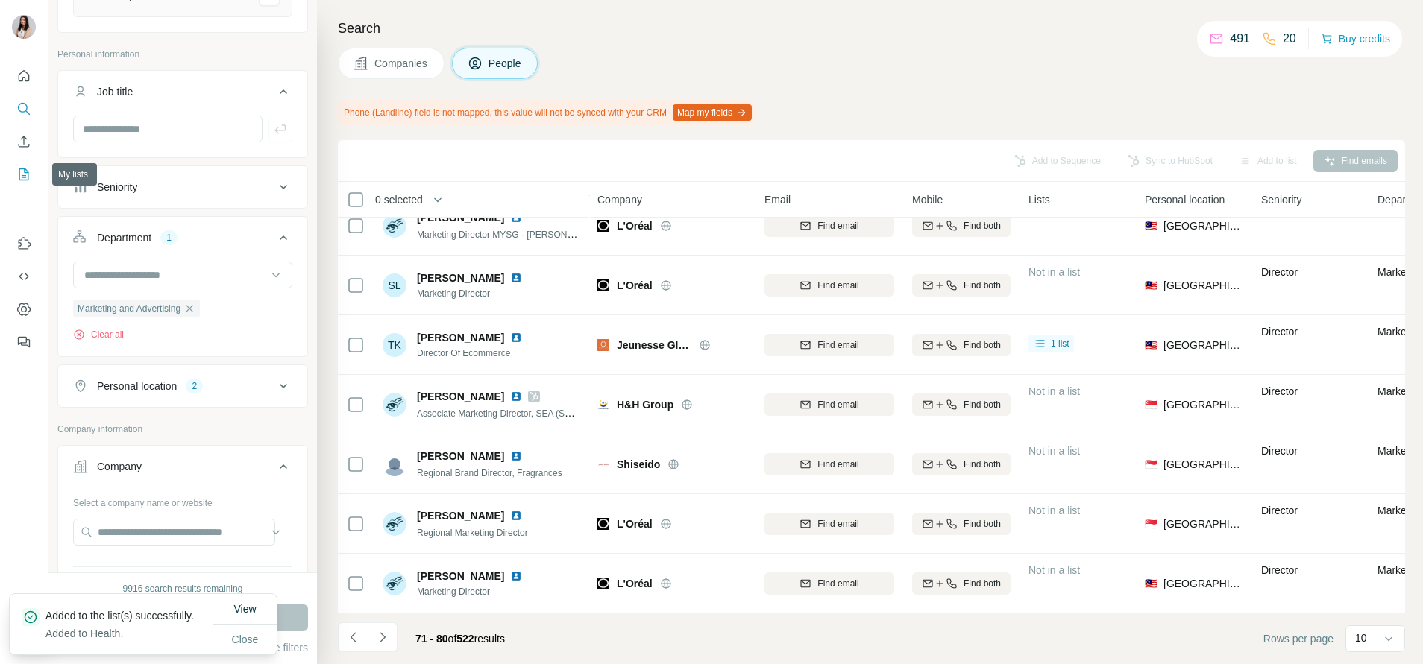
click at [15, 171] on button "My lists" at bounding box center [24, 174] width 24 height 27
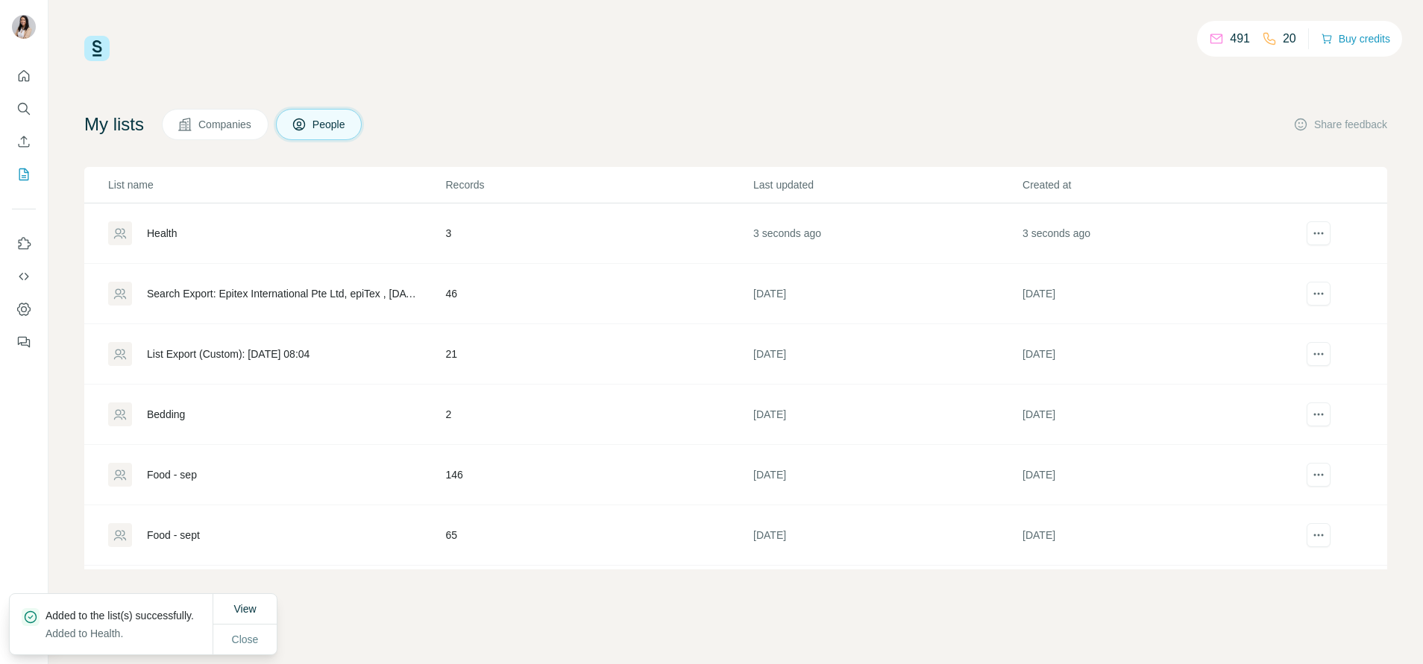
click at [175, 227] on div "Health" at bounding box center [162, 233] width 30 height 15
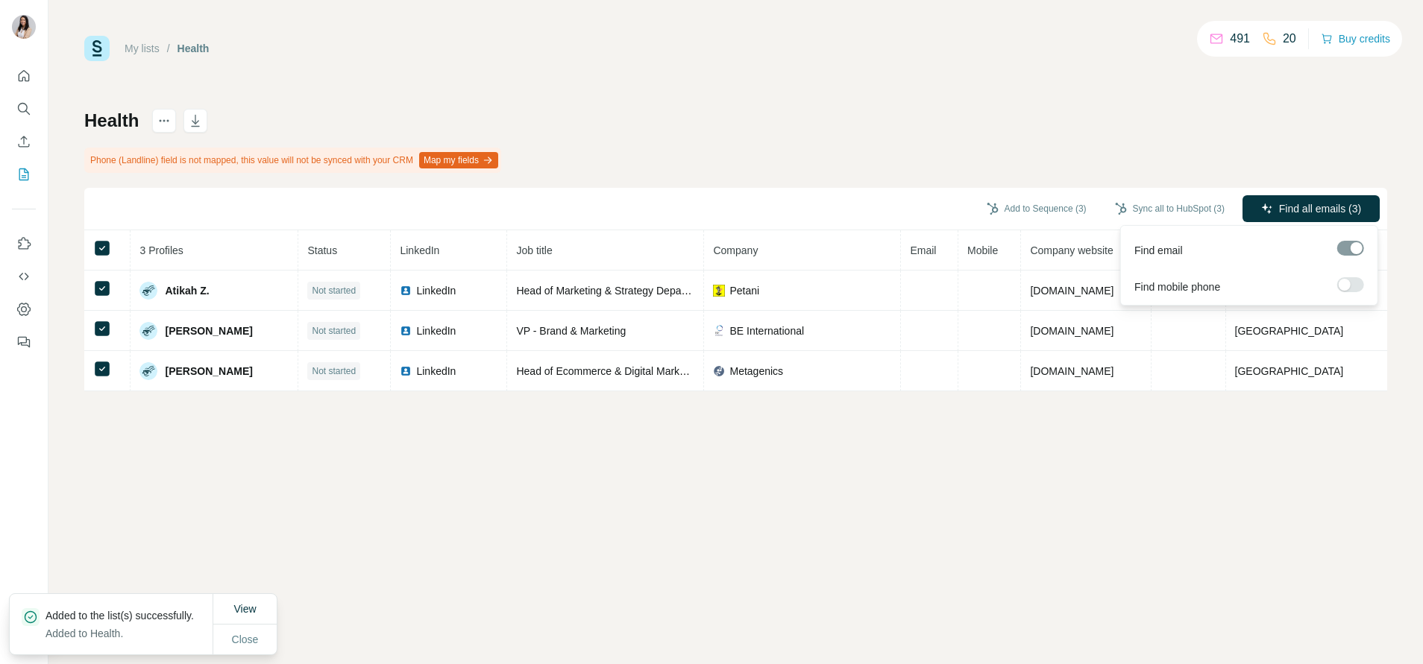
click at [948, 215] on span "Find all emails (3)" at bounding box center [1320, 208] width 82 height 15
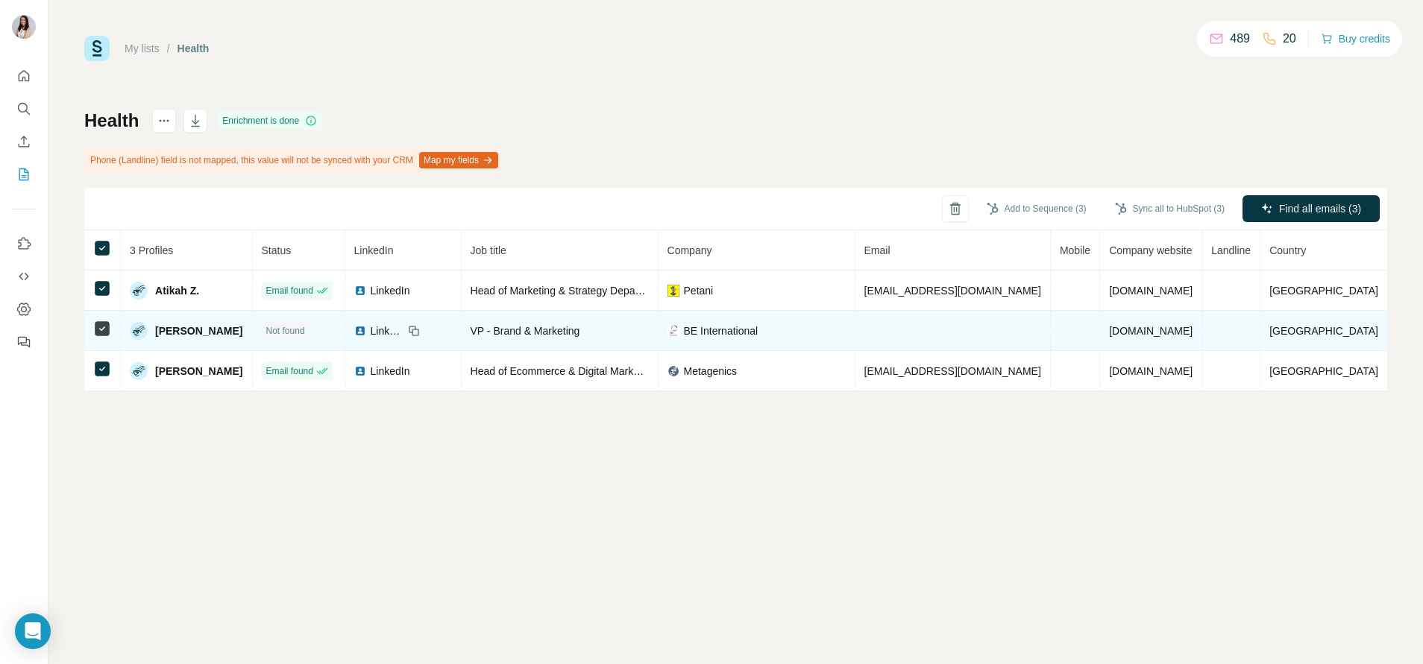
click at [366, 327] on img at bounding box center [360, 331] width 12 height 12
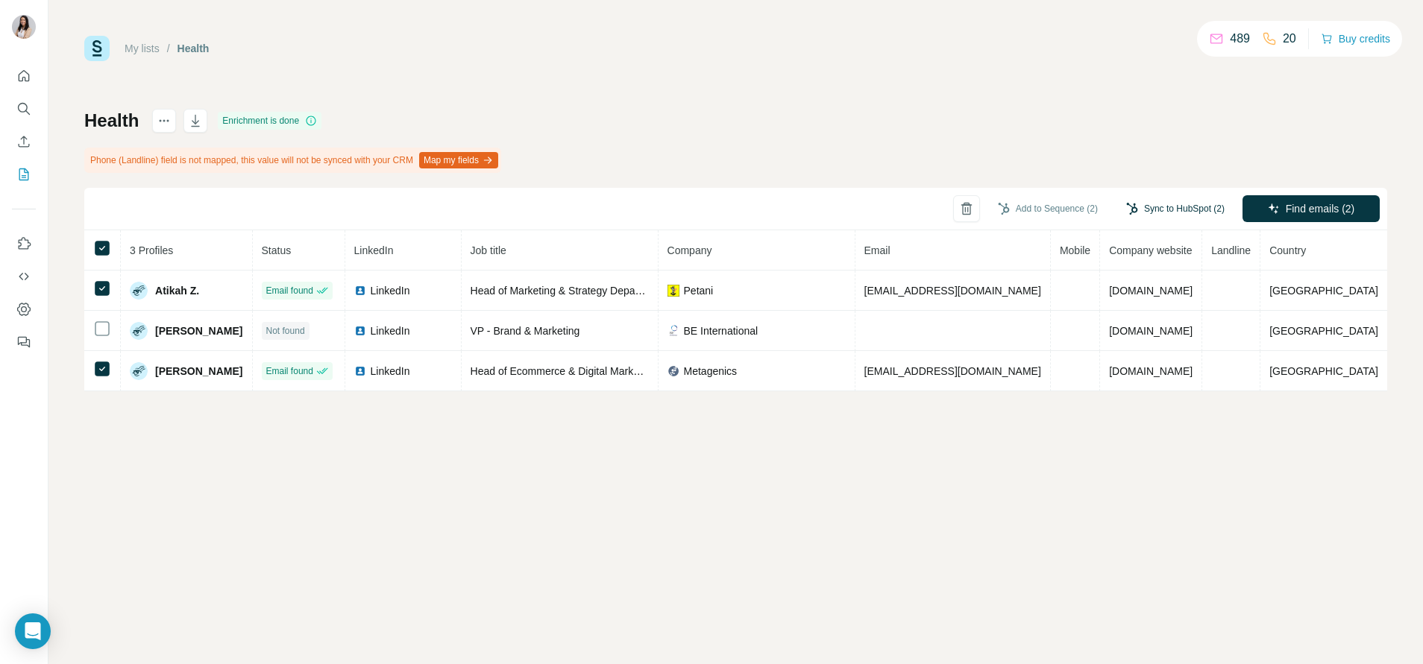
click at [948, 206] on button "Sync to HubSpot (2)" at bounding box center [1174, 209] width 119 height 22
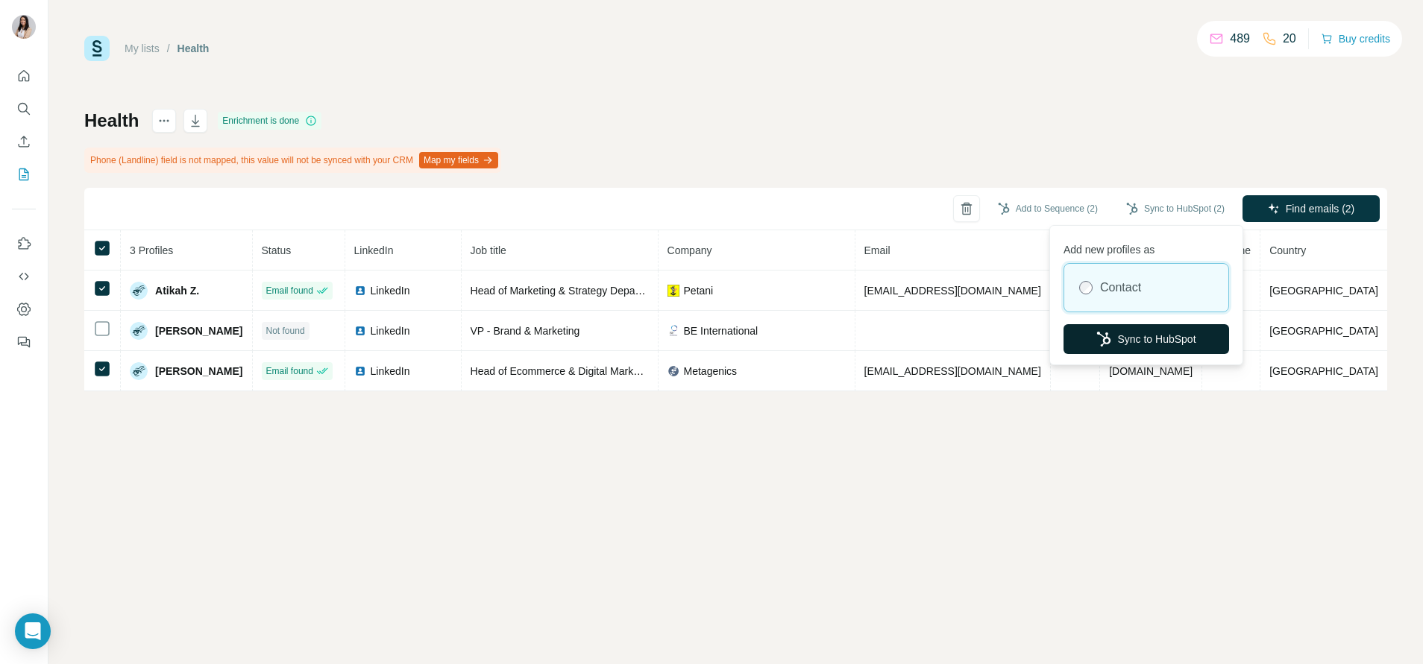
click at [948, 335] on icon "button" at bounding box center [1103, 339] width 15 height 15
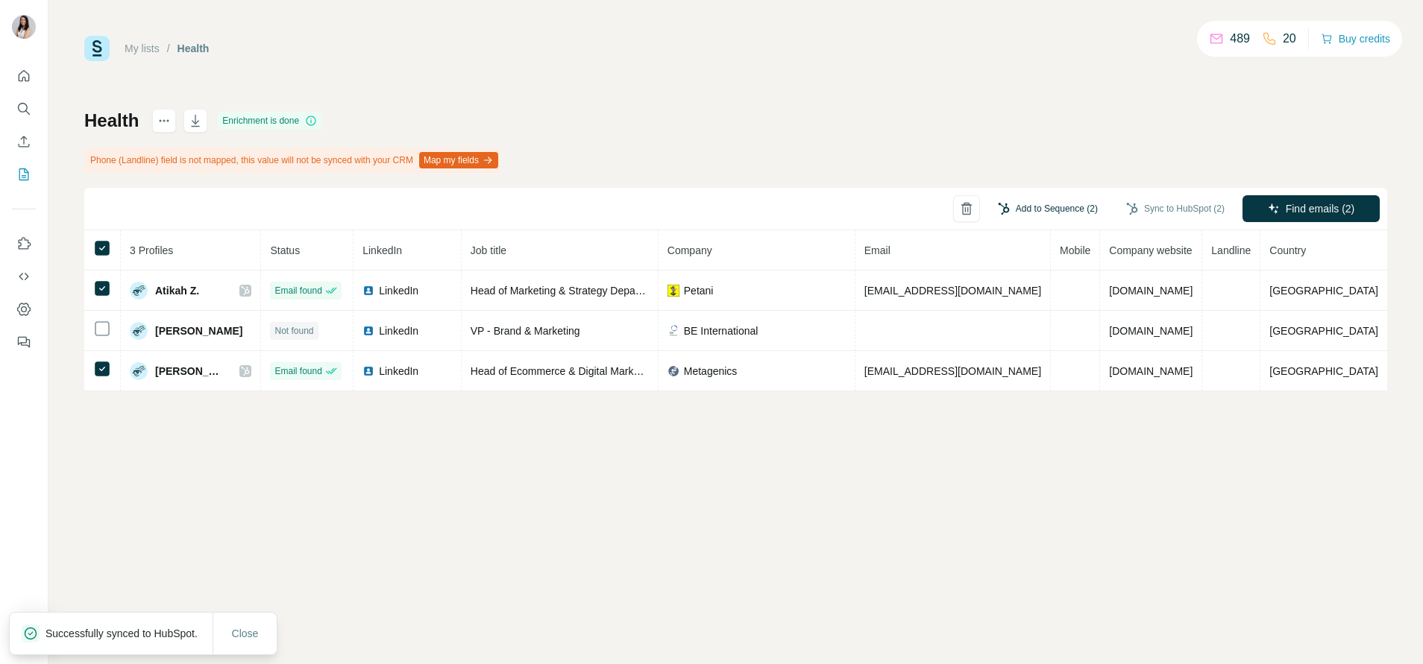
click at [948, 198] on button "Add to Sequence (2)" at bounding box center [1047, 209] width 121 height 22
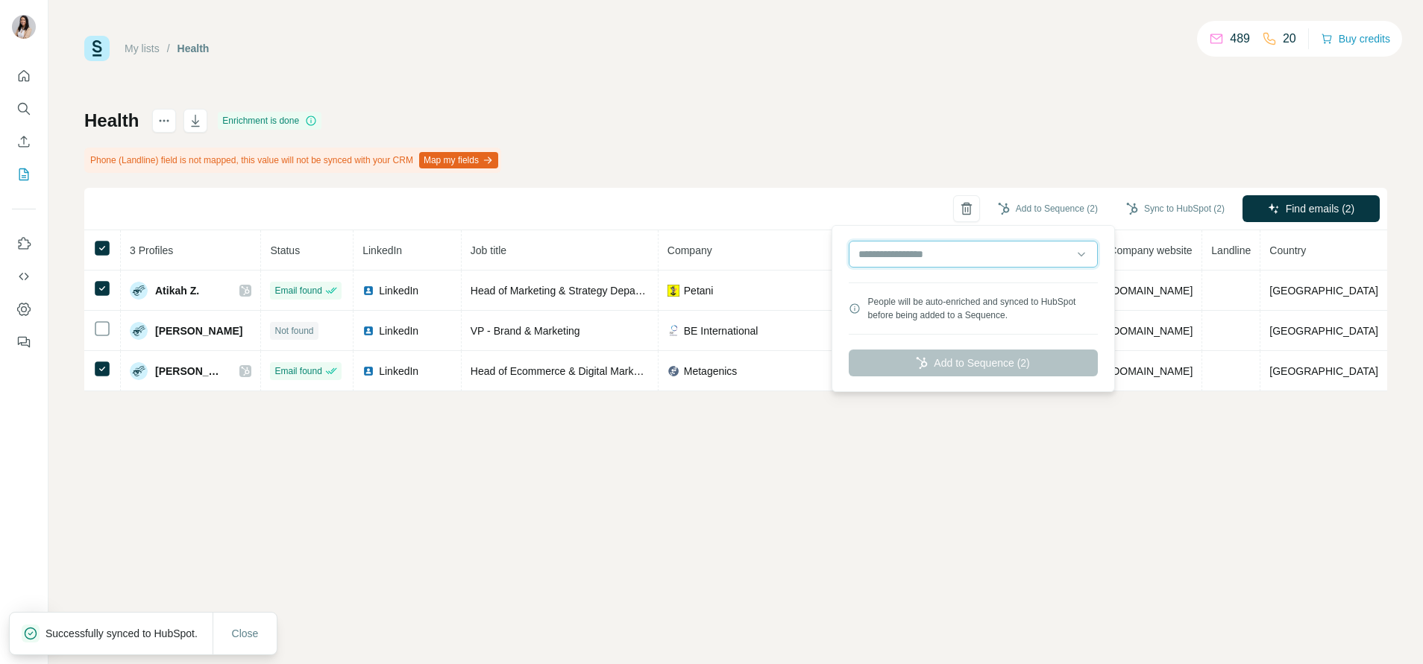
click at [927, 259] on input "text" at bounding box center [973, 254] width 249 height 27
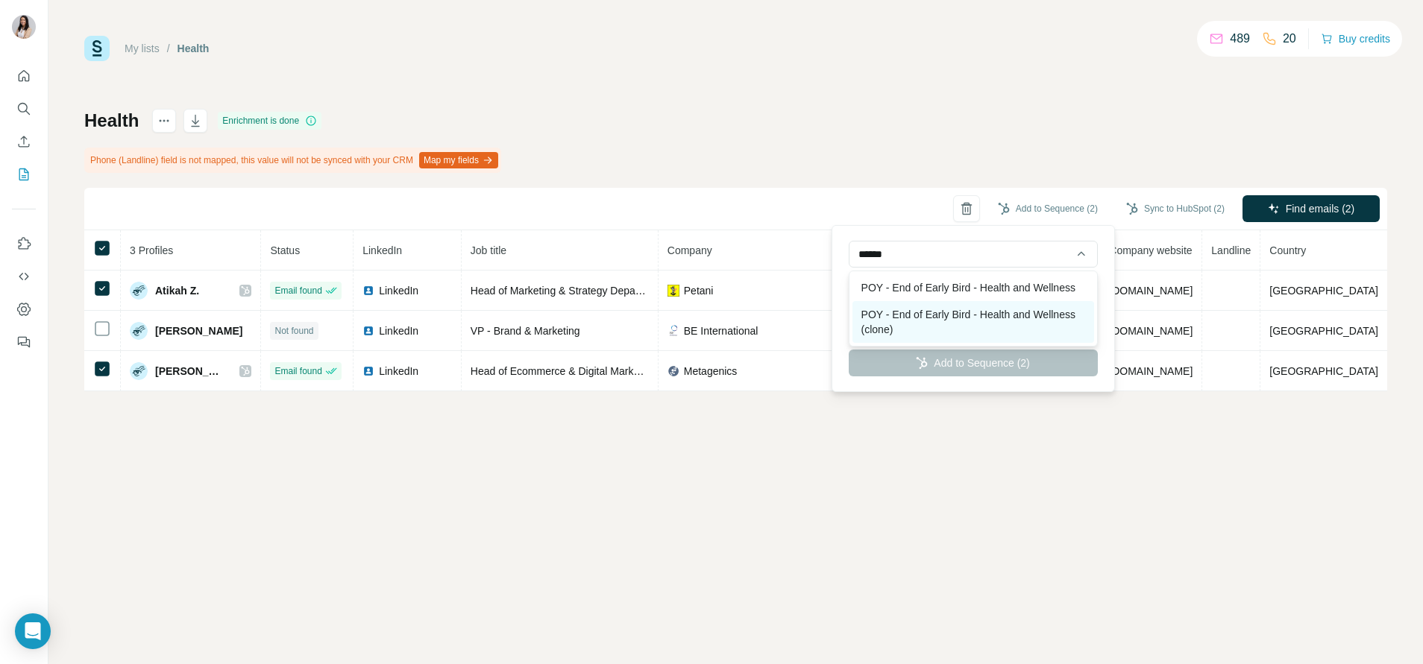
click at [948, 343] on div "POY - End of Early Bird - Health and Wellness (clone)" at bounding box center [973, 322] width 242 height 42
type input "**********"
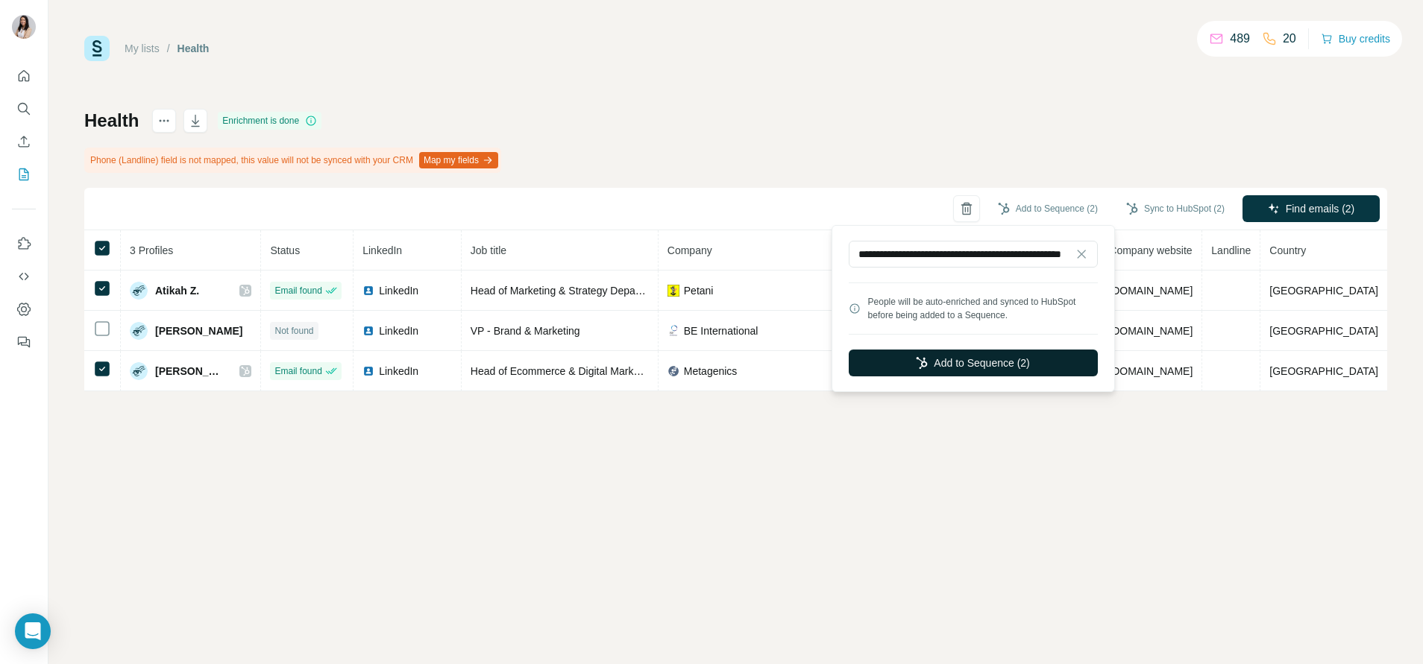
click at [948, 361] on button "Add to Sequence (2)" at bounding box center [973, 363] width 249 height 27
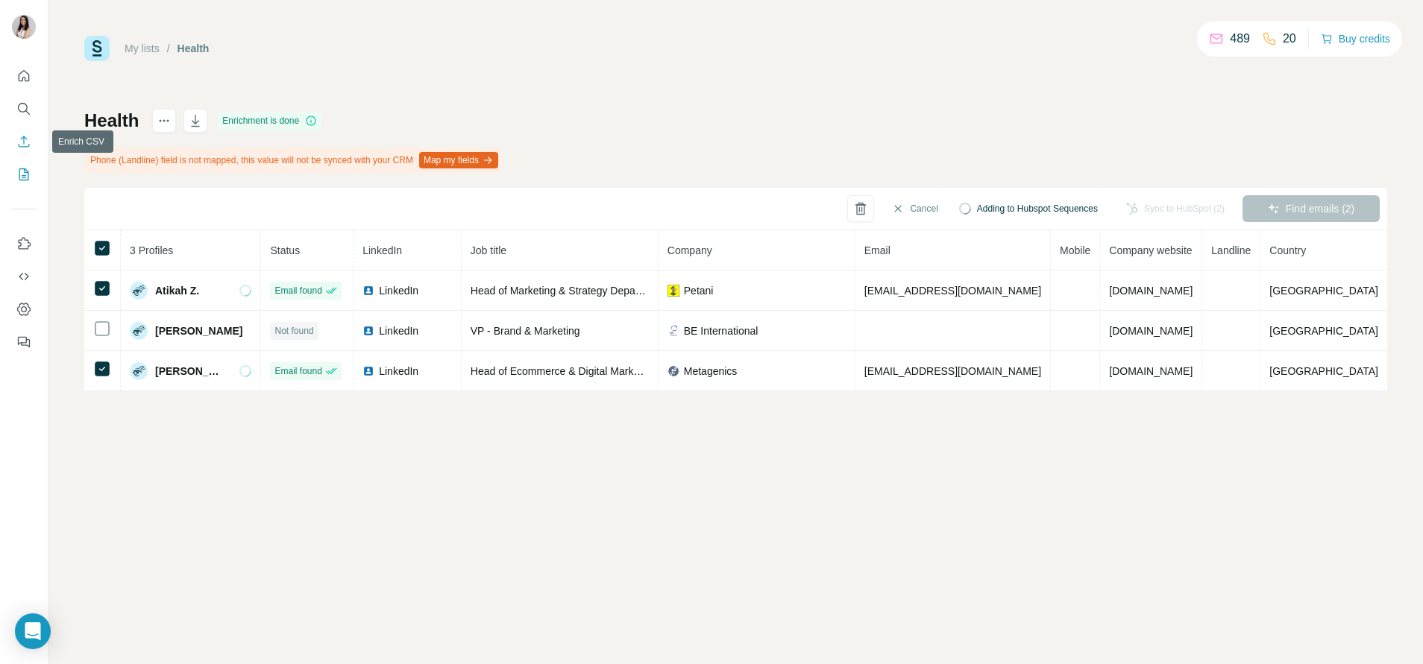
click at [19, 142] on icon "Enrich CSV" at bounding box center [23, 141] width 15 height 15
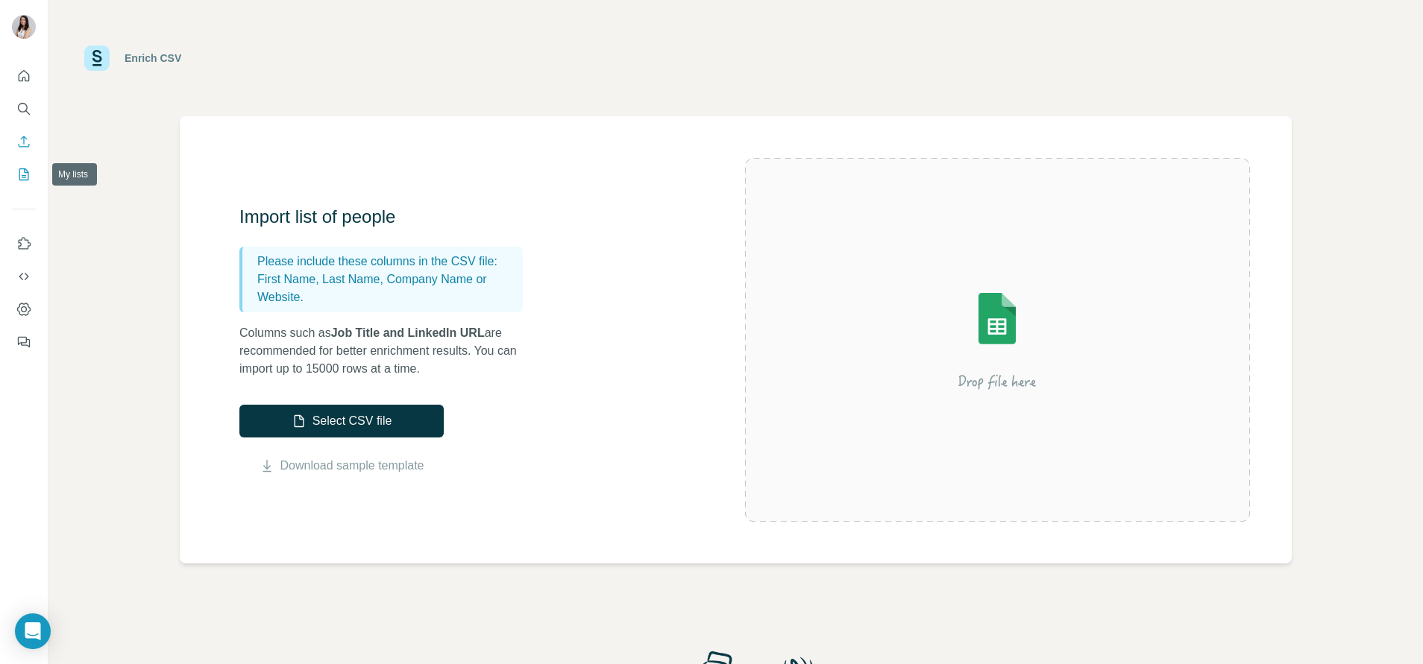
click at [29, 177] on icon "My lists" at bounding box center [23, 174] width 15 height 15
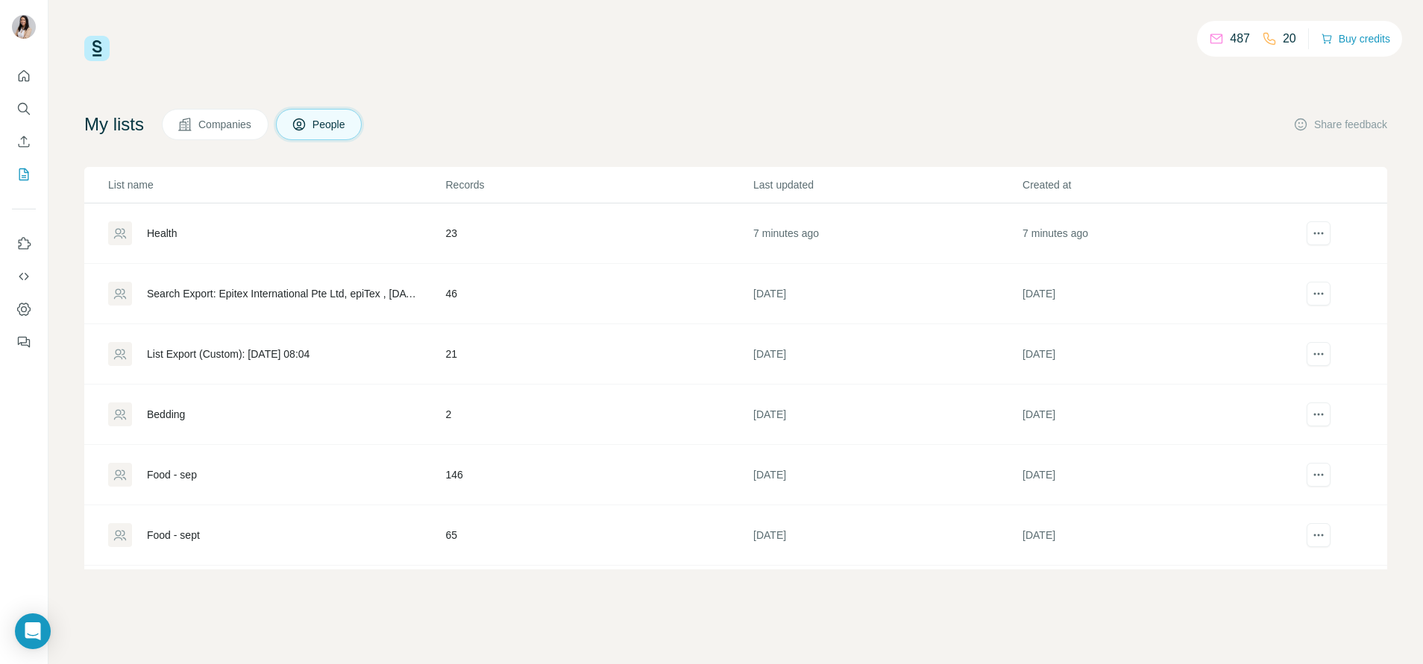
click at [173, 226] on div "Health" at bounding box center [162, 233] width 30 height 15
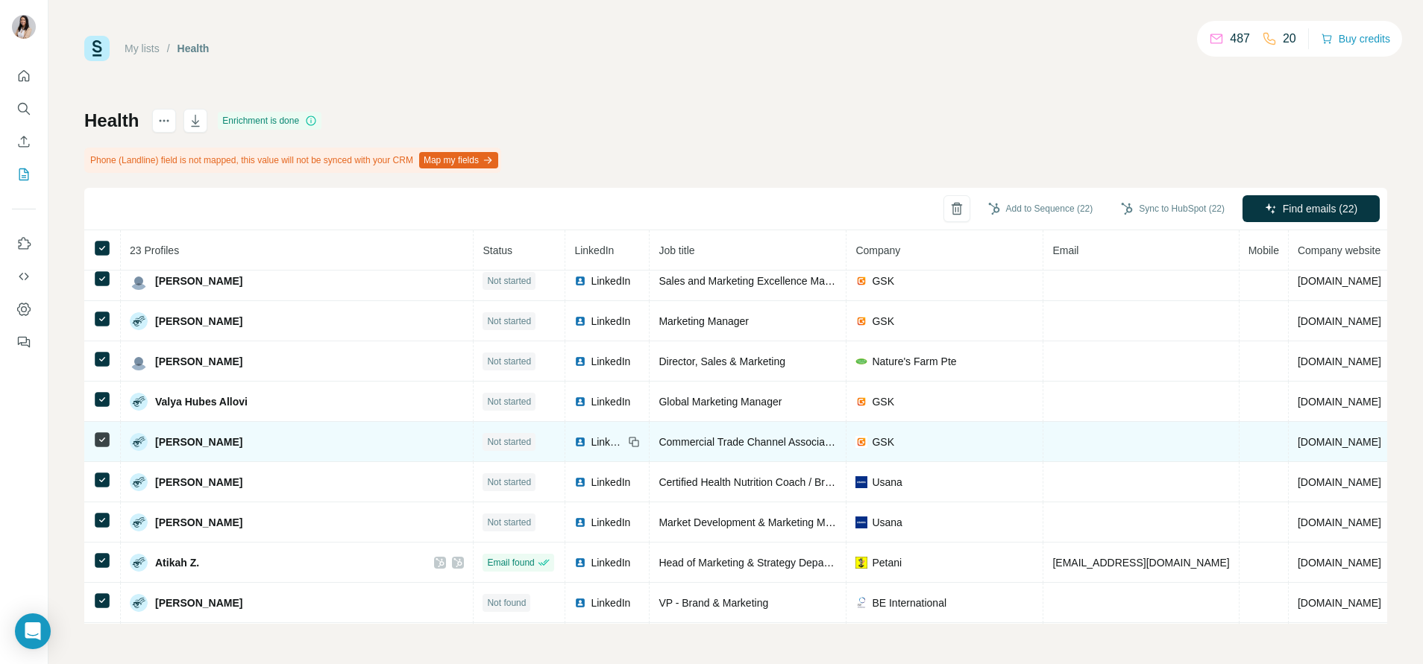
scroll to position [573, 0]
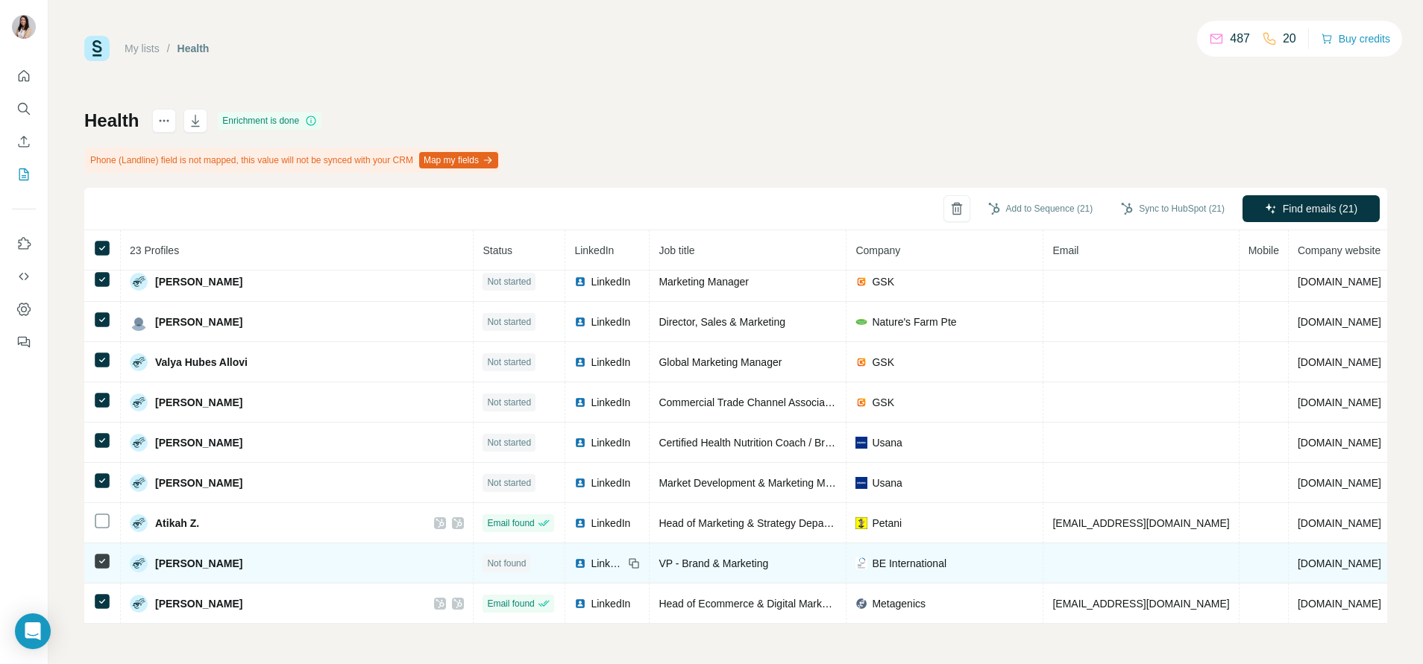
click at [103, 420] on td at bounding box center [102, 564] width 37 height 40
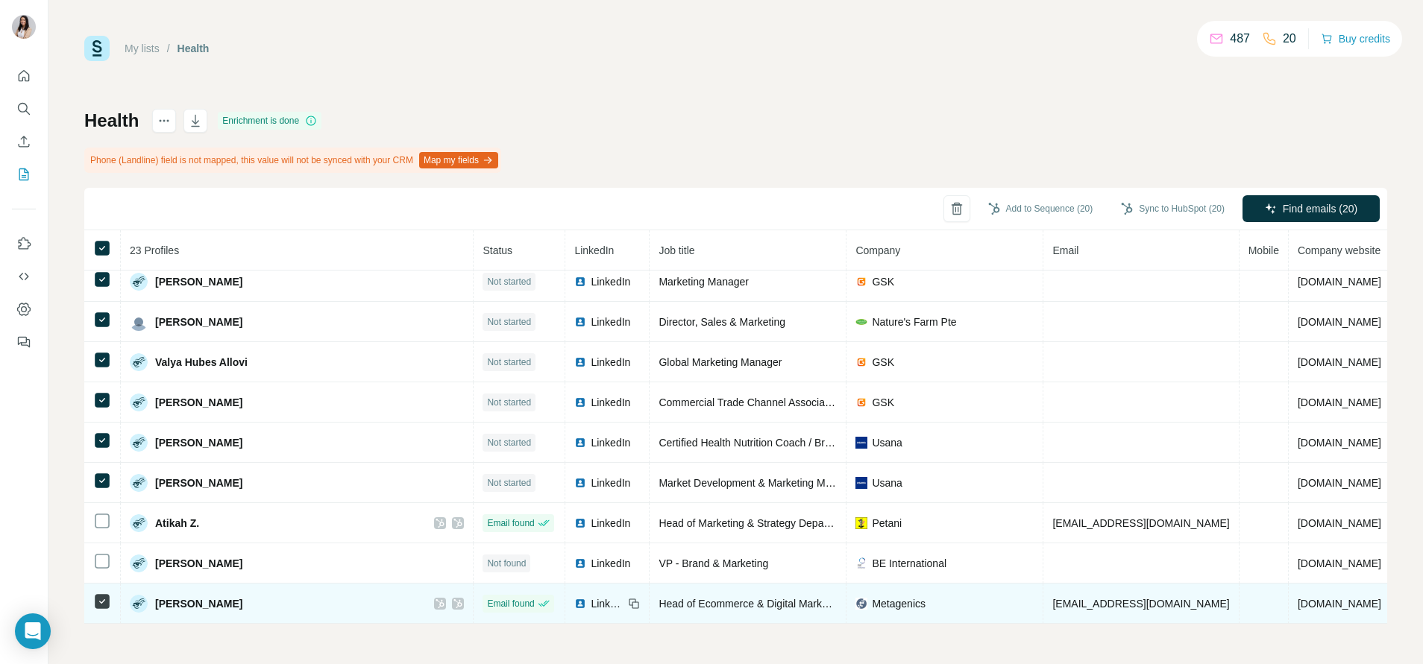
click at [104, 420] on icon at bounding box center [102, 602] width 18 height 18
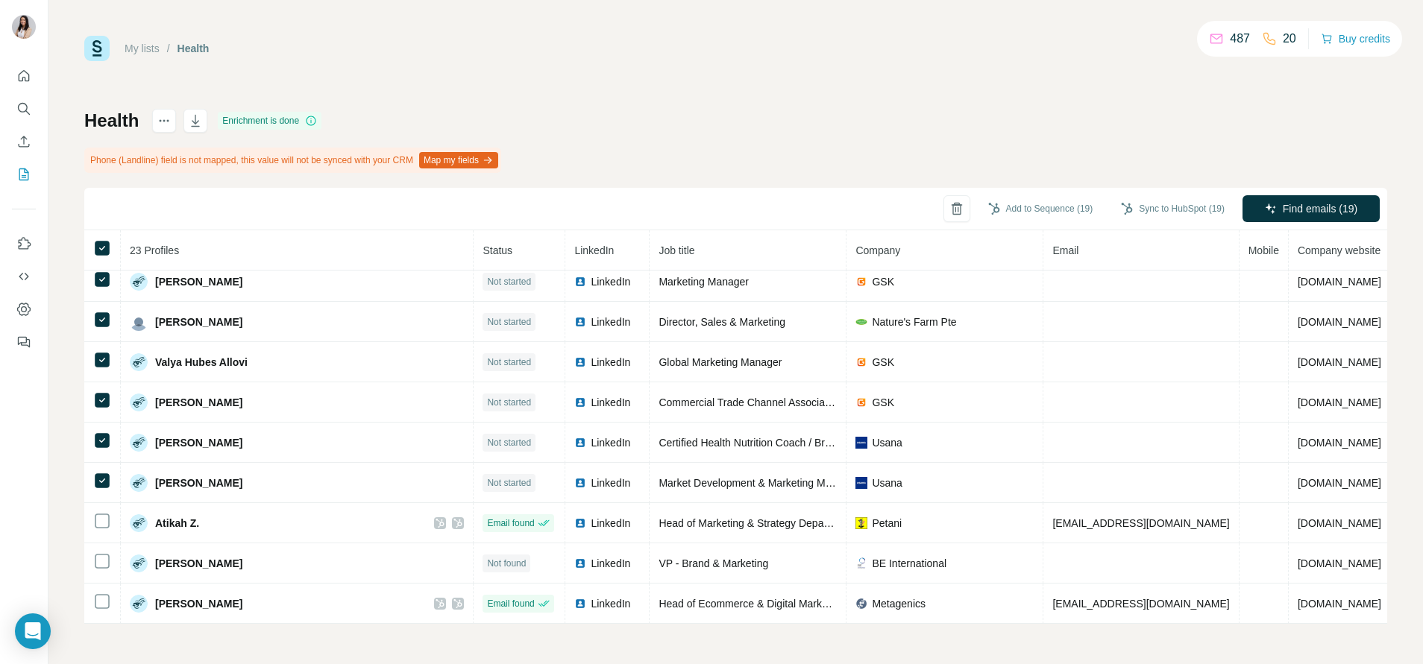
click at [948, 188] on div "Add to Sequence (19) Sync to HubSpot (19) Find emails (19)" at bounding box center [735, 209] width 1303 height 43
click at [948, 203] on span "Find emails (19)" at bounding box center [1319, 208] width 75 height 15
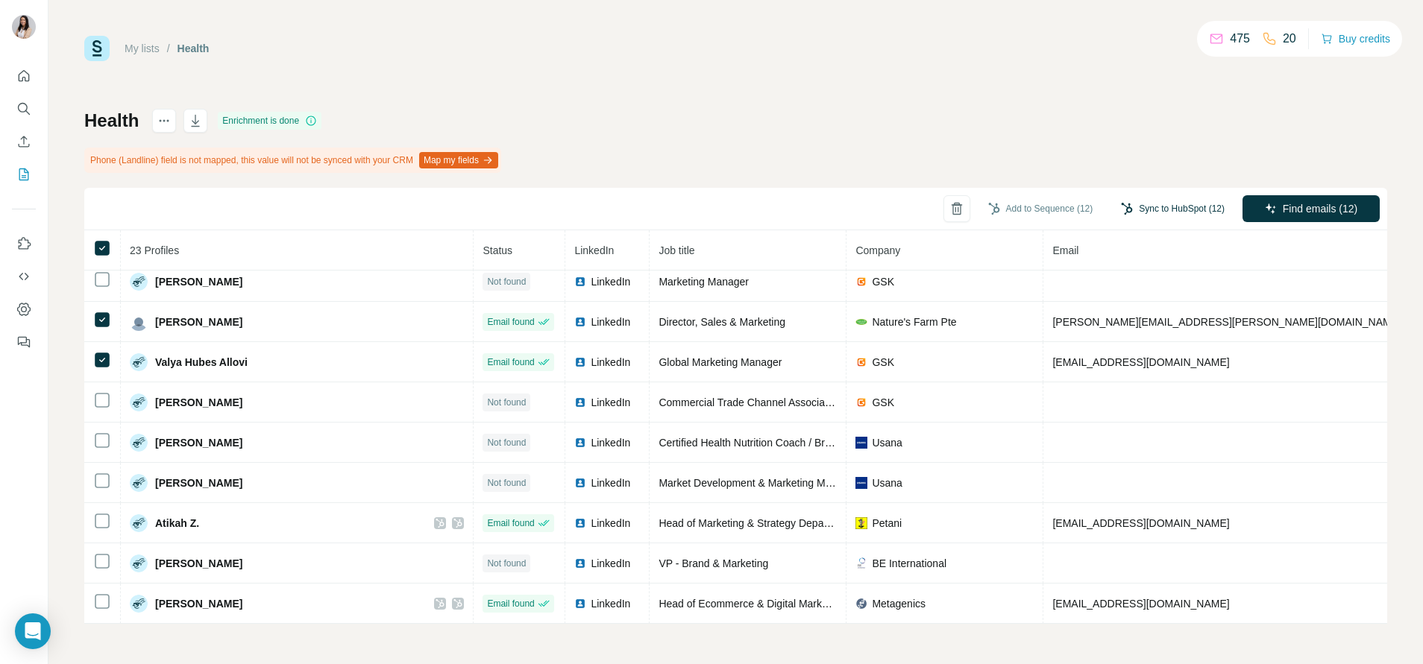
click at [948, 205] on button "Sync to HubSpot (12)" at bounding box center [1172, 209] width 125 height 22
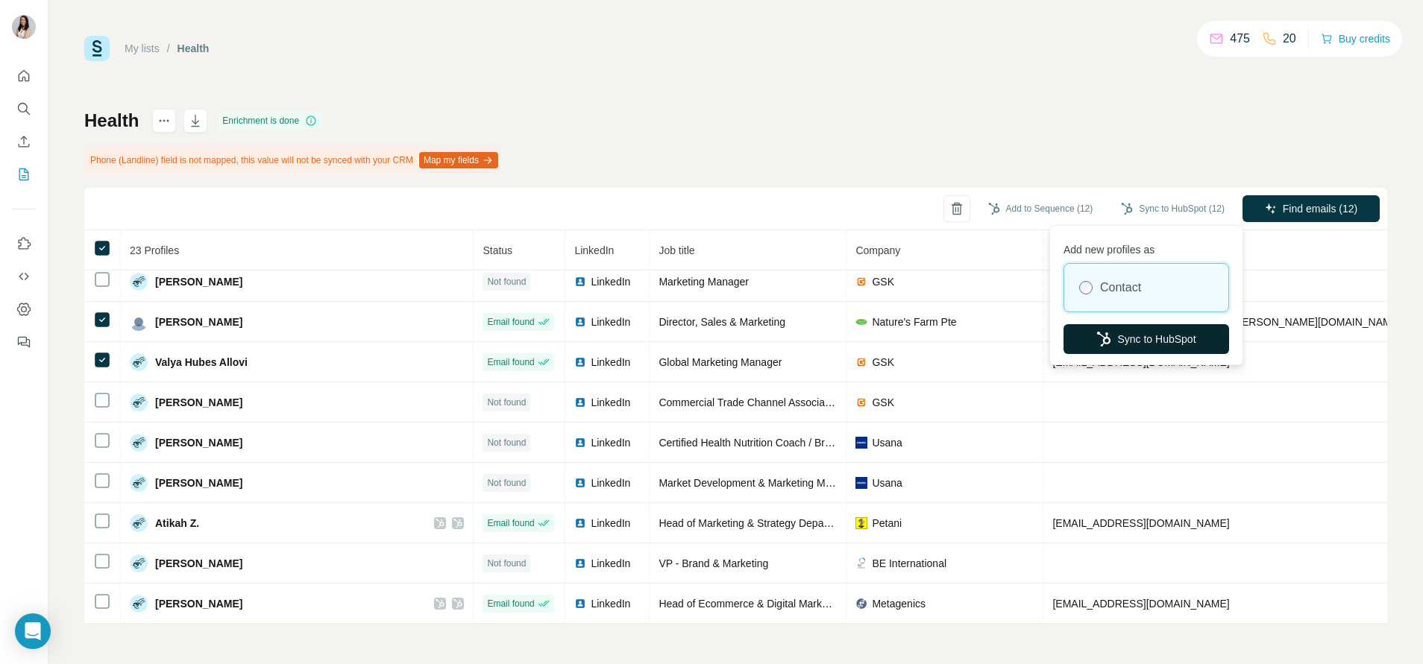
click at [948, 334] on button "Sync to HubSpot" at bounding box center [1146, 339] width 166 height 30
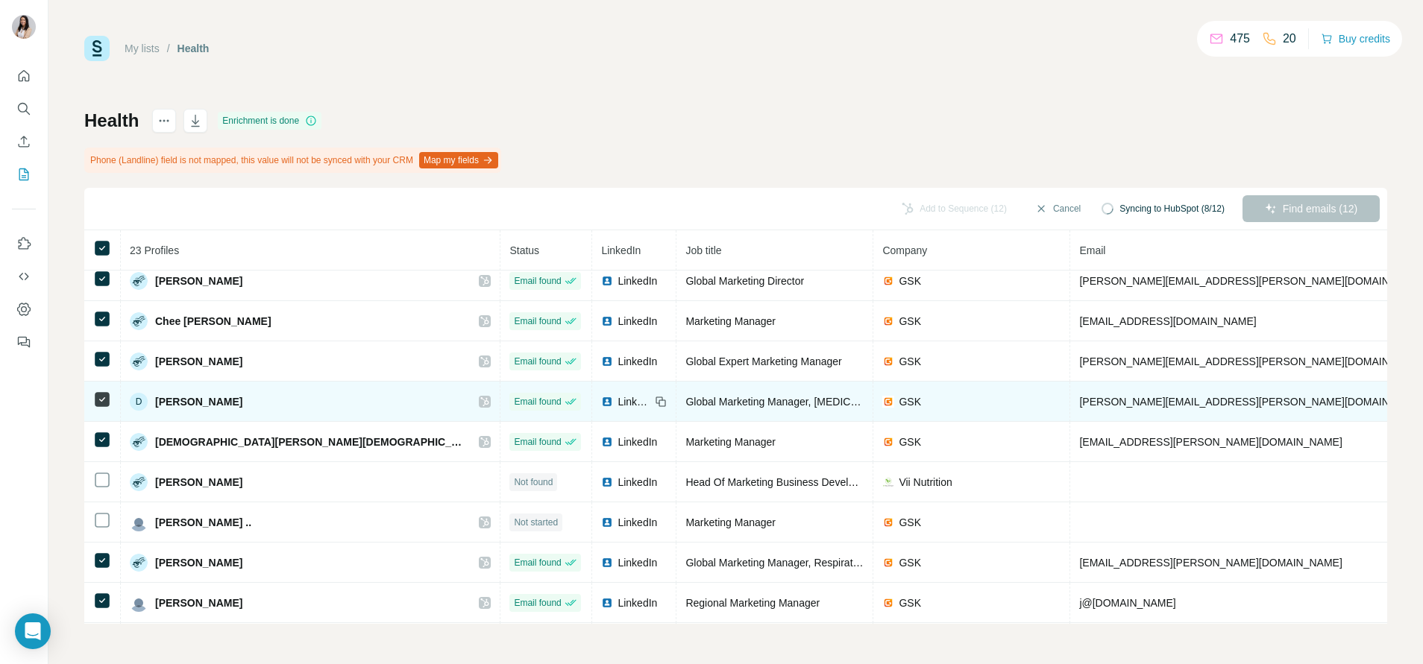
scroll to position [0, 0]
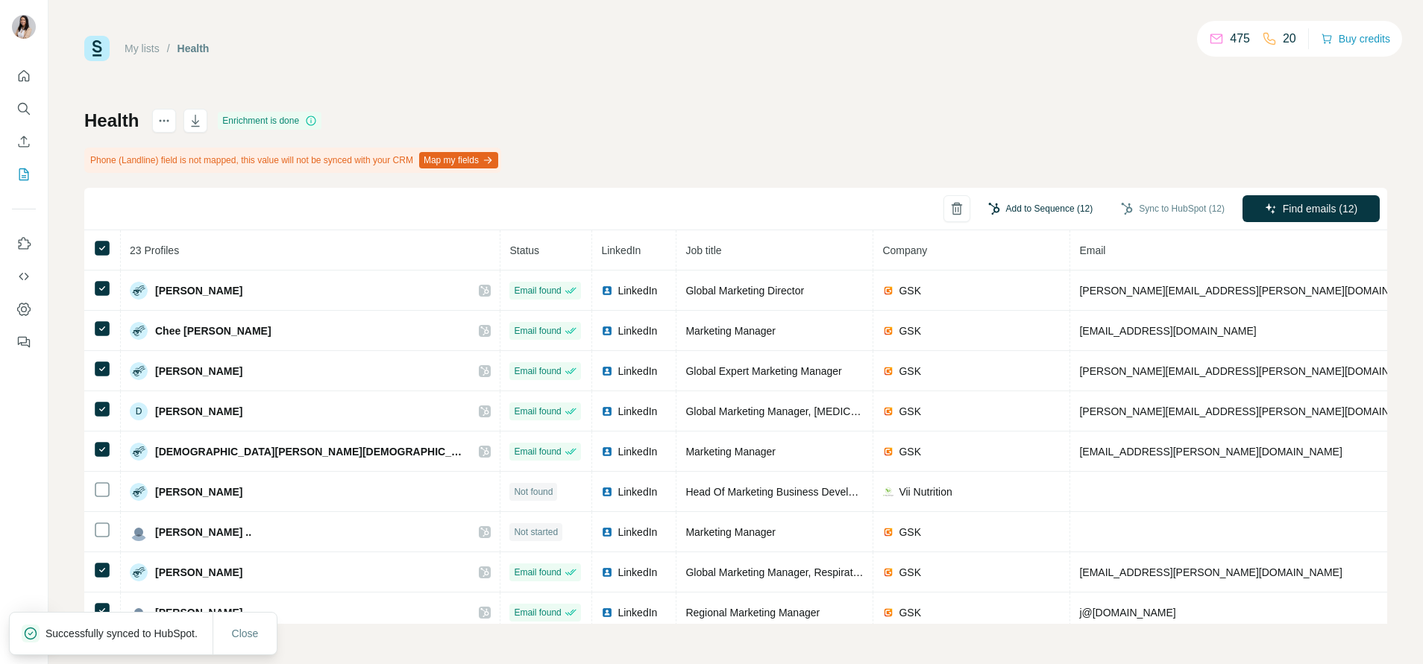
click at [948, 201] on button "Add to Sequence (12)" at bounding box center [1041, 209] width 126 height 22
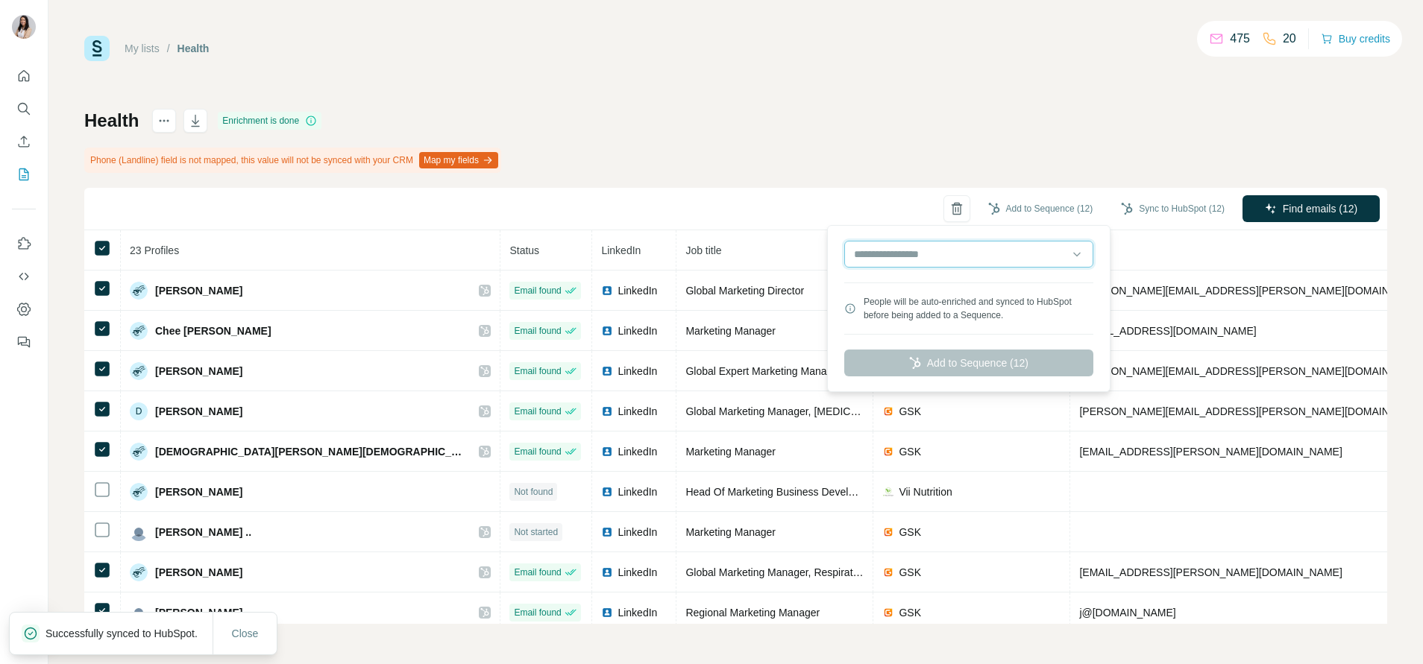
click at [948, 258] on input "text" at bounding box center [968, 254] width 249 height 27
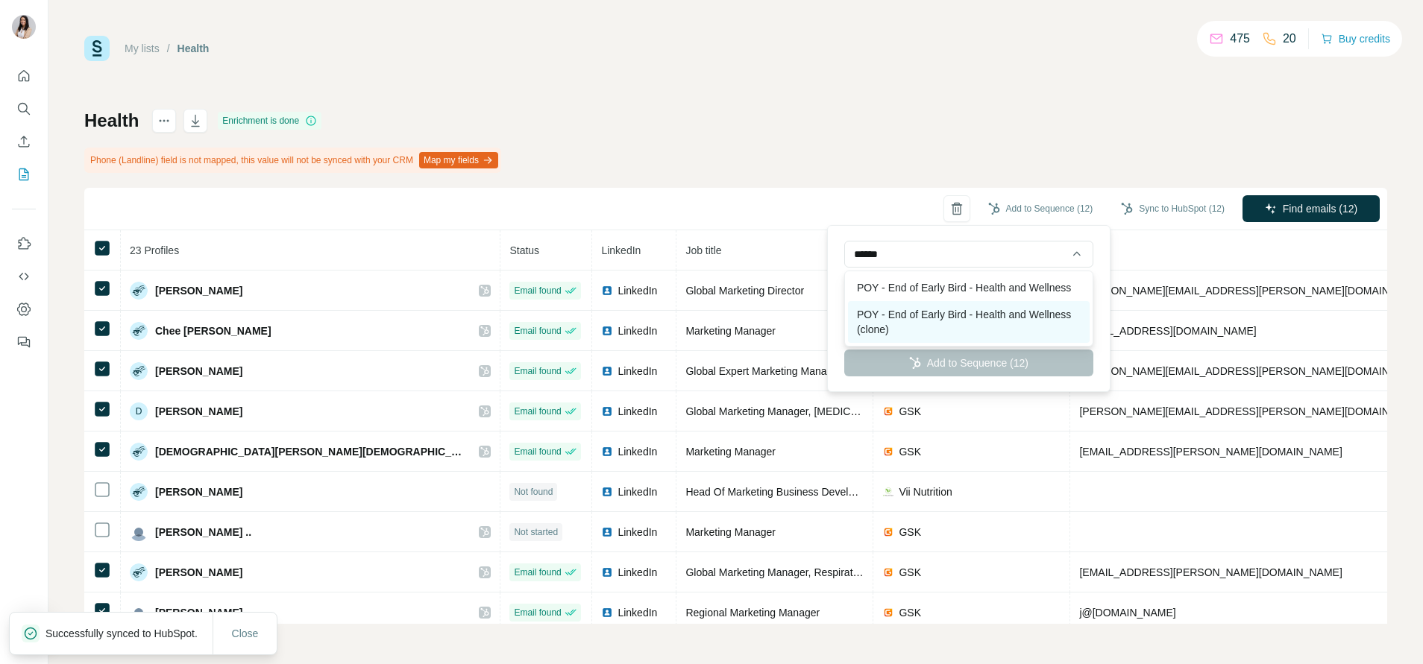
click at [948, 327] on div "POY - End of Early Bird - Health and Wellness (clone)" at bounding box center [969, 322] width 242 height 42
type input "**********"
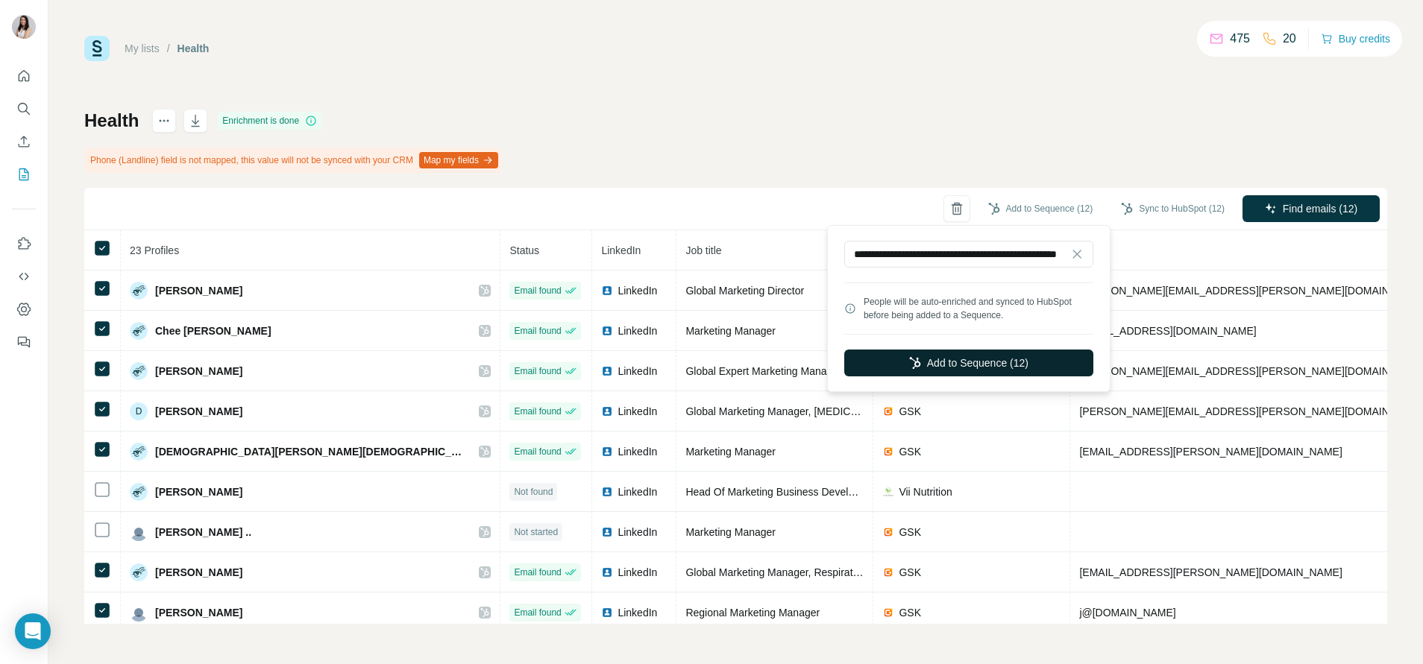
click at [948, 356] on button "Add to Sequence (12)" at bounding box center [968, 363] width 249 height 27
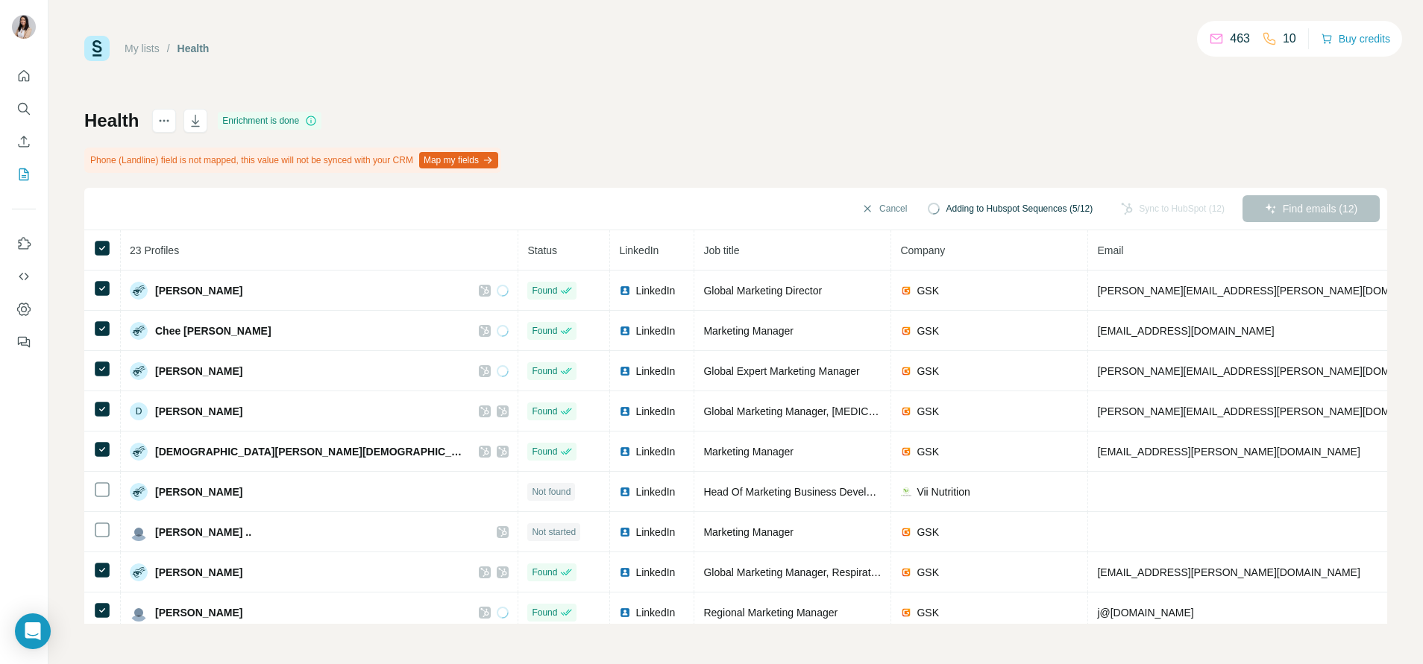
click at [907, 113] on div "Health Enrichment is done Phone (Landline) field is not mapped, this value will…" at bounding box center [735, 366] width 1303 height 515
click at [906, 113] on div "Health Enrichment is done Phone (Landline) field is not mapped, this value will…" at bounding box center [735, 366] width 1303 height 515
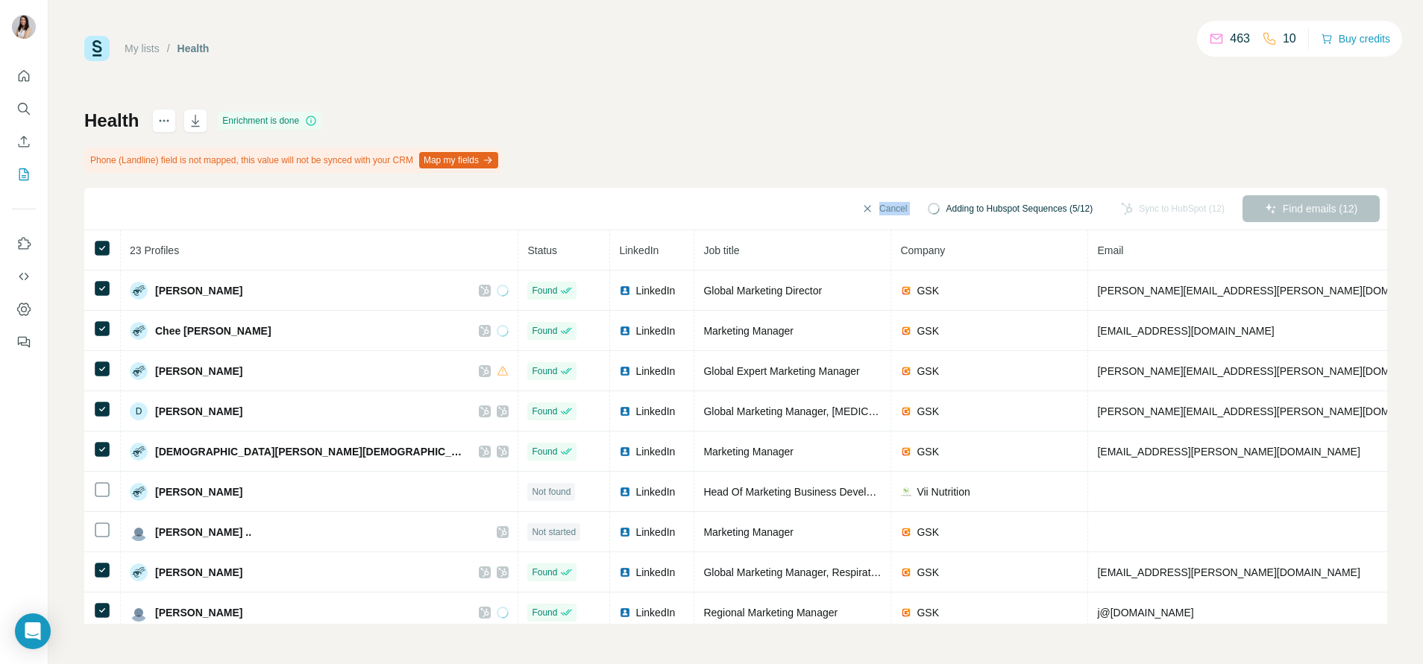
drag, startPoint x: 906, startPoint y: 113, endPoint x: 805, endPoint y: 154, distance: 108.4
click at [805, 154] on div "Health Enrichment is done Phone (Landline) field is not mapped, this value will…" at bounding box center [735, 366] width 1303 height 515
click at [822, 159] on div "Health Enrichment is done Phone (Landline) field is not mapped, this value will…" at bounding box center [735, 366] width 1303 height 515
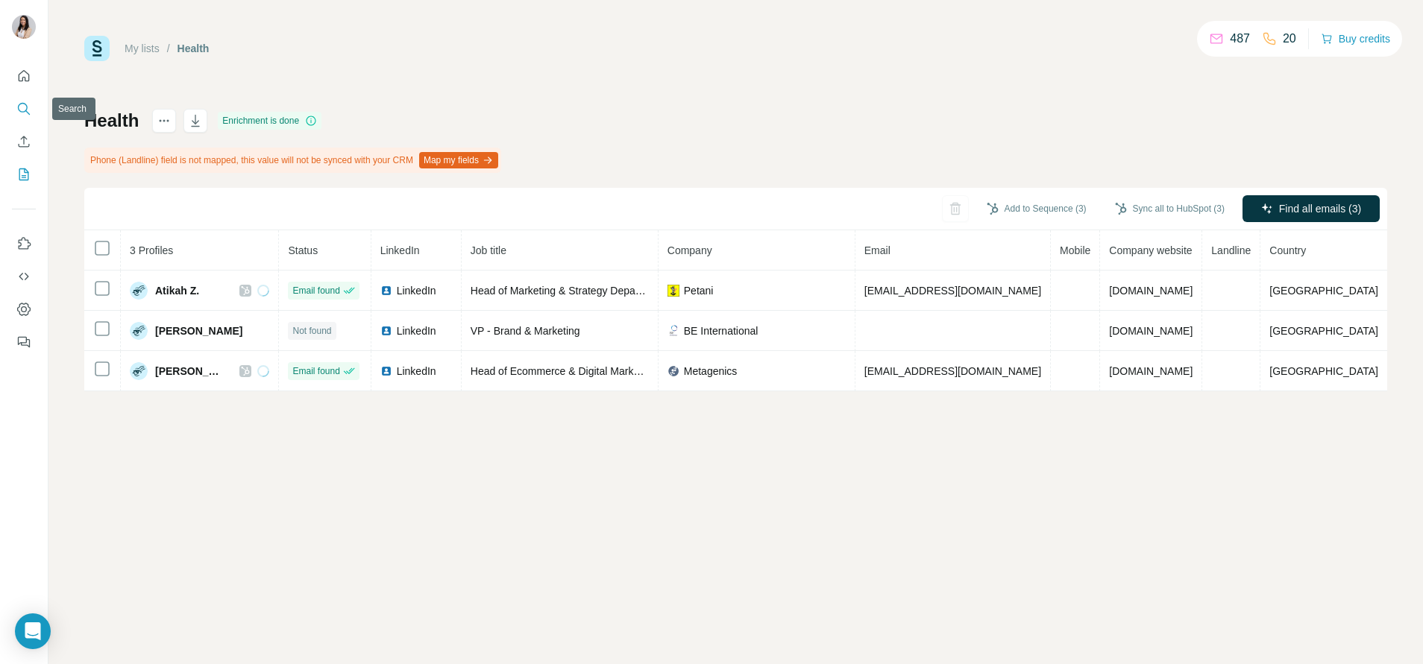
click at [16, 107] on icon "Search" at bounding box center [23, 108] width 15 height 15
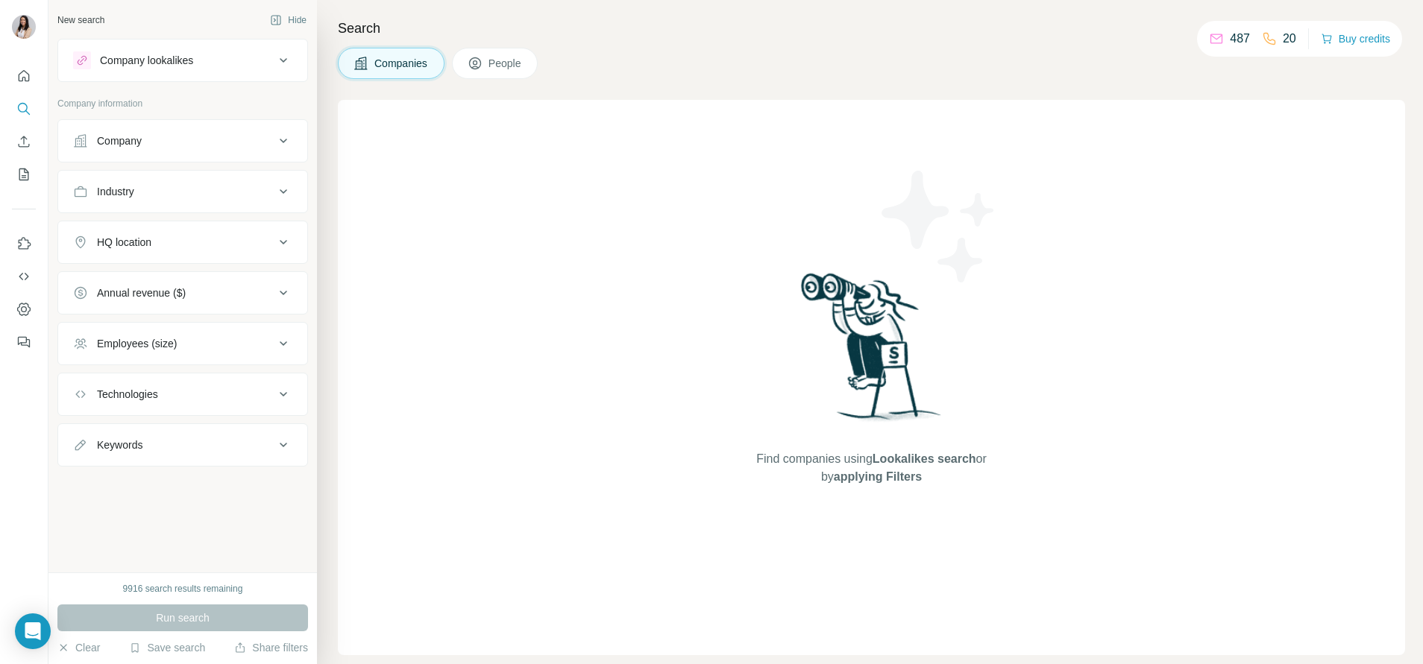
click at [231, 67] on div "Company lookalikes" at bounding box center [173, 60] width 201 height 18
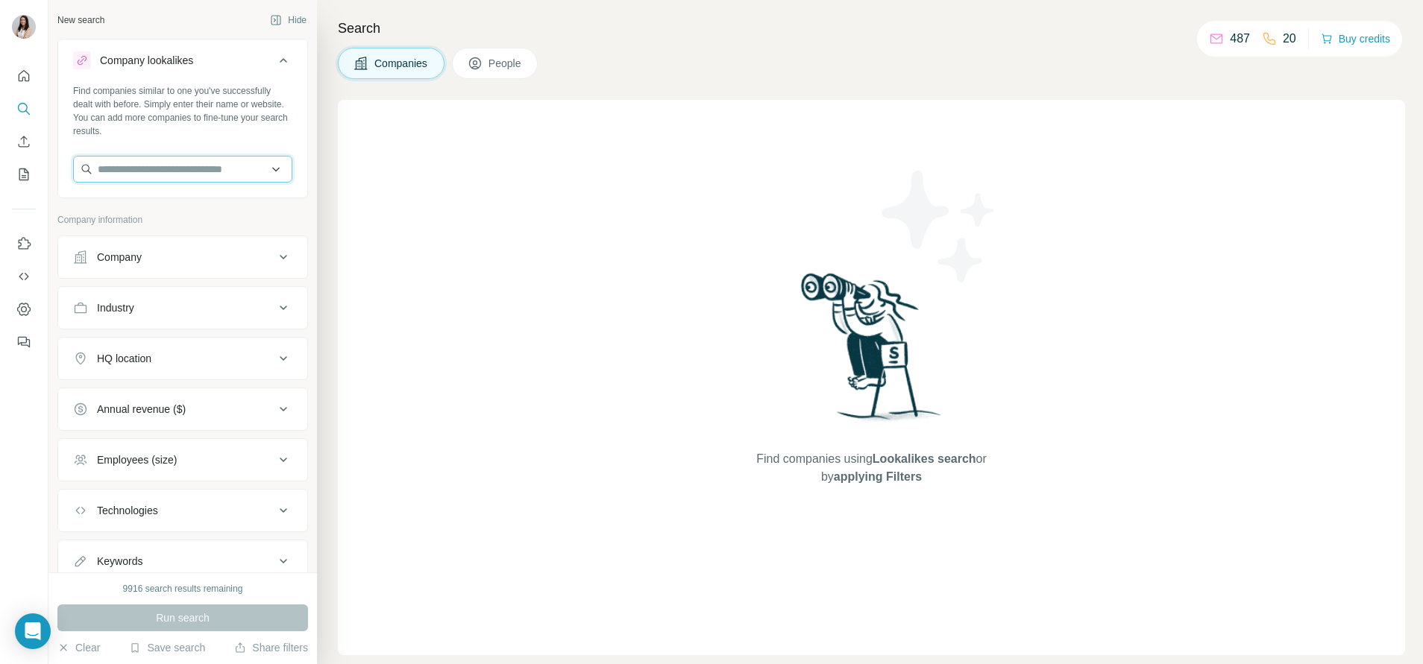
click at [186, 173] on input "text" at bounding box center [182, 169] width 219 height 27
paste input "**********"
type input "**********"
click at [187, 219] on p "herbalpharm.com.sg" at bounding box center [152, 216] width 72 height 13
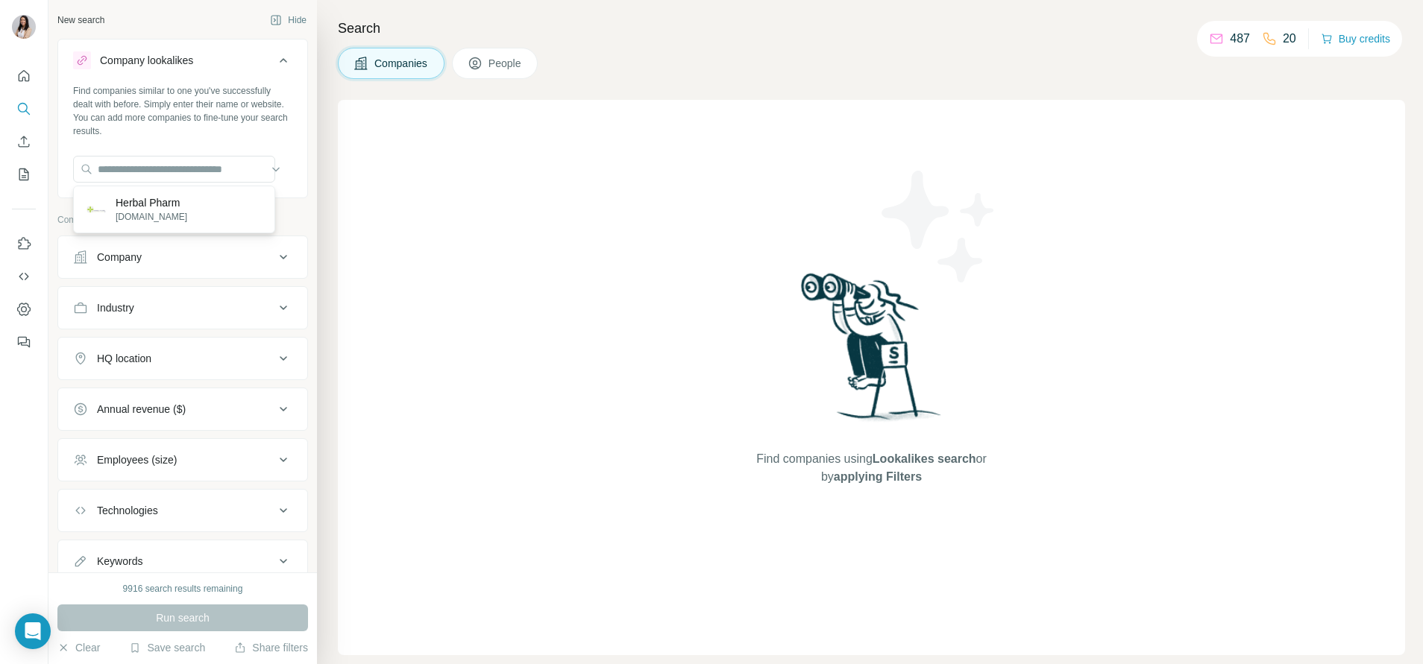
scroll to position [0, 0]
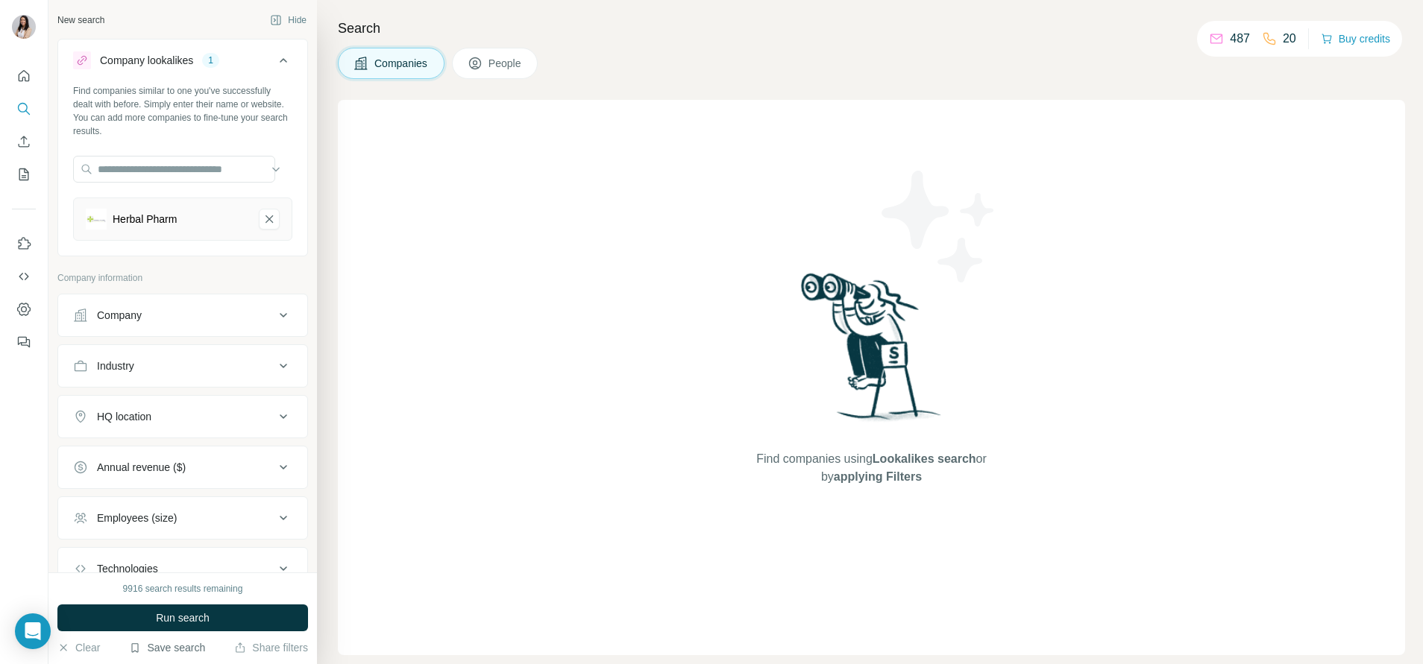
click at [181, 646] on button "Save search" at bounding box center [167, 648] width 76 height 15
click at [206, 613] on div "View my saved searches" at bounding box center [208, 622] width 157 height 30
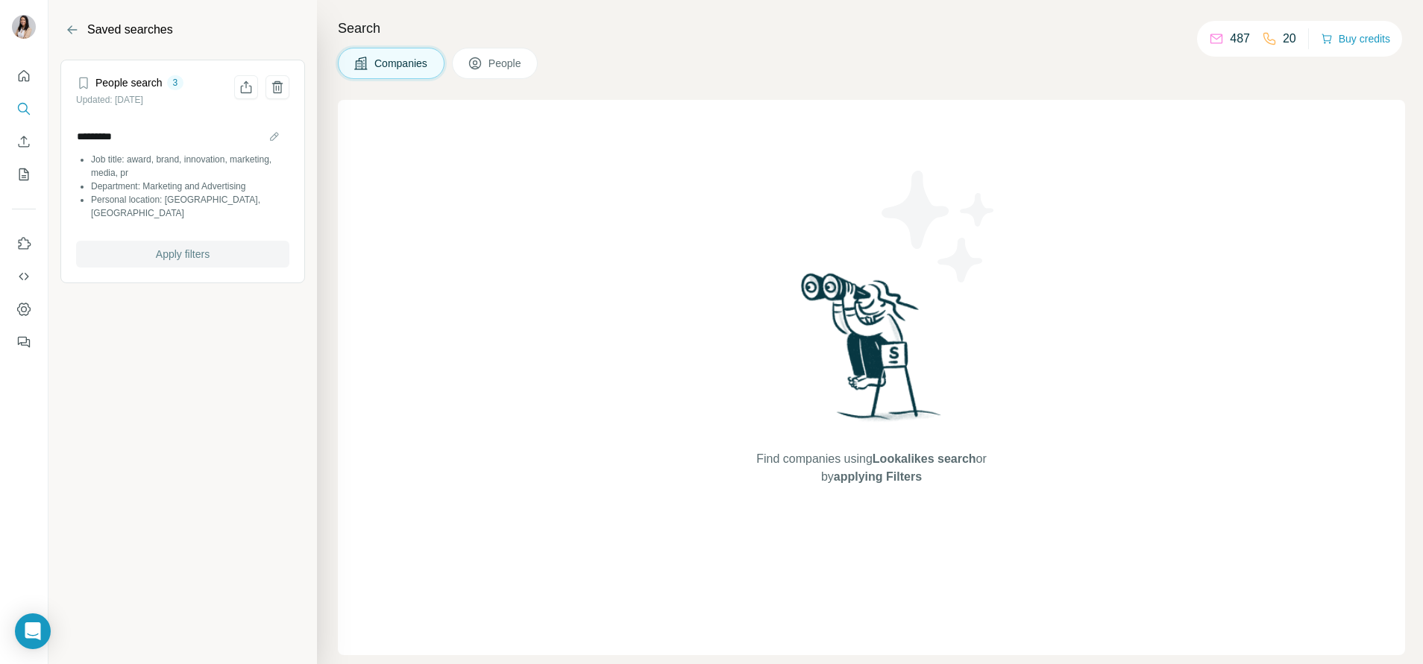
click at [181, 248] on span "Apply filters" at bounding box center [183, 254] width 54 height 15
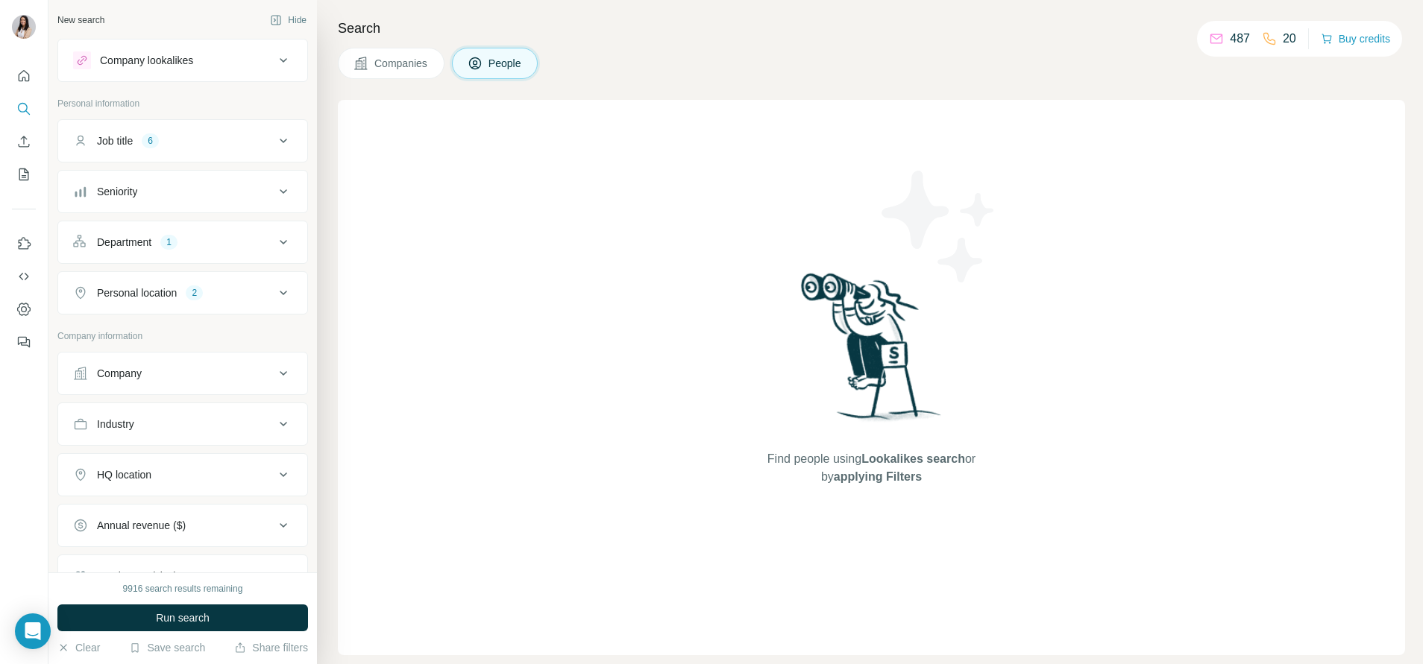
click at [193, 60] on div "Company lookalikes" at bounding box center [146, 60] width 93 height 15
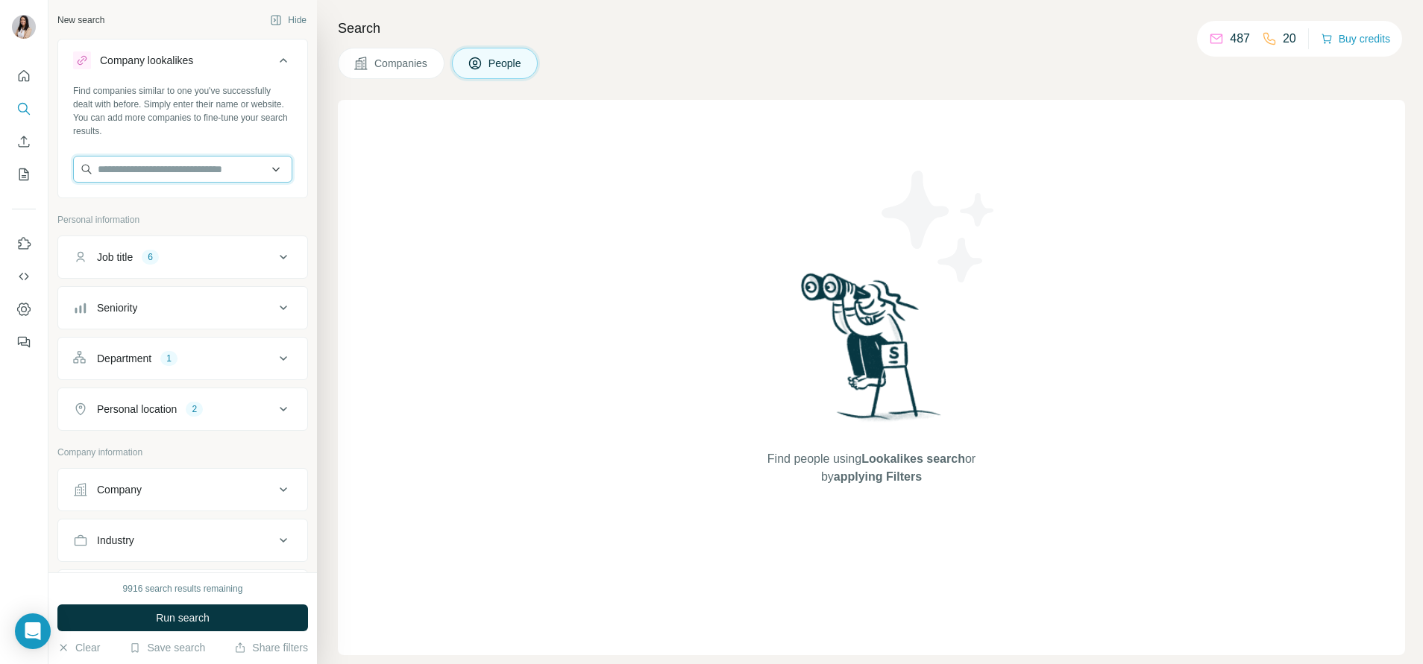
click at [170, 180] on input "text" at bounding box center [182, 169] width 219 height 27
paste input "**********"
type input "**********"
click at [177, 218] on p "herbalpharm.com.sg" at bounding box center [152, 216] width 72 height 13
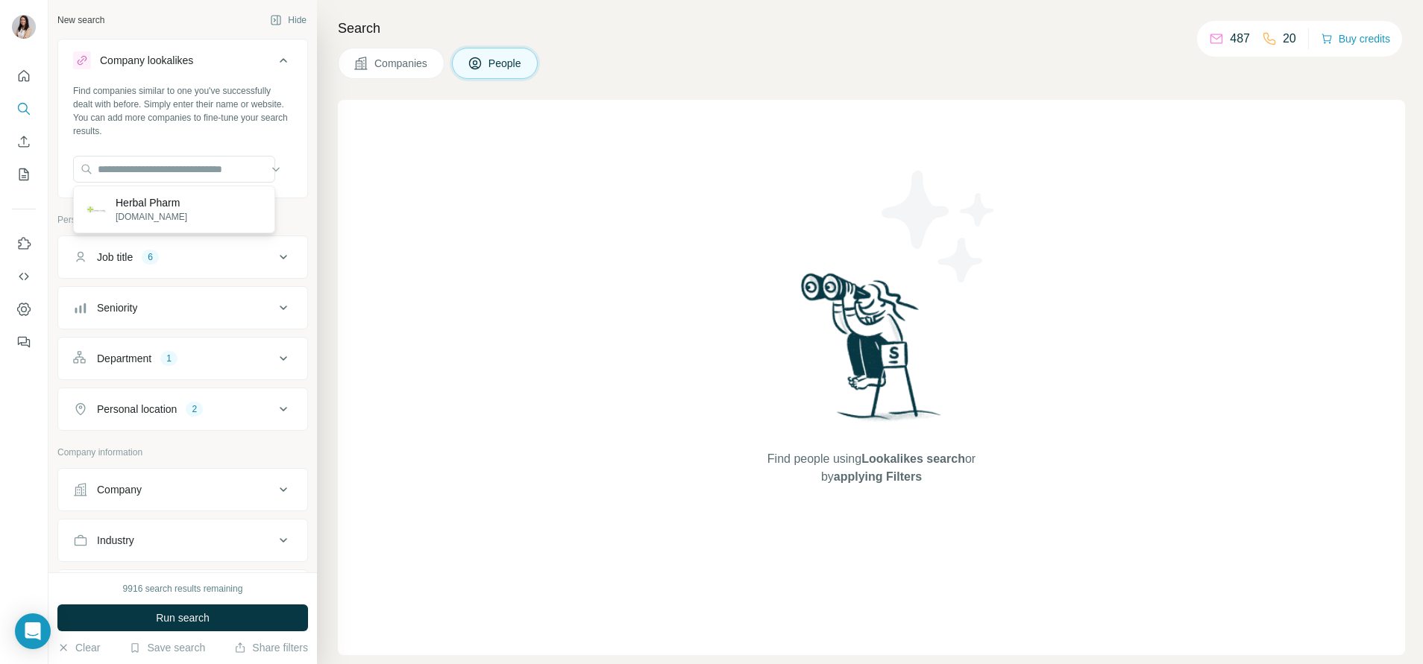
scroll to position [0, 0]
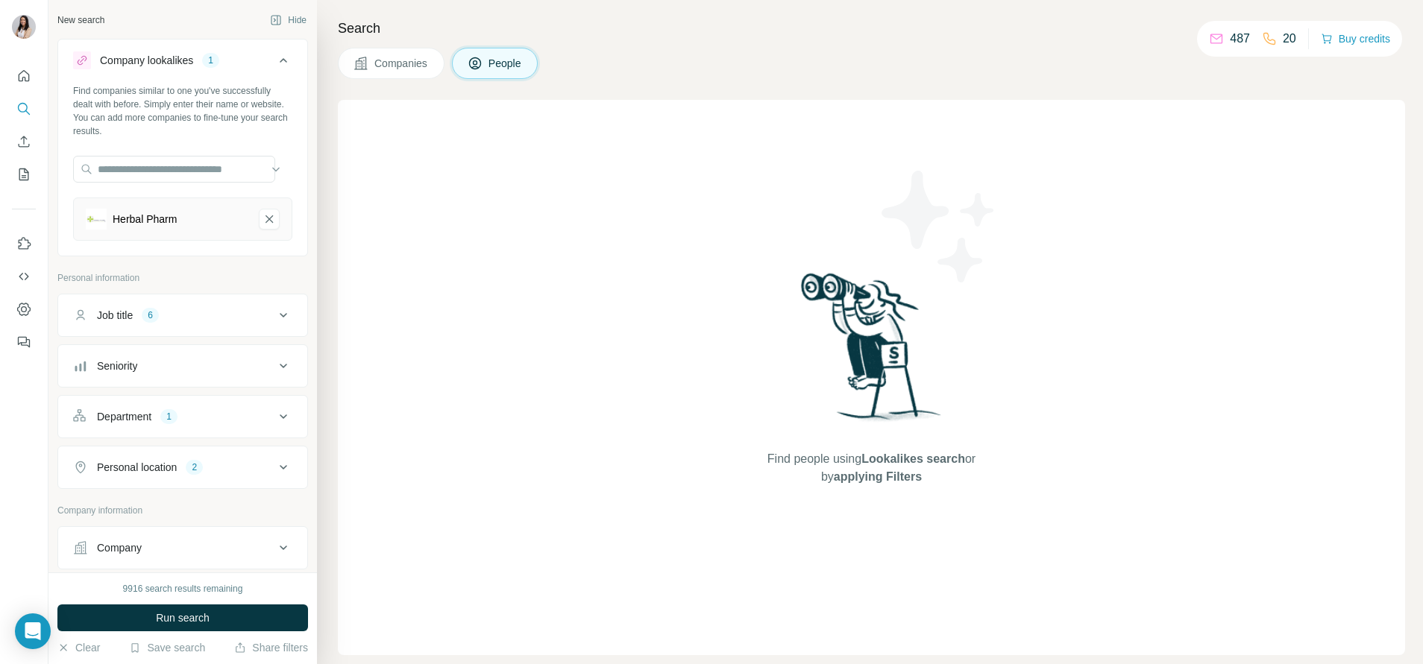
drag, startPoint x: 248, startPoint y: 614, endPoint x: 233, endPoint y: 595, distance: 24.9
click at [249, 614] on button "Run search" at bounding box center [182, 618] width 251 height 27
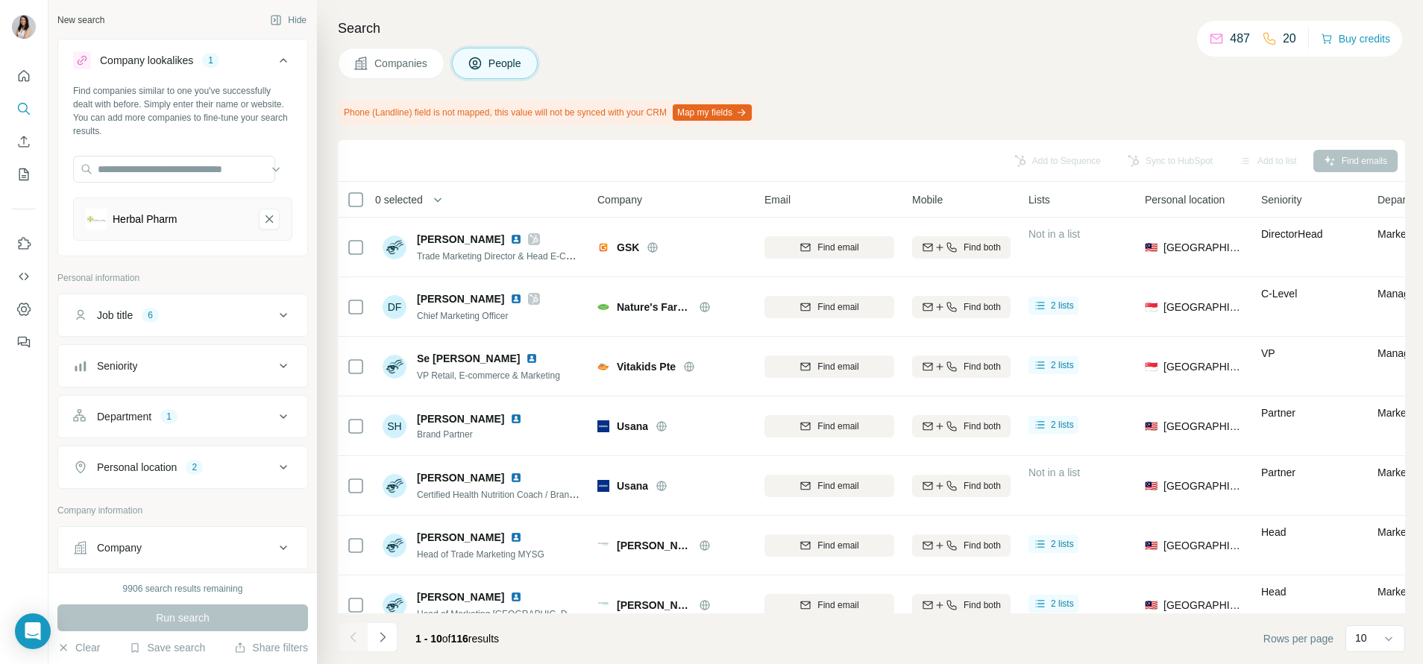
click at [439, 206] on icon "button" at bounding box center [437, 199] width 15 height 15
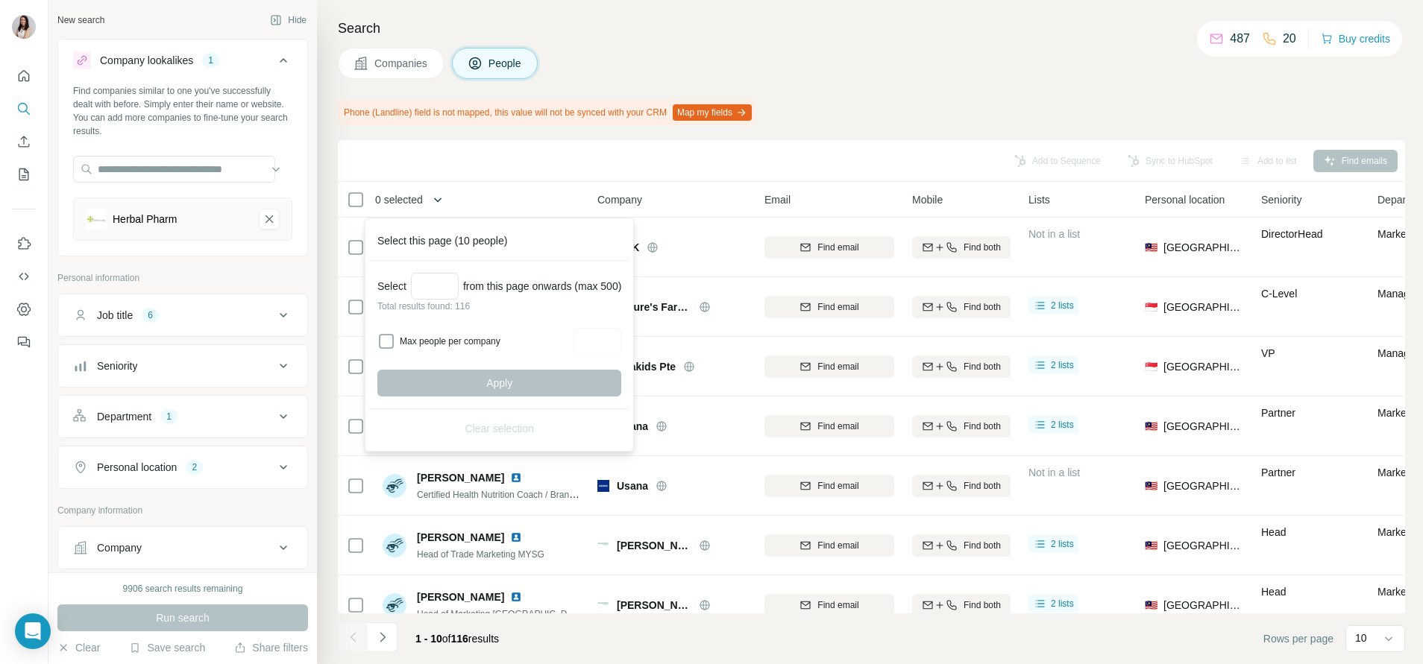
click at [442, 198] on icon "button" at bounding box center [437, 199] width 15 height 15
click at [580, 197] on th "People" at bounding box center [481, 200] width 215 height 36
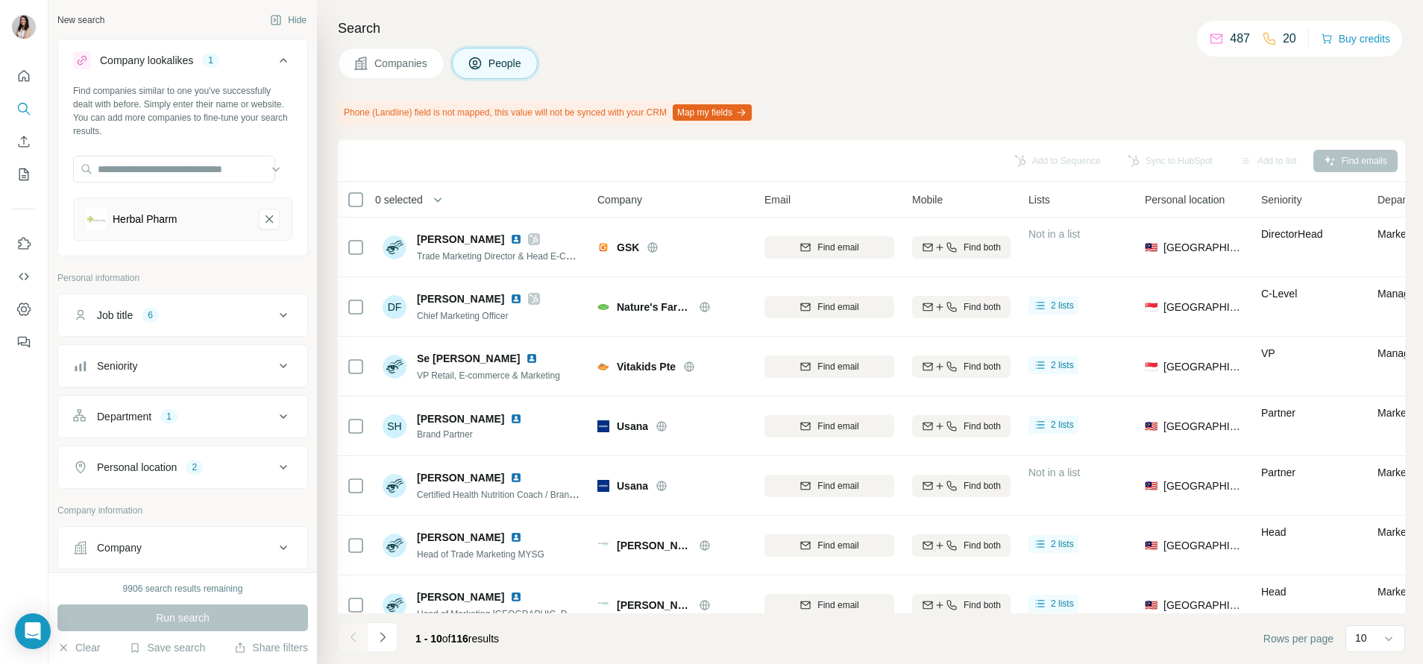
click at [605, 193] on span "Company" at bounding box center [619, 199] width 45 height 15
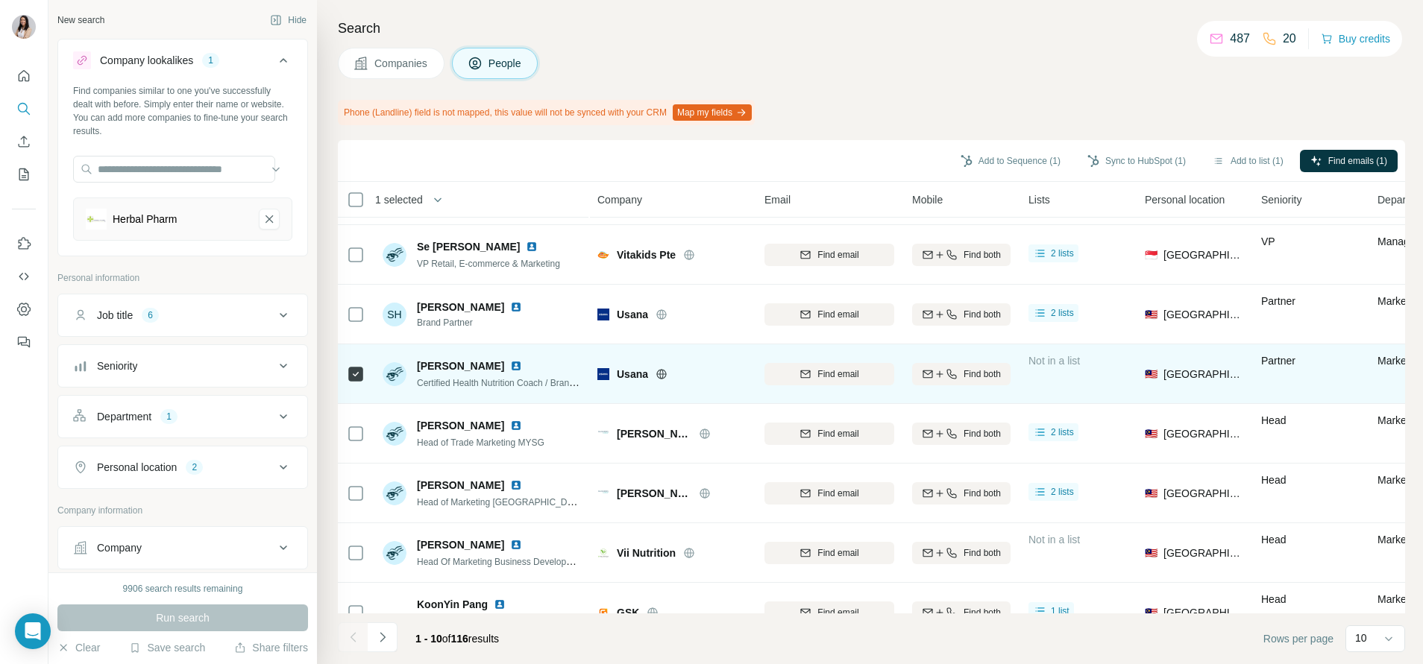
scroll to position [212, 0]
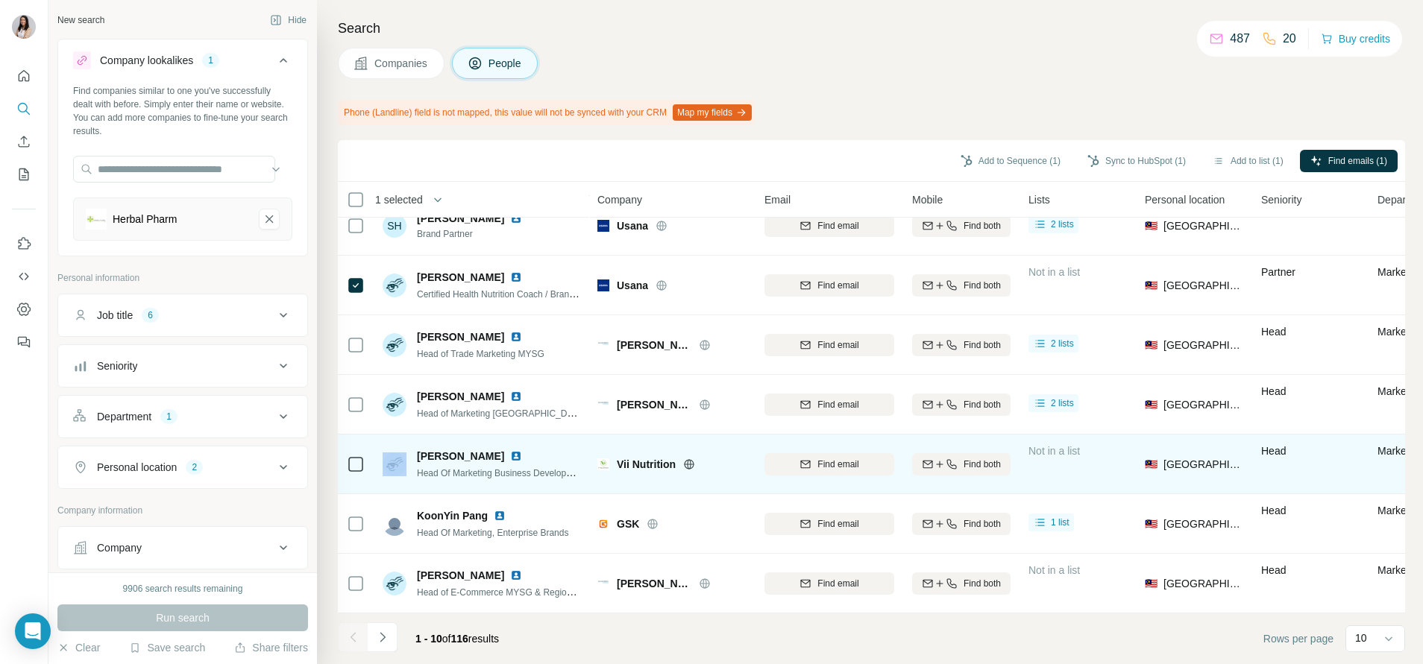
click at [362, 456] on div at bounding box center [356, 465] width 18 height 18
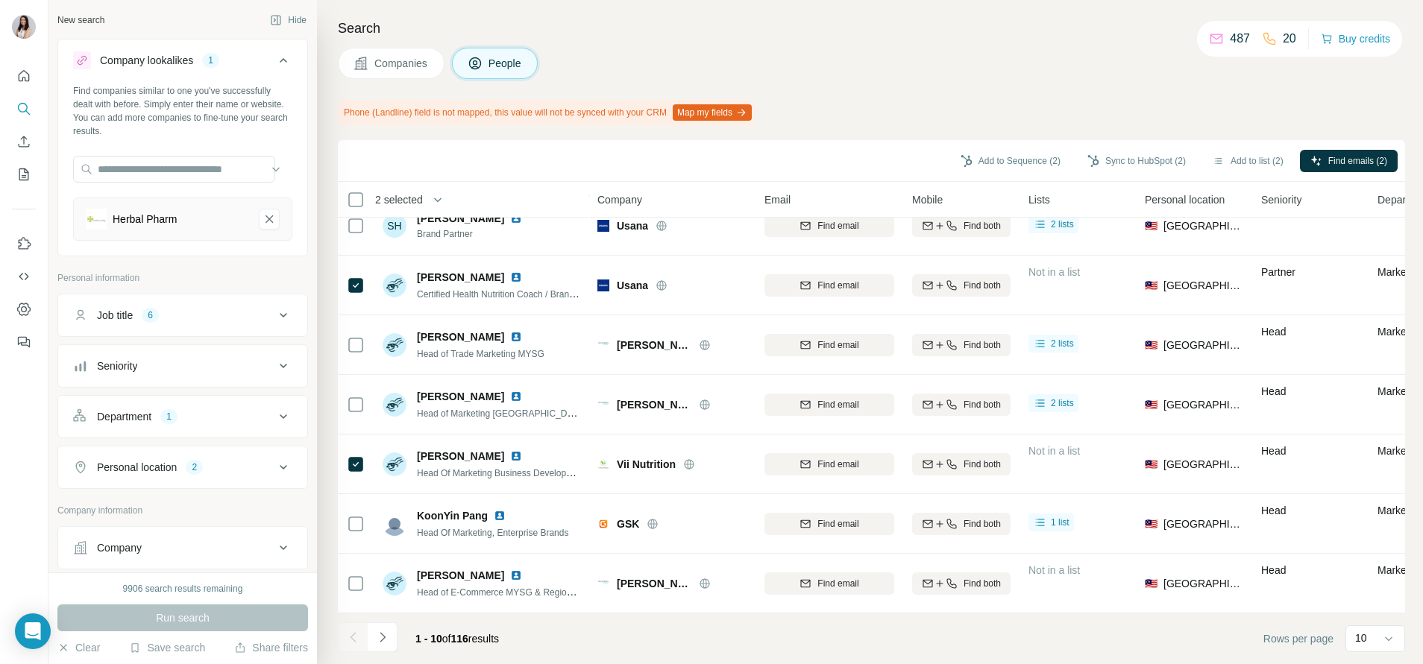
click at [400, 635] on div "1 - 10 of 116 results" at bounding box center [424, 639] width 173 height 33
click at [397, 635] on button "Navigate to next page" at bounding box center [383, 638] width 30 height 30
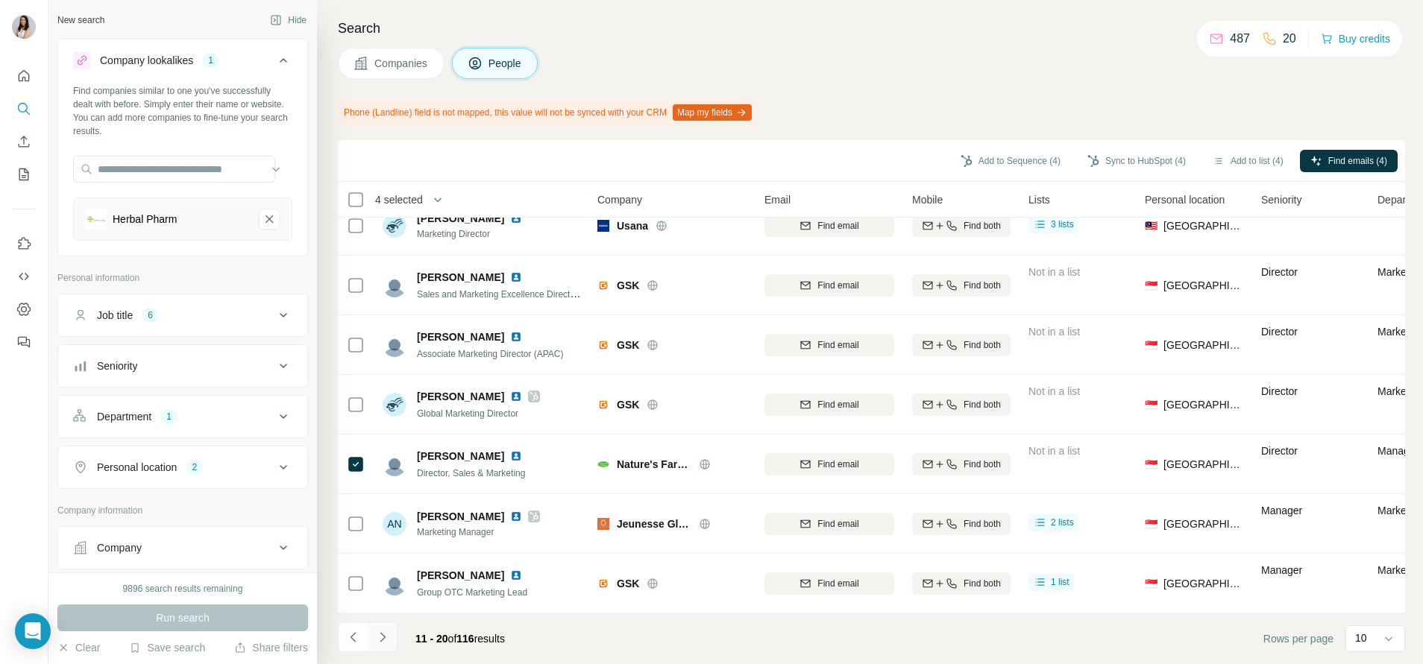
click at [376, 640] on icon "Navigate to next page" at bounding box center [382, 637] width 15 height 15
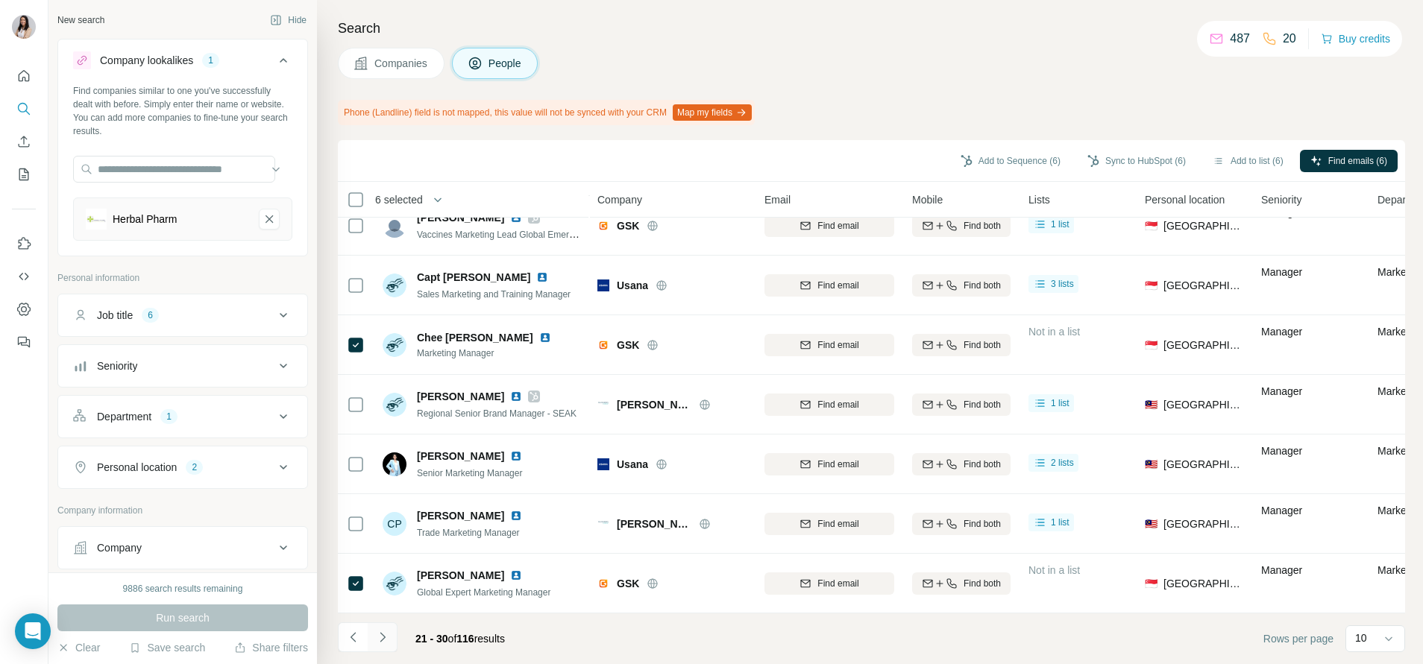
click at [388, 637] on icon "Navigate to next page" at bounding box center [382, 637] width 15 height 15
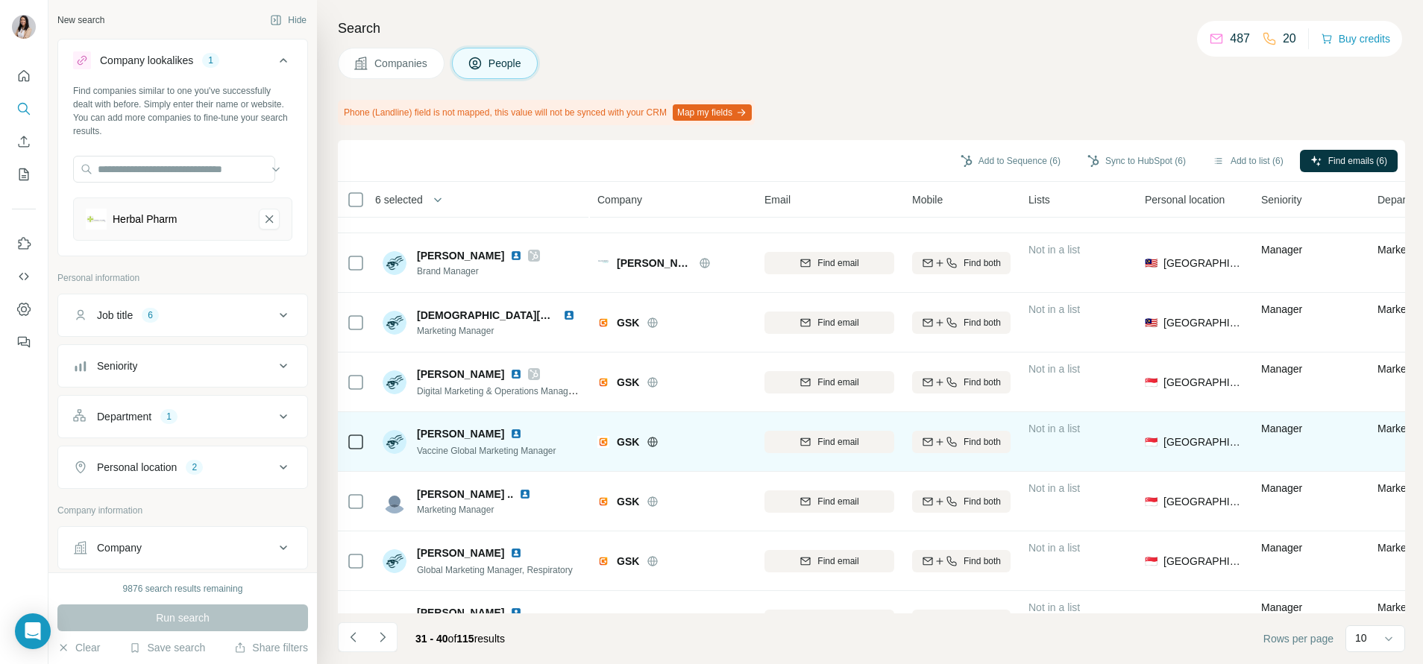
scroll to position [0, 0]
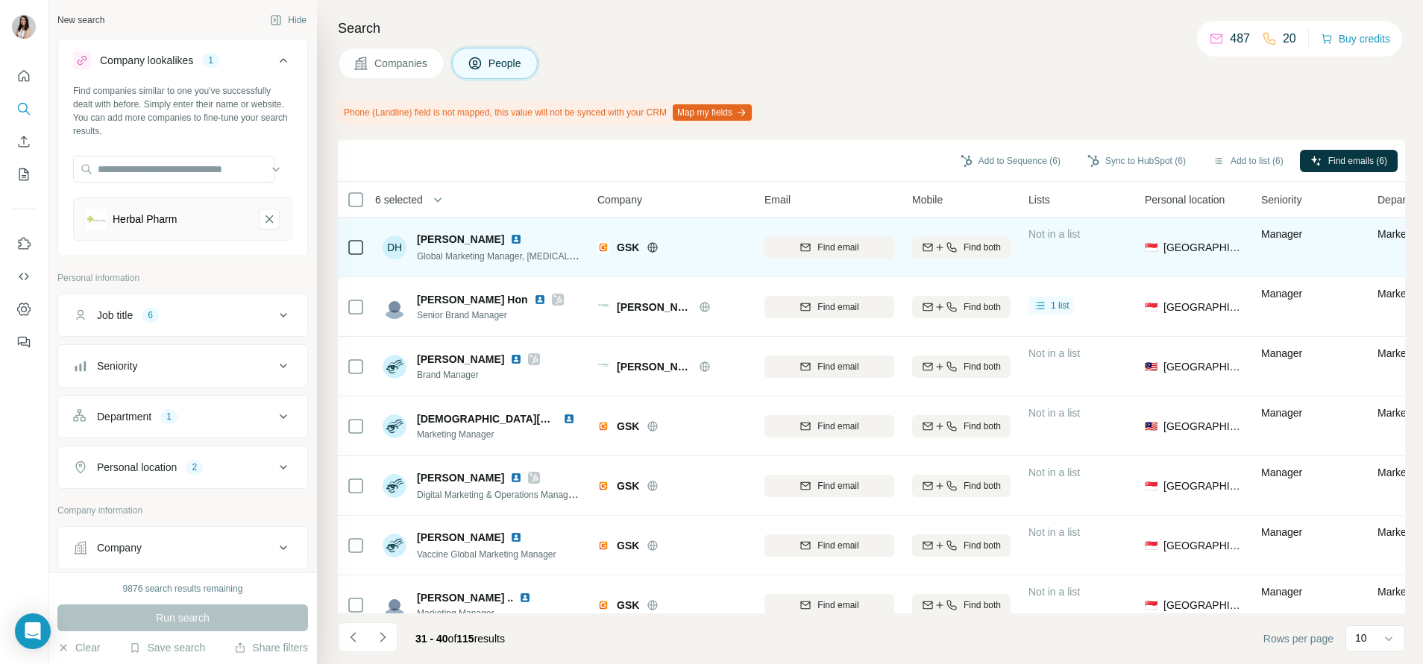
click at [385, 244] on div "DH" at bounding box center [395, 248] width 24 height 24
click at [364, 244] on icon at bounding box center [356, 248] width 18 height 18
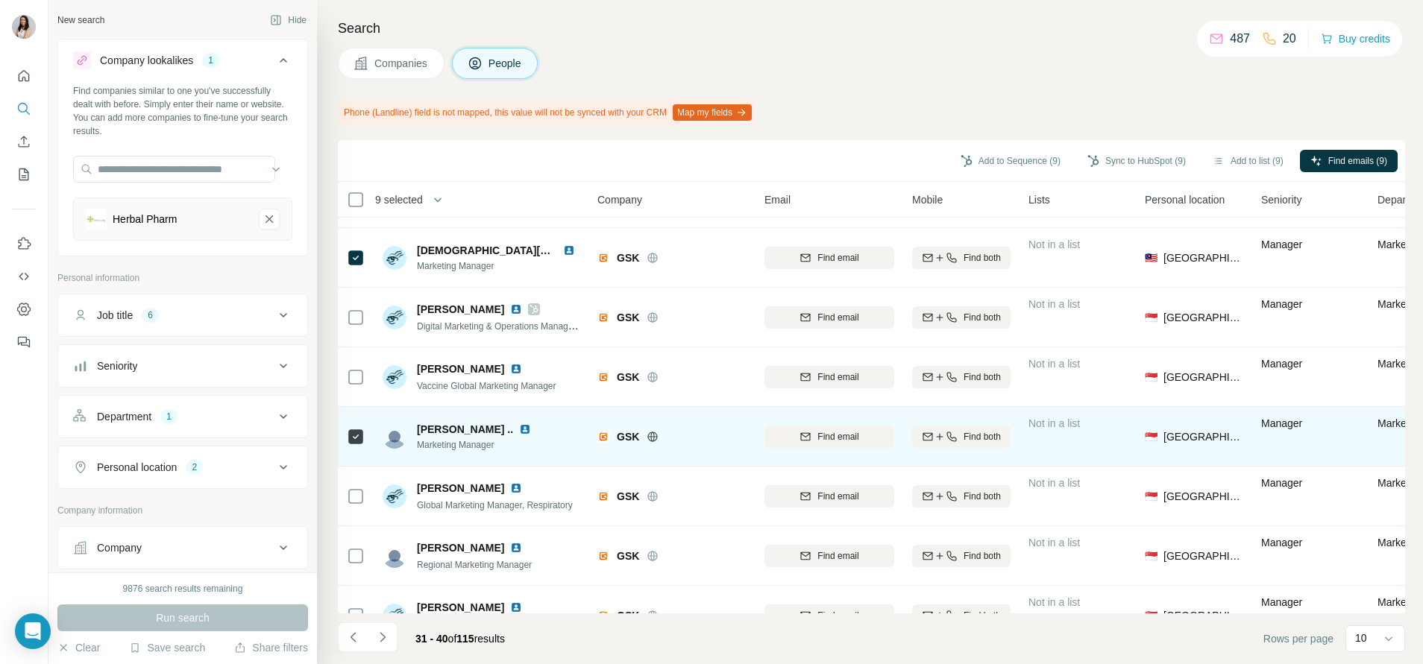
scroll to position [212, 0]
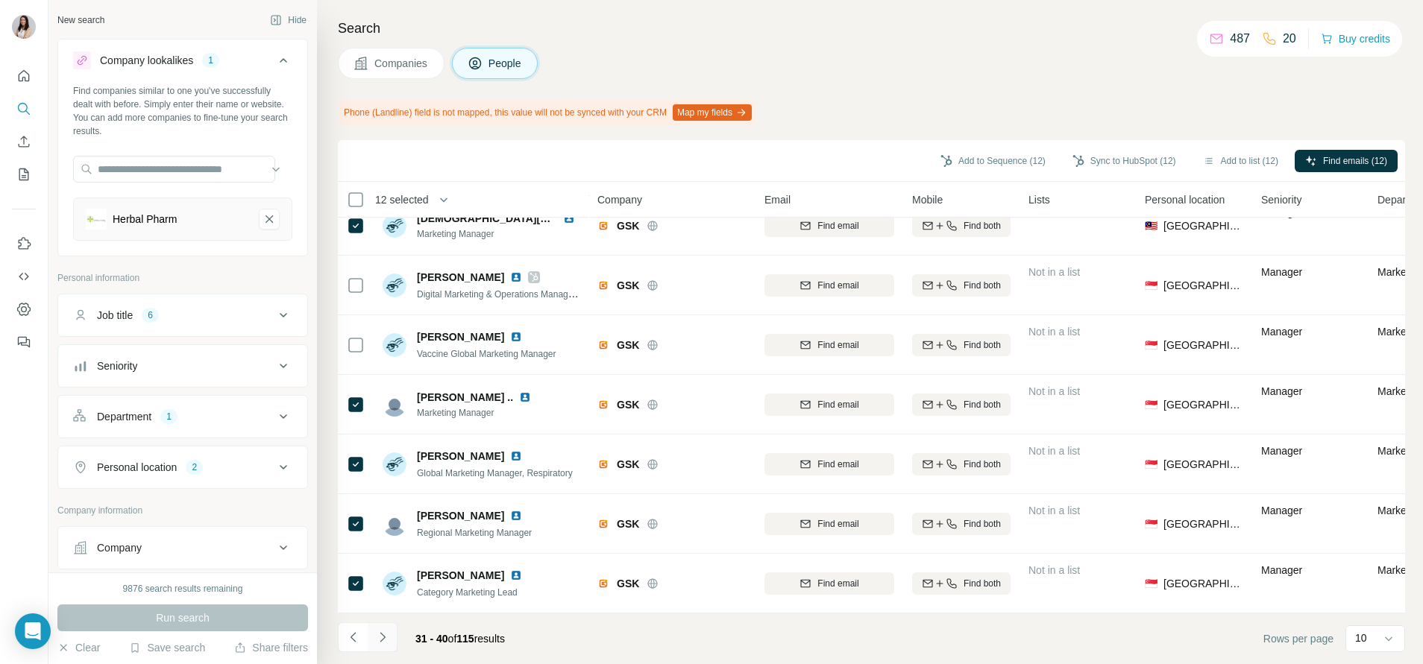
click at [383, 641] on icon "Navigate to next page" at bounding box center [382, 637] width 15 height 15
click at [384, 640] on icon "Navigate to next page" at bounding box center [382, 637] width 15 height 15
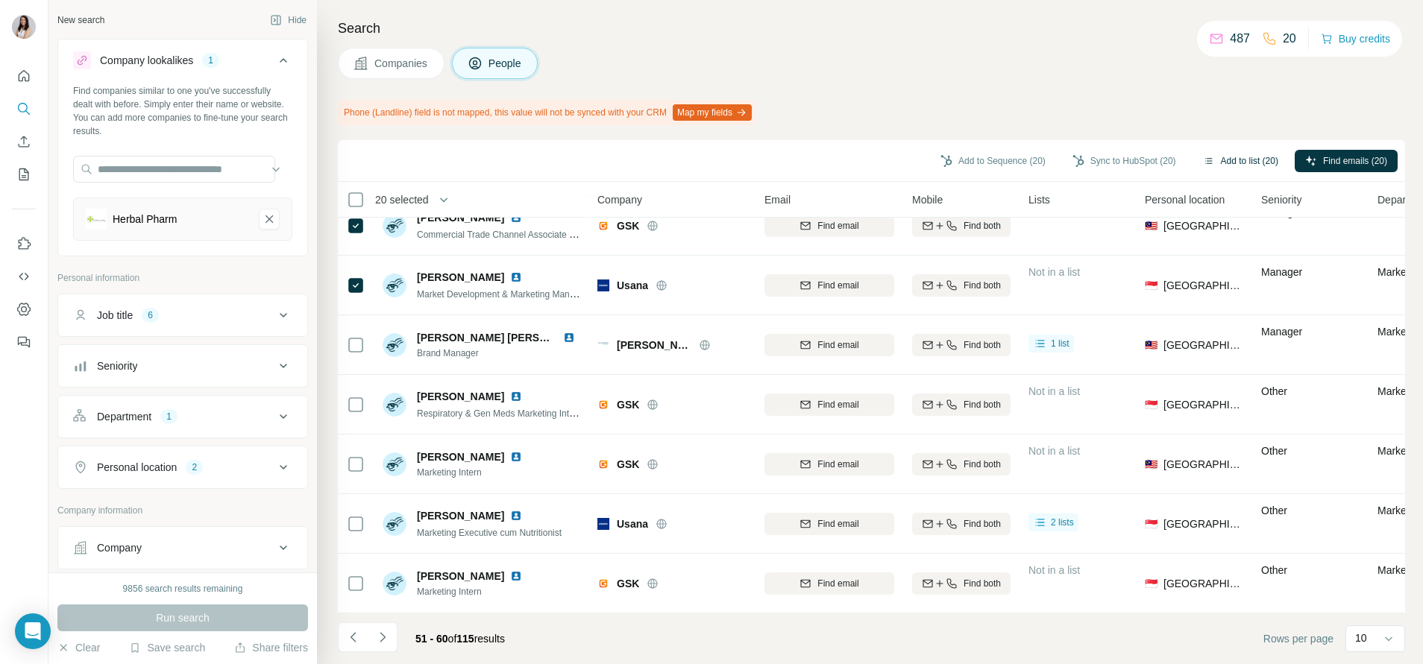
click at [1227, 163] on button "Add to list (20)" at bounding box center [1240, 161] width 96 height 22
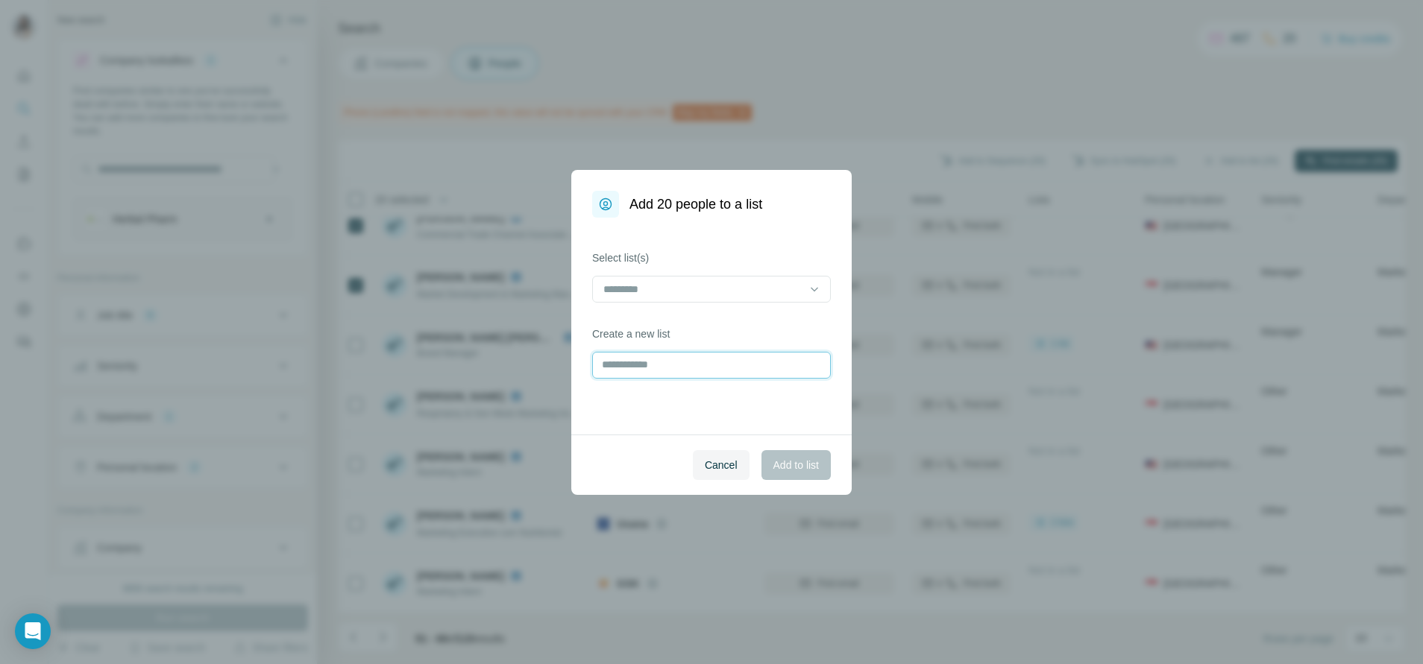
click at [685, 355] on input "text" at bounding box center [711, 365] width 239 height 27
type input "******"
click at [727, 297] on div at bounding box center [702, 289] width 201 height 25
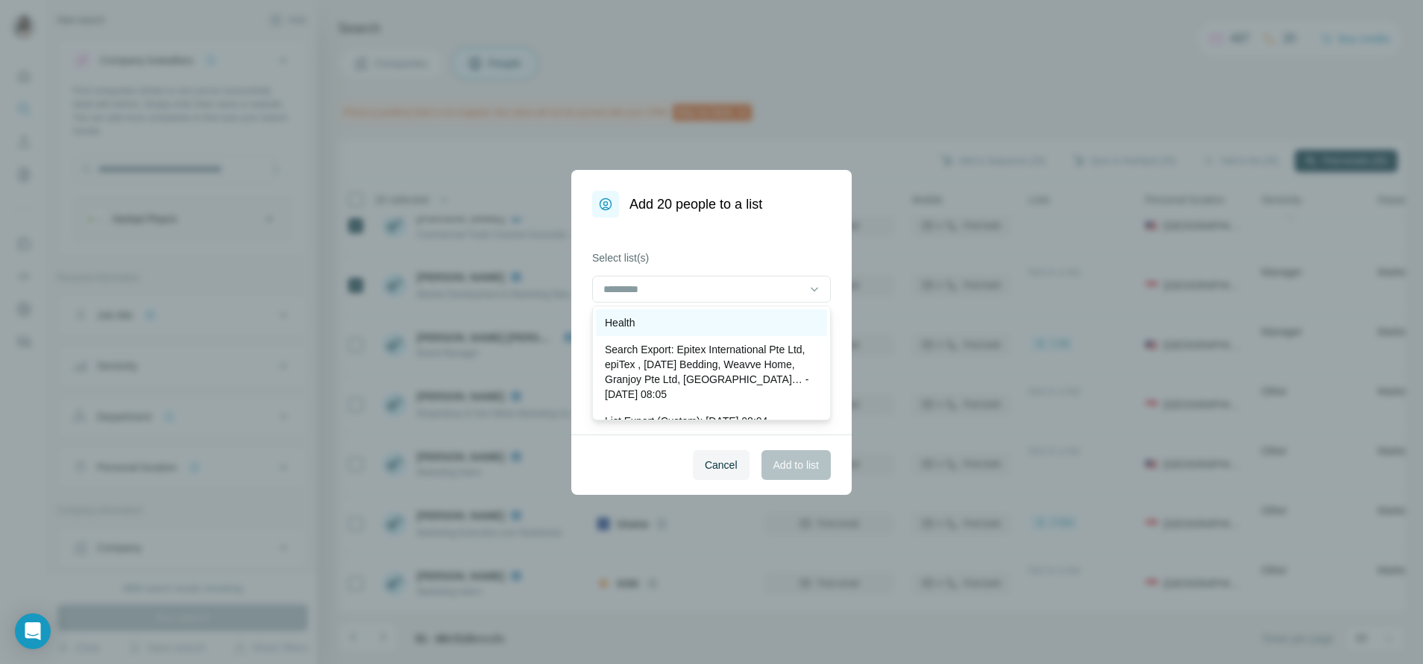
click at [721, 321] on div "Health" at bounding box center [711, 322] width 213 height 15
click at [758, 274] on div "Select list(s) Health" at bounding box center [711, 278] width 239 height 54
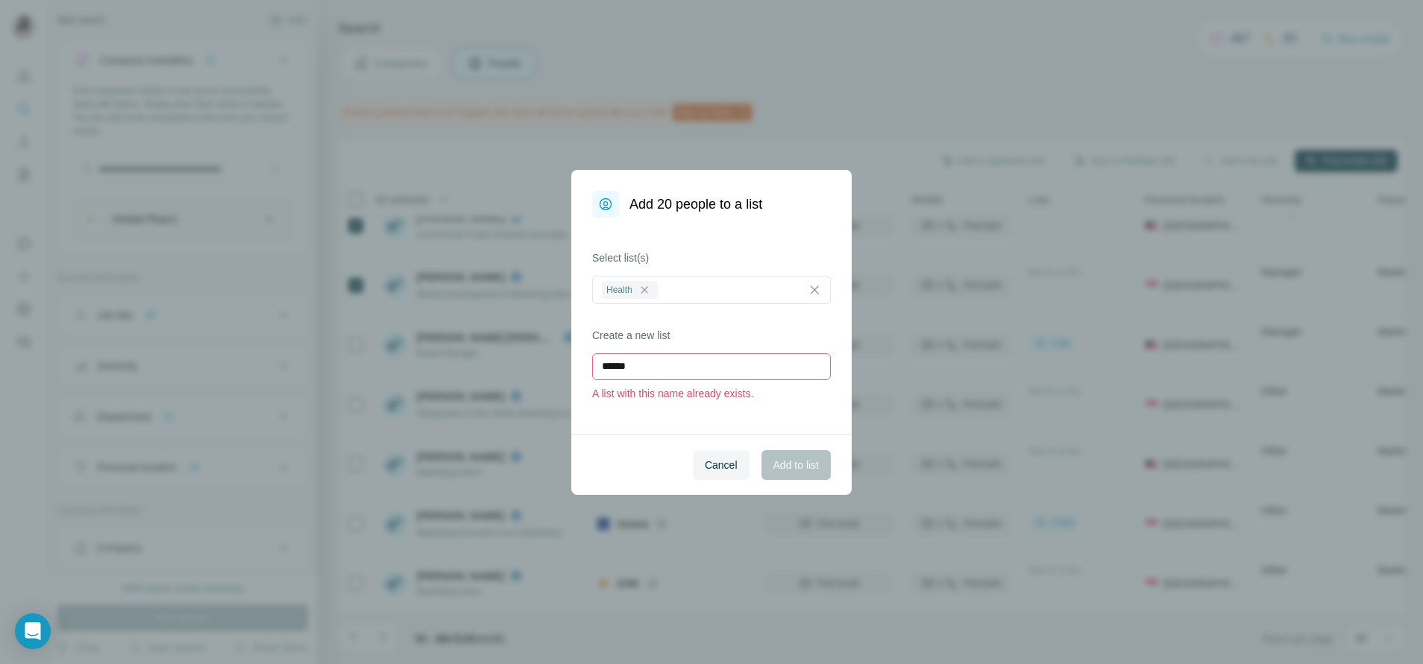
click at [775, 380] on input "******" at bounding box center [711, 366] width 239 height 27
click at [782, 456] on button "Add to list" at bounding box center [795, 465] width 69 height 30
